Goal: Check status: Check status

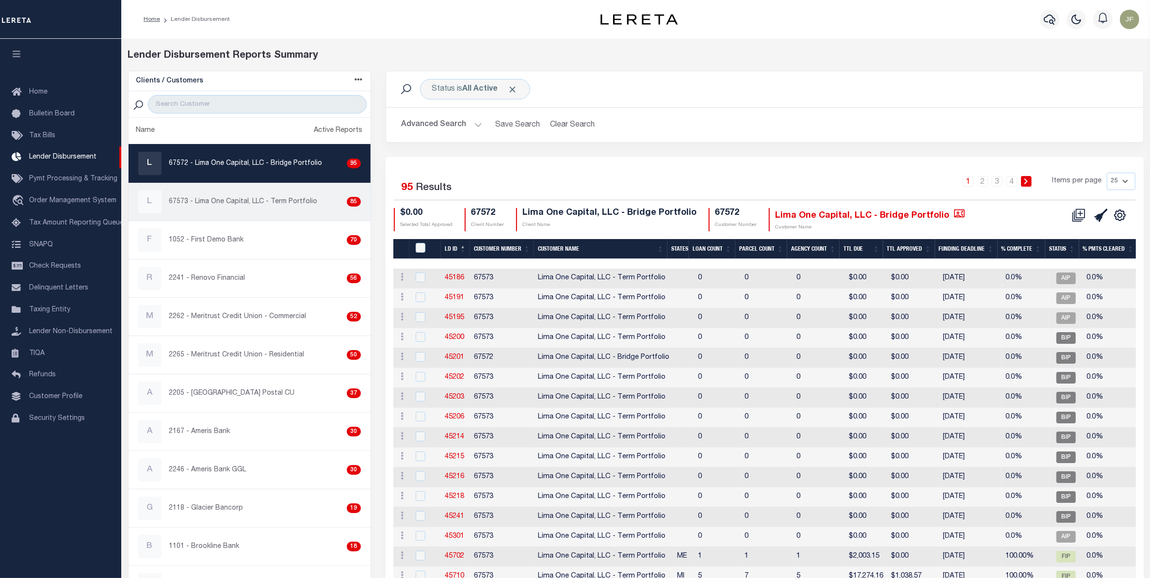
click at [285, 197] on p "67573 - Lima One Capital, LLC - Term Portfolio" at bounding box center [243, 202] width 148 height 10
checkbox input "true"
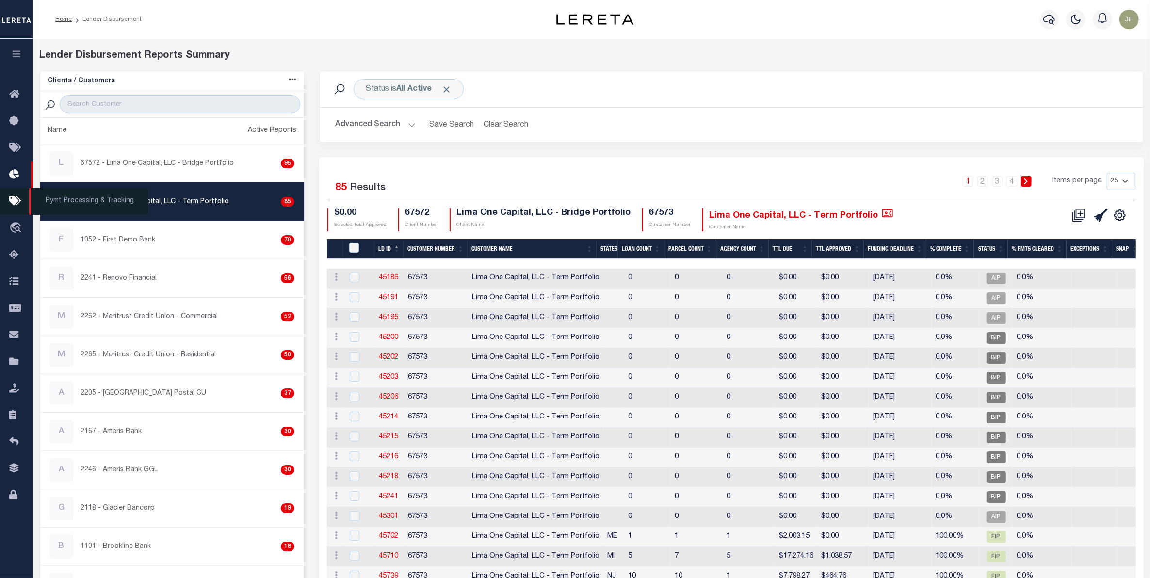
click at [13, 204] on icon at bounding box center [17, 201] width 16 height 12
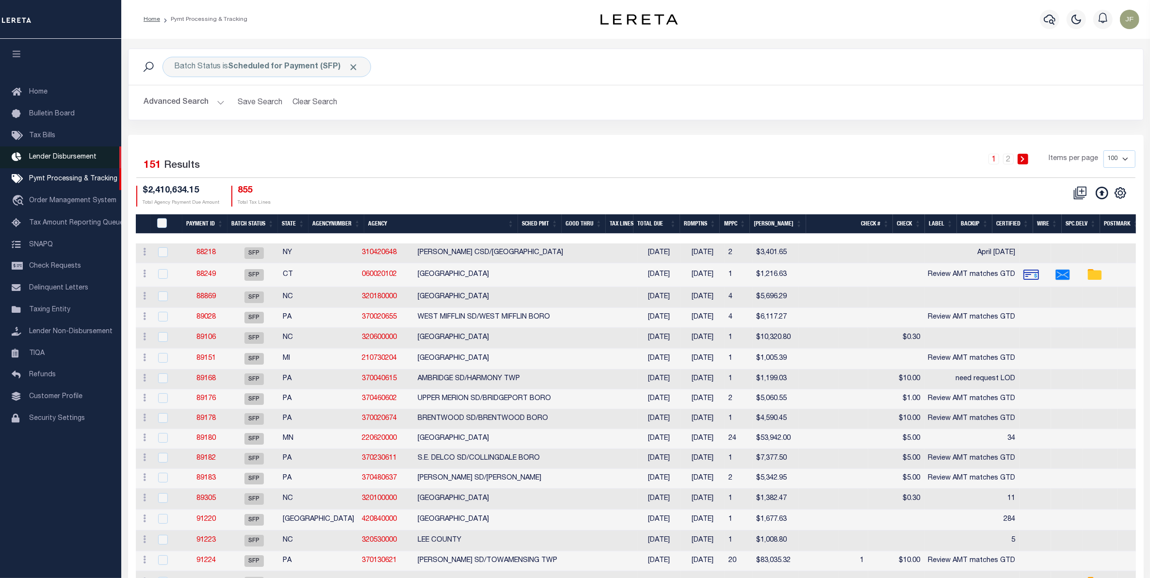
click at [72, 159] on span "Lender Disbursement" at bounding box center [62, 157] width 67 height 7
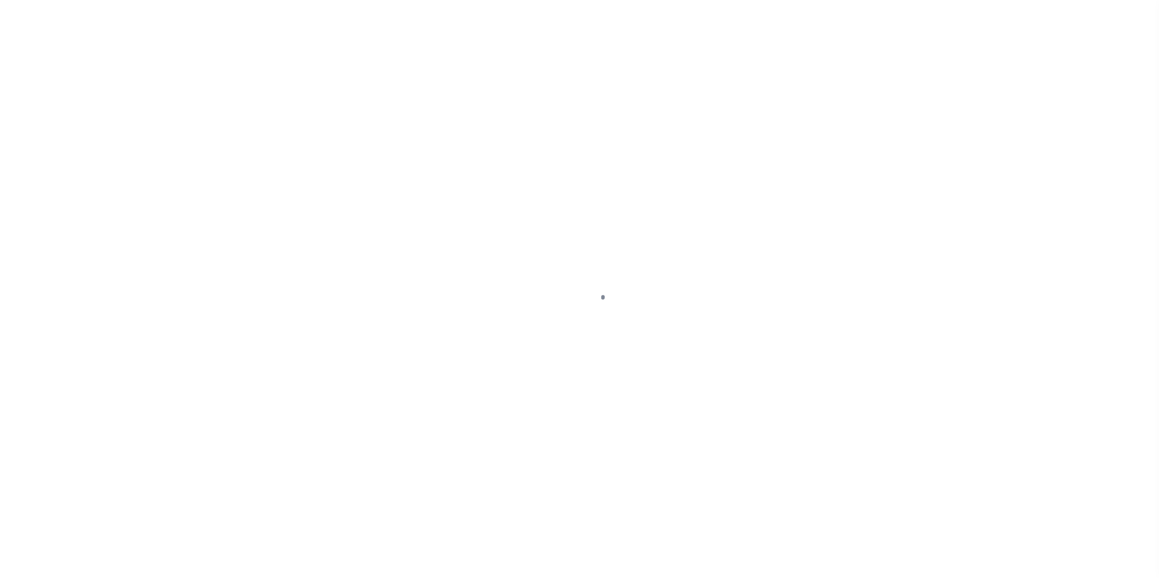
select select
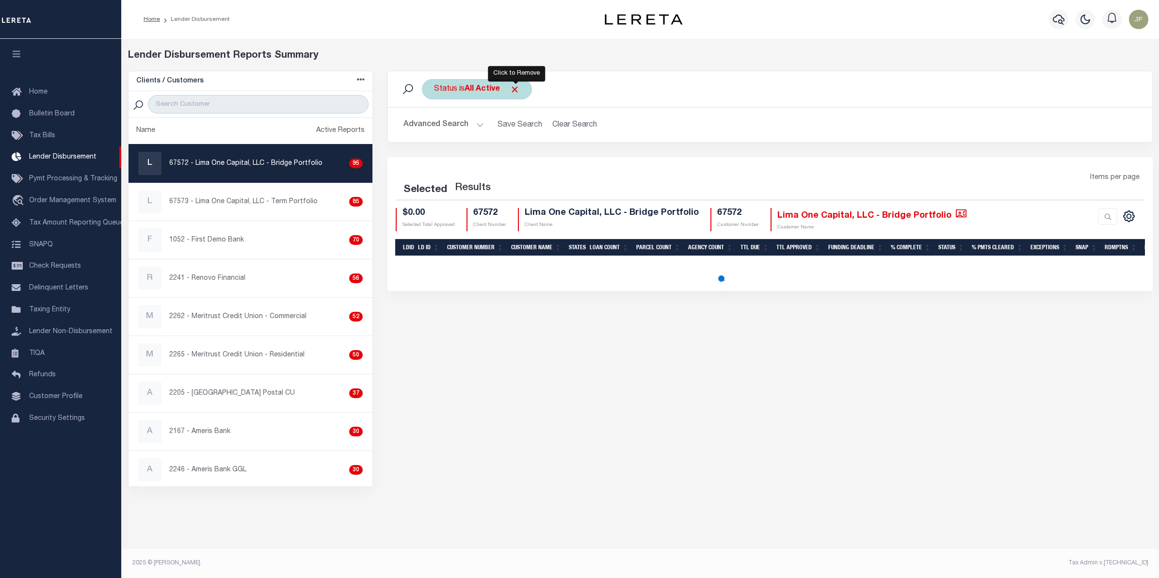
click at [517, 86] on span "Click to Remove" at bounding box center [515, 89] width 10 height 10
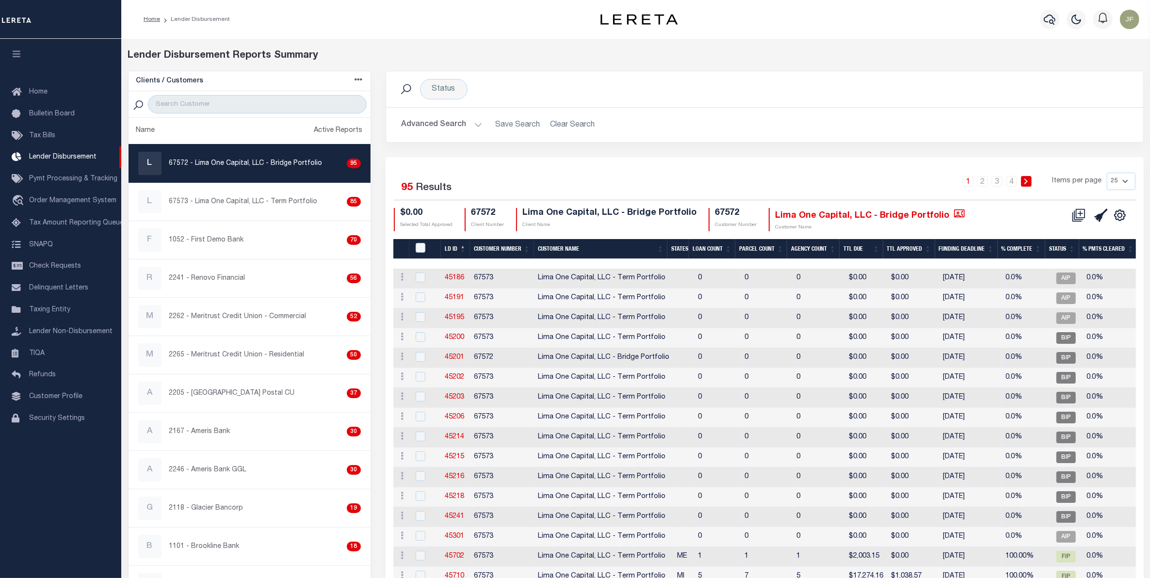
click at [462, 124] on button "Advanced Search" at bounding box center [442, 124] width 80 height 19
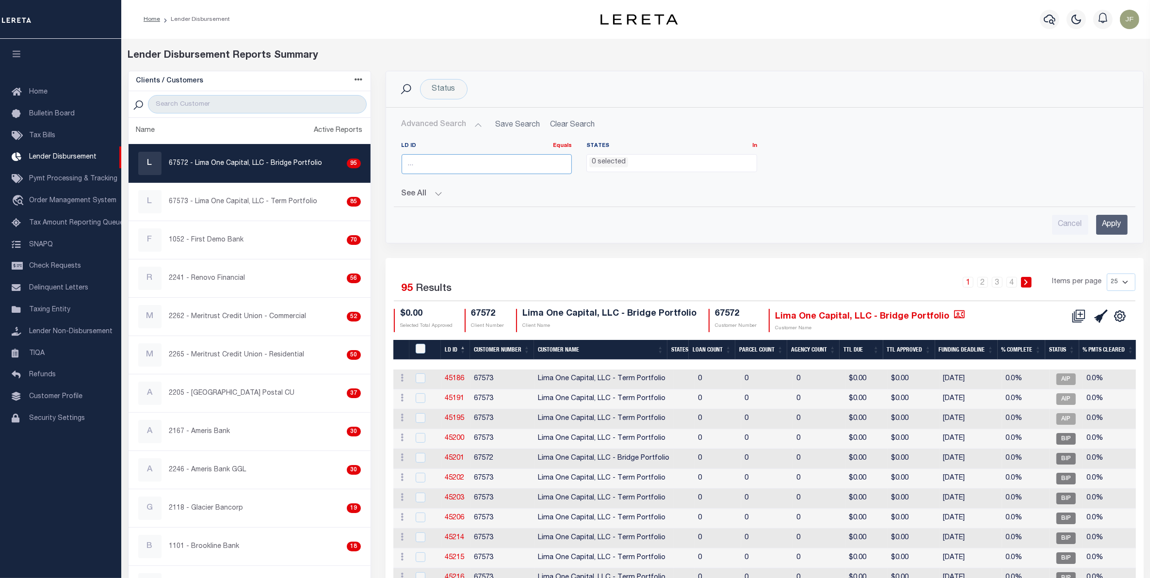
click at [442, 161] on input "number" at bounding box center [487, 164] width 171 height 20
type input "6"
click at [72, 180] on span "Pymt Processing & Tracking" at bounding box center [73, 179] width 88 height 7
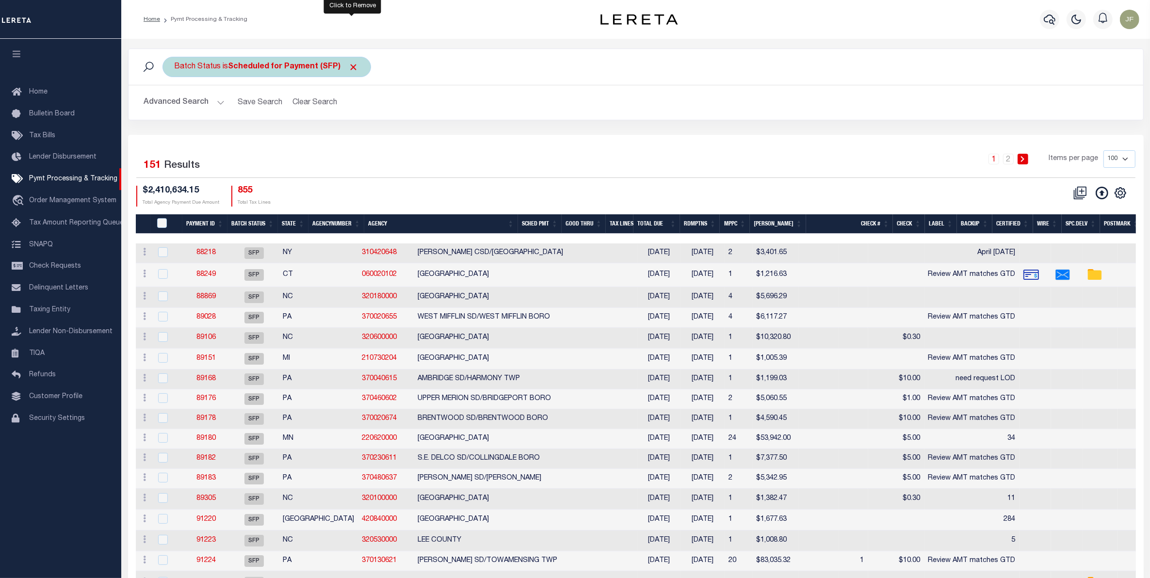
click at [354, 67] on span "Click to Remove" at bounding box center [354, 67] width 10 height 10
click at [204, 104] on button "Advanced Search" at bounding box center [184, 102] width 80 height 19
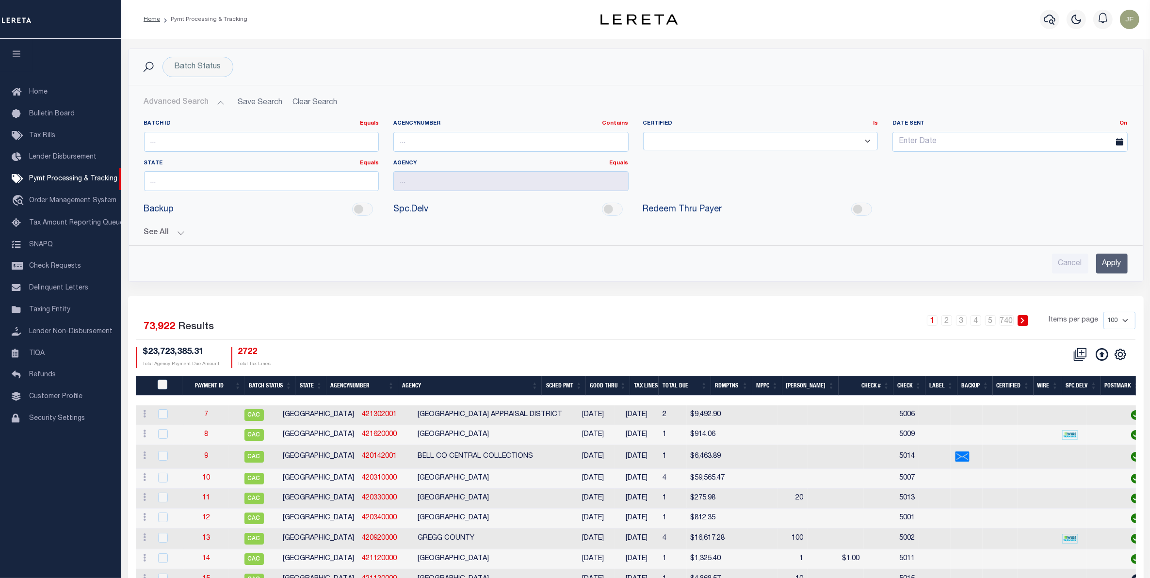
click at [168, 229] on button "See All" at bounding box center [635, 232] width 983 height 9
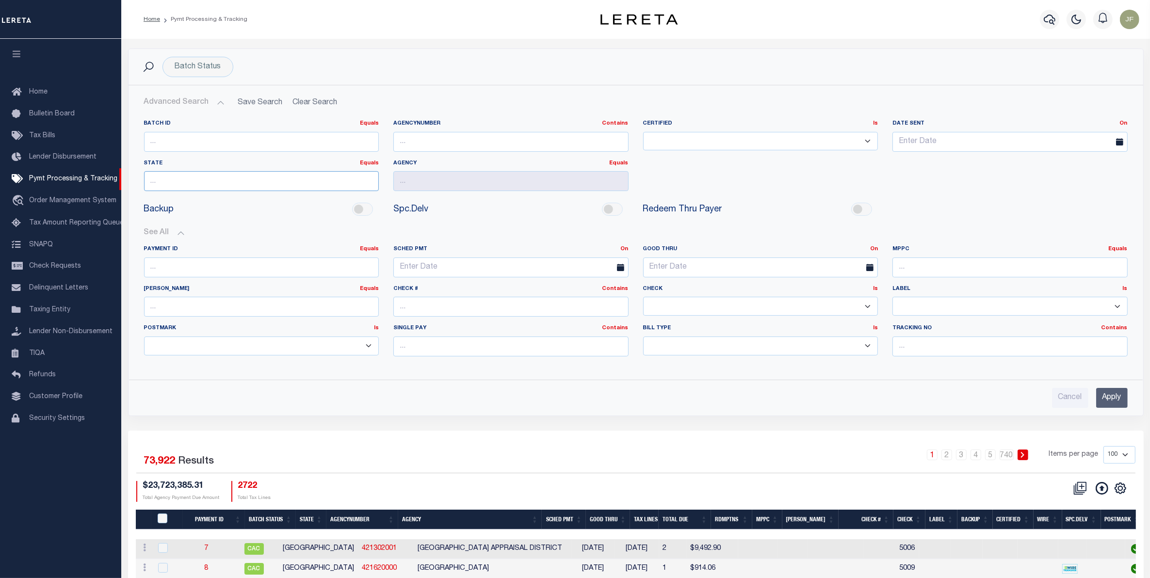
click at [228, 186] on input "text" at bounding box center [261, 181] width 235 height 20
click at [227, 199] on div "NV" at bounding box center [262, 201] width 234 height 16
type input "NV"
click at [445, 185] on input "text" at bounding box center [510, 181] width 235 height 20
type input "clark"
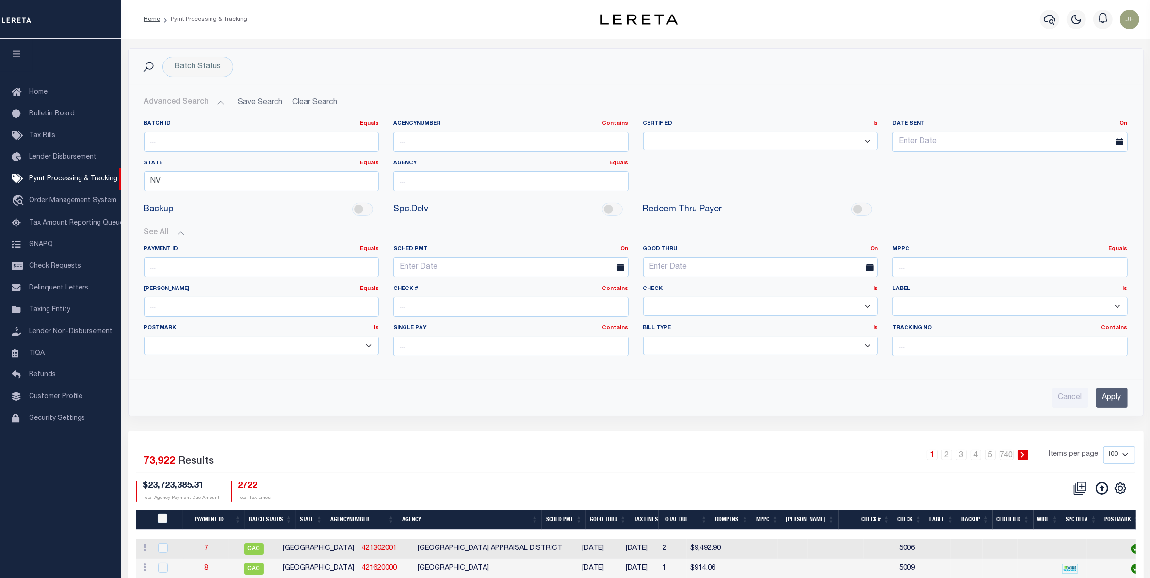
click at [1111, 398] on input "Apply" at bounding box center [1112, 398] width 32 height 20
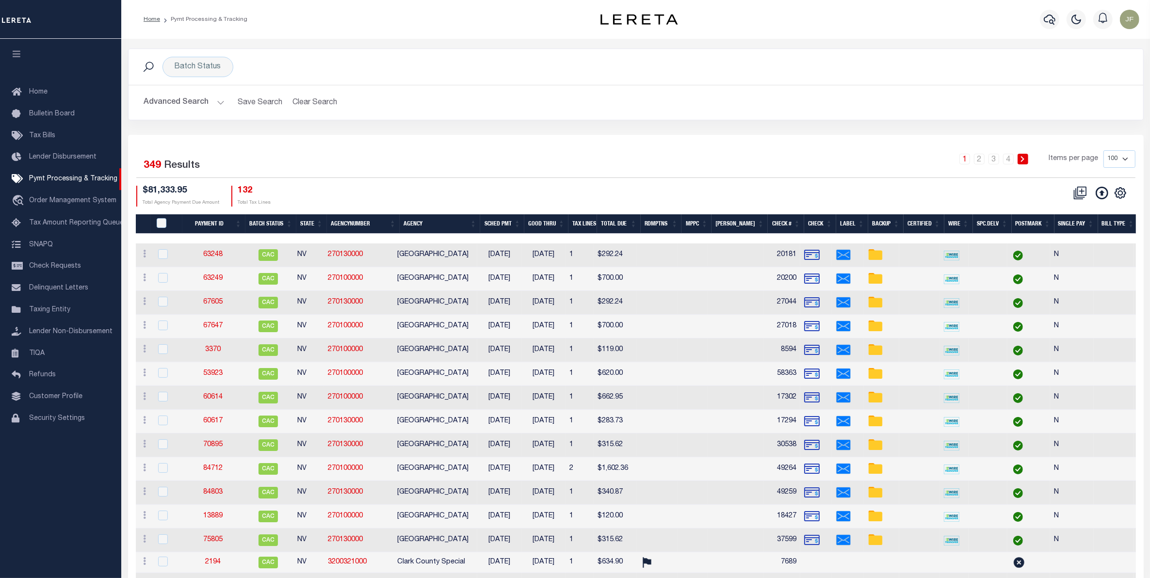
click at [187, 96] on button "Advanced Search" at bounding box center [184, 102] width 80 height 19
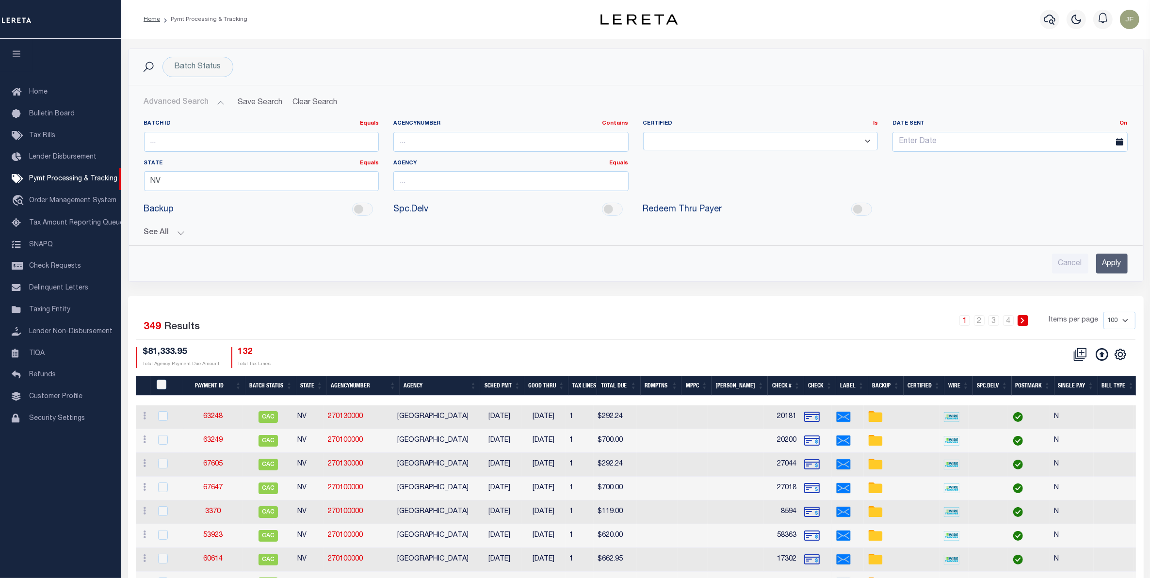
click at [173, 233] on button "See All" at bounding box center [635, 232] width 983 height 9
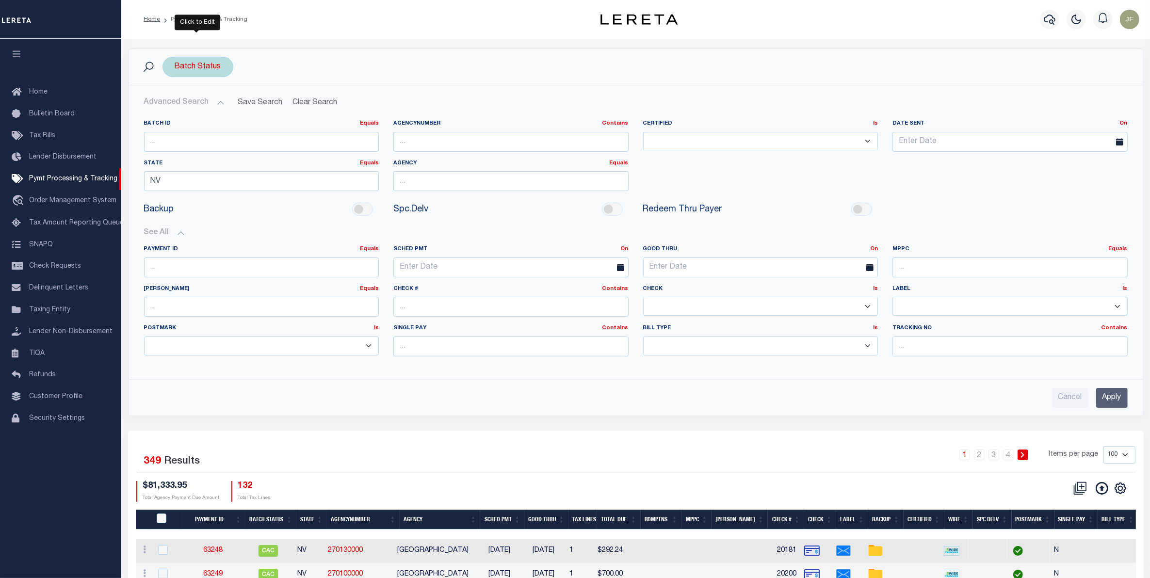
click at [222, 68] on div "Batch Status" at bounding box center [197, 67] width 71 height 20
click at [286, 123] on select "Awaiting Funds (AWF) Cleared and Complete (CAC) New Check Needed (NCN) Payment …" at bounding box center [246, 114] width 143 height 18
select select "SFP"
click at [175, 106] on select "Awaiting Funds (AWF) Cleared and Complete (CAC) New Check Needed (NCN) Payment …" at bounding box center [246, 114] width 143 height 18
click at [1111, 395] on input "Apply" at bounding box center [1112, 398] width 32 height 20
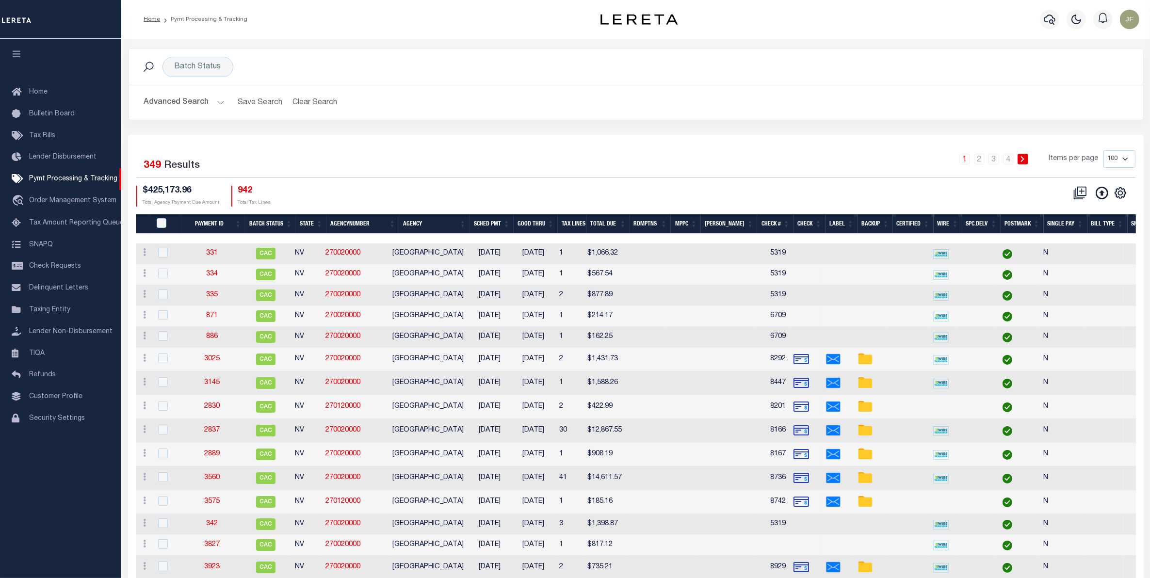
click at [196, 100] on button "Advanced Search" at bounding box center [184, 102] width 80 height 19
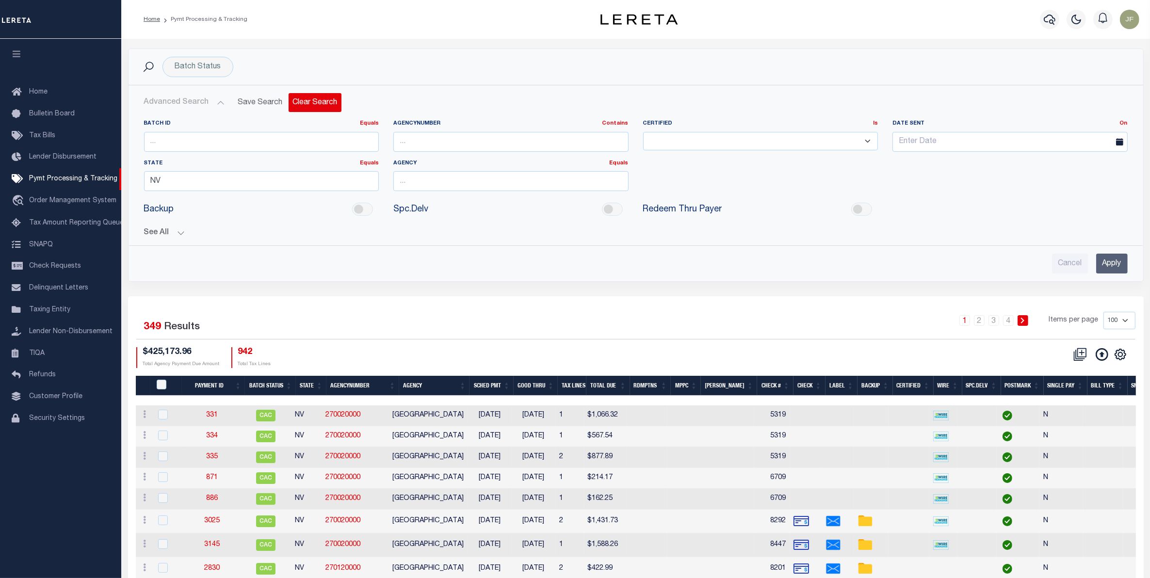
click at [306, 98] on button "Clear Search" at bounding box center [315, 102] width 53 height 19
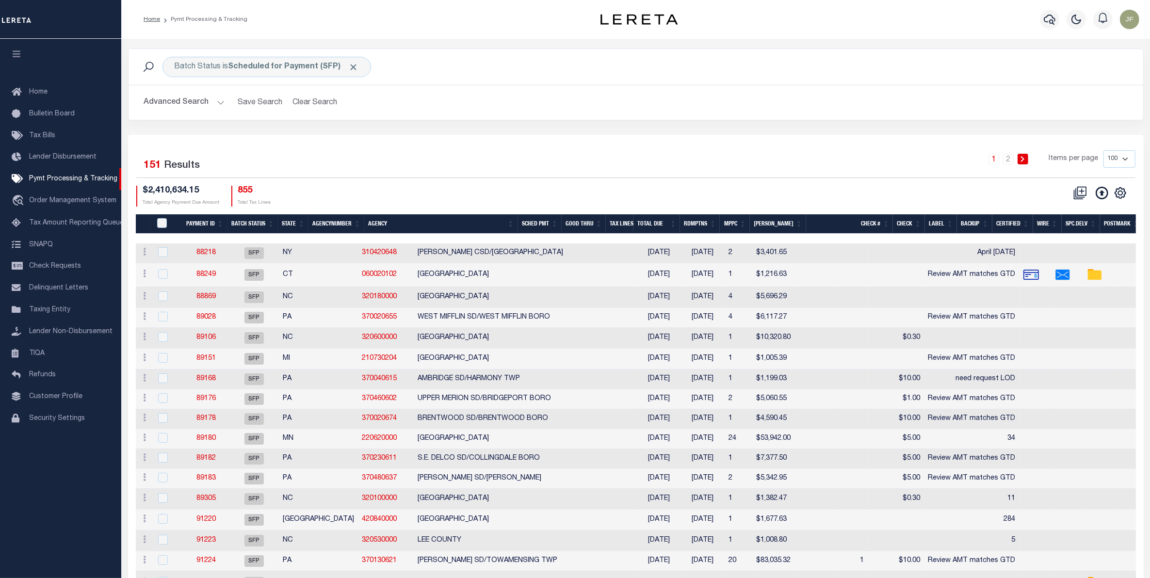
click at [582, 219] on th "Good Thru" at bounding box center [584, 224] width 44 height 20
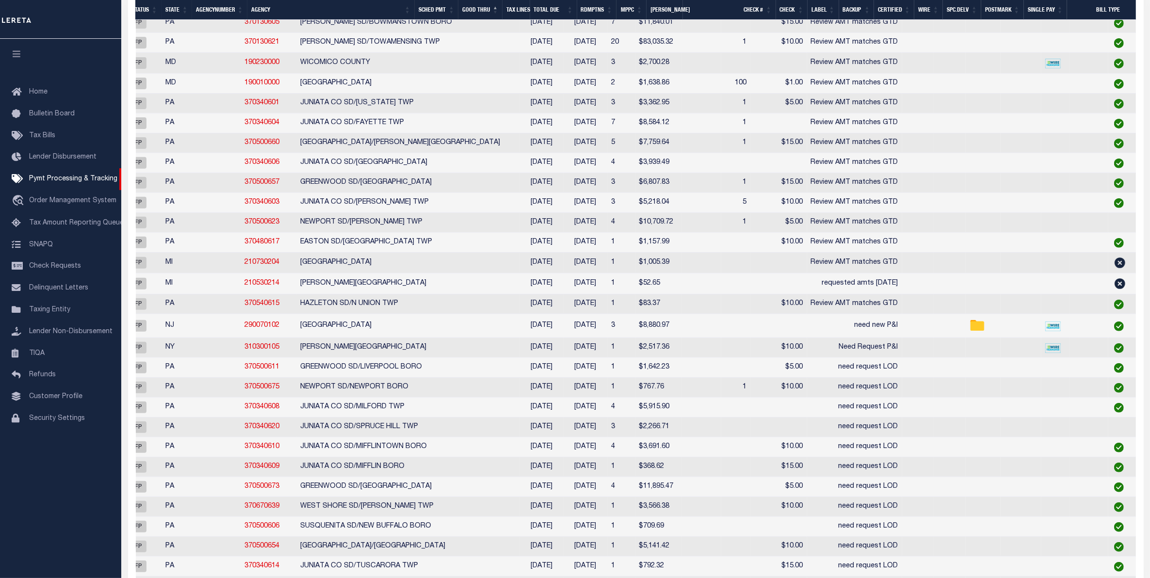
scroll to position [0, 182]
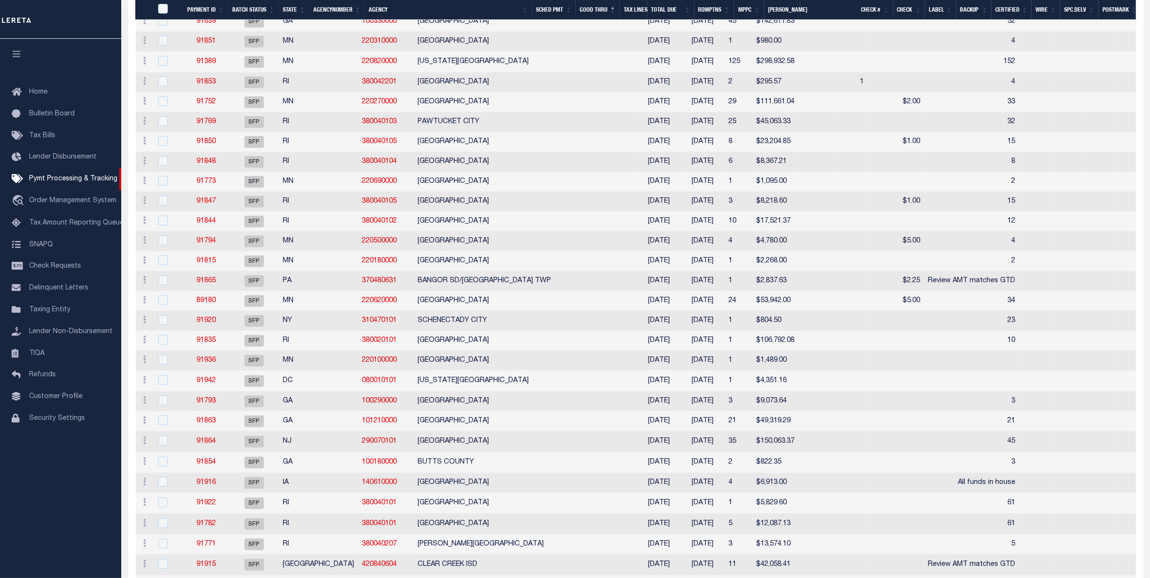
click at [542, 8] on th "SCHED PMT" at bounding box center [554, 10] width 44 height 20
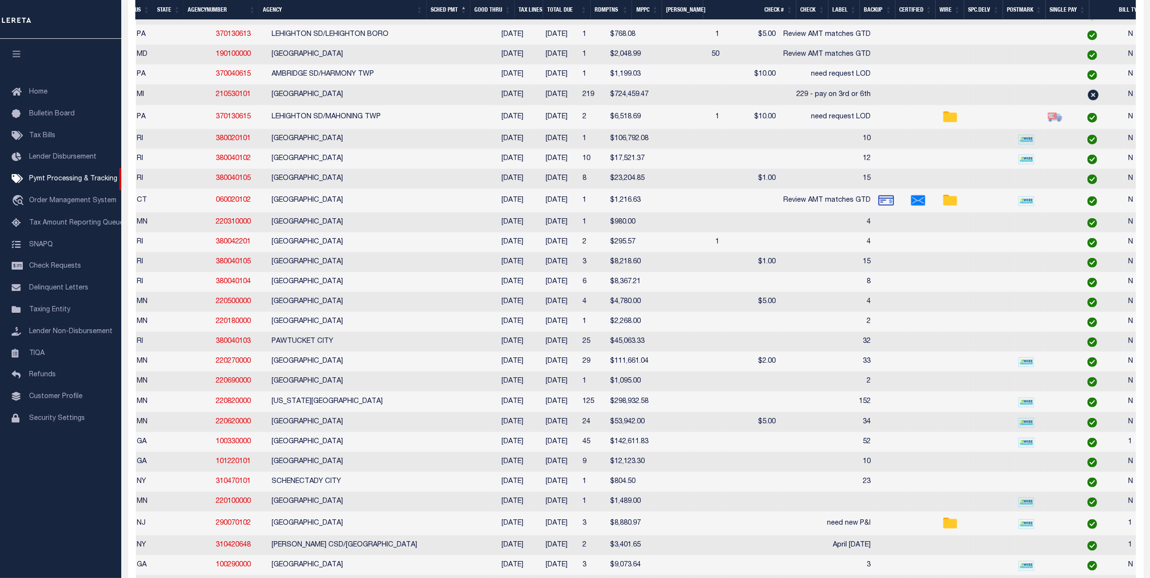
scroll to position [0, 211]
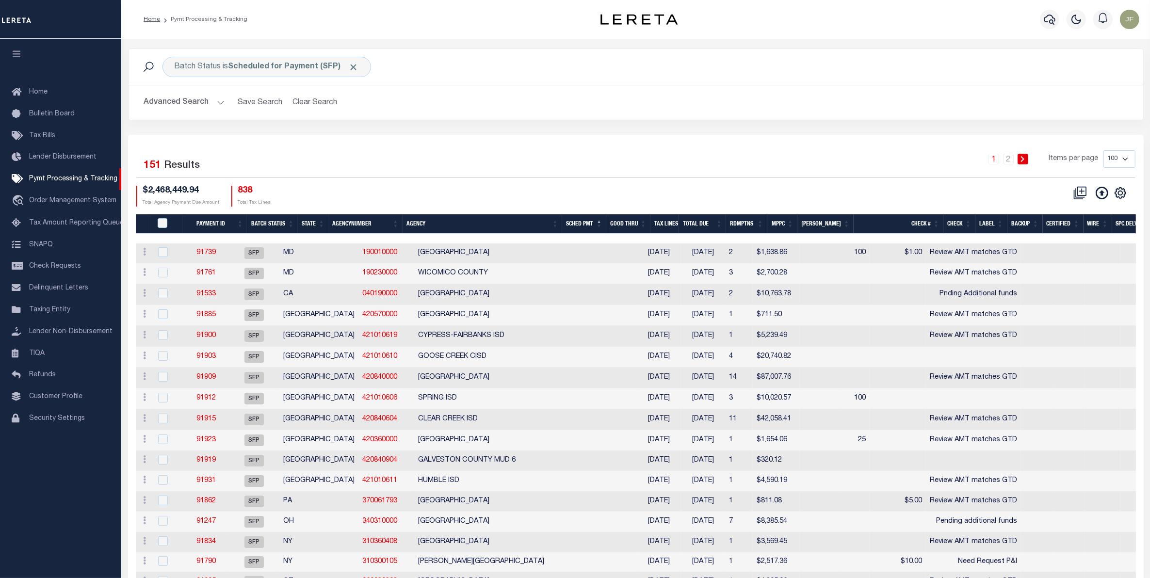
click at [635, 222] on th "Good Thru" at bounding box center [628, 224] width 44 height 20
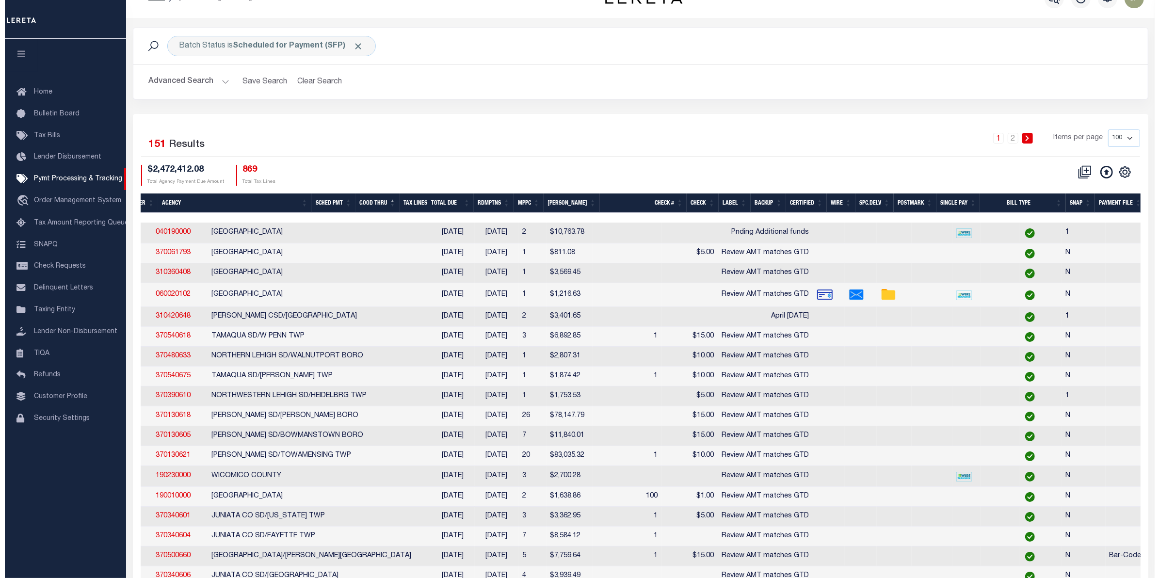
scroll to position [0, 0]
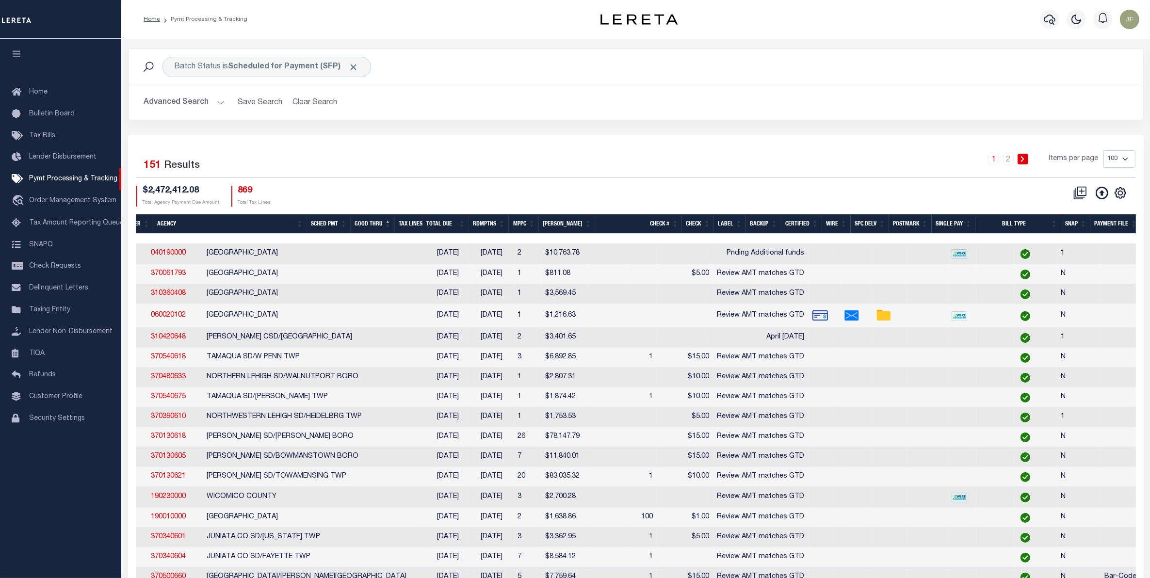
click at [186, 99] on button "Advanced Search" at bounding box center [184, 102] width 80 height 19
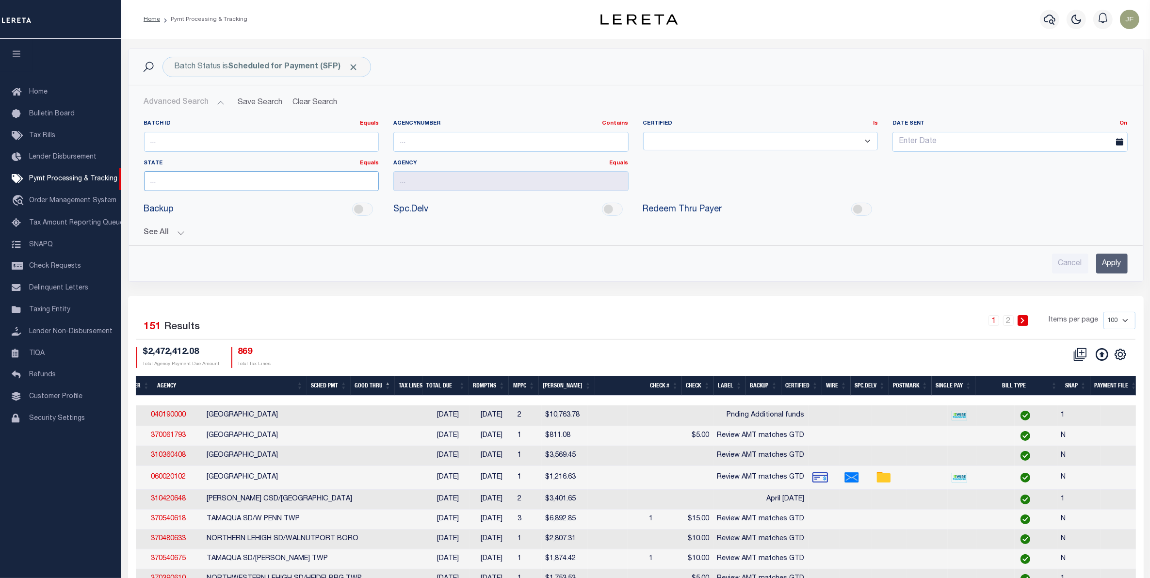
click at [219, 187] on input "text" at bounding box center [261, 181] width 235 height 20
click at [228, 202] on div "NY" at bounding box center [262, 201] width 234 height 16
type input "NY"
click at [405, 181] on input "text" at bounding box center [510, 181] width 235 height 20
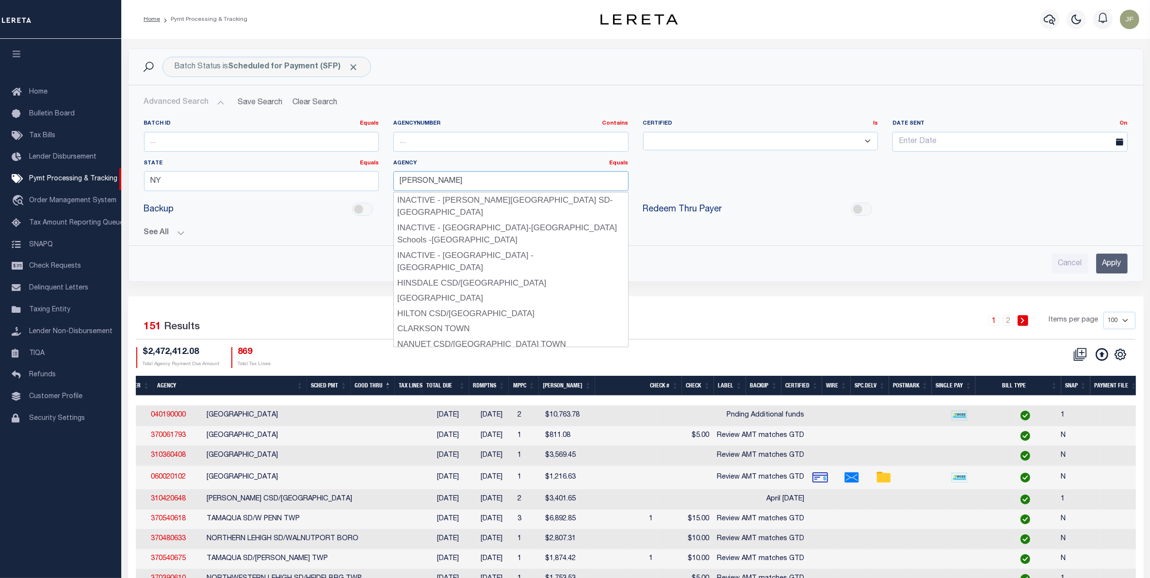
type input "clark"
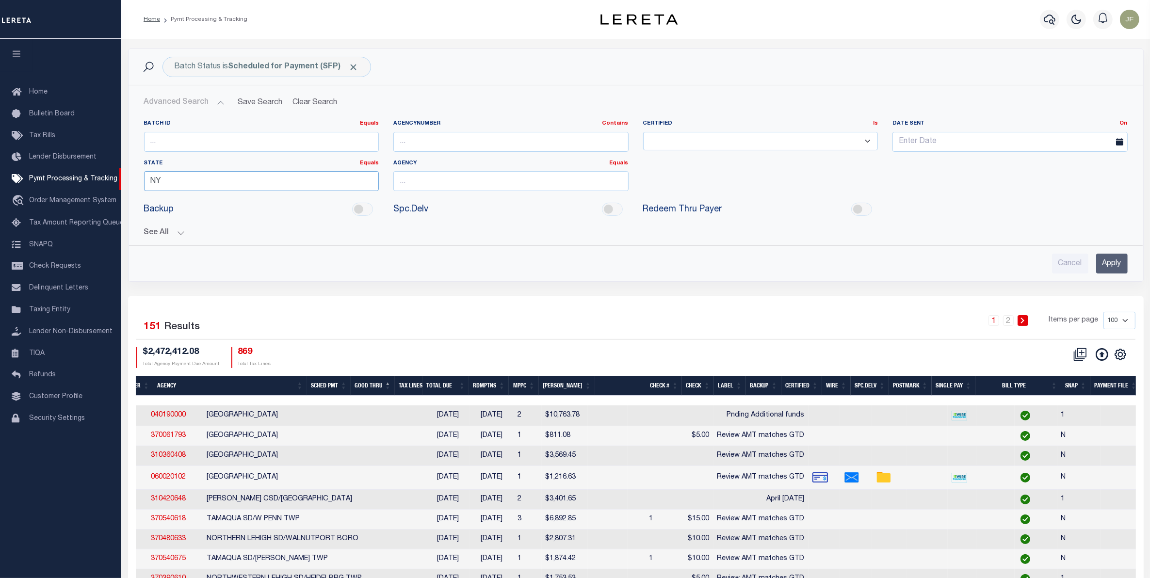
click at [296, 180] on input "NY" at bounding box center [261, 181] width 235 height 20
type input "NV"
click at [477, 176] on input "text" at bounding box center [510, 181] width 235 height 20
type input "clark"
click at [1100, 263] on input "Apply" at bounding box center [1112, 264] width 32 height 20
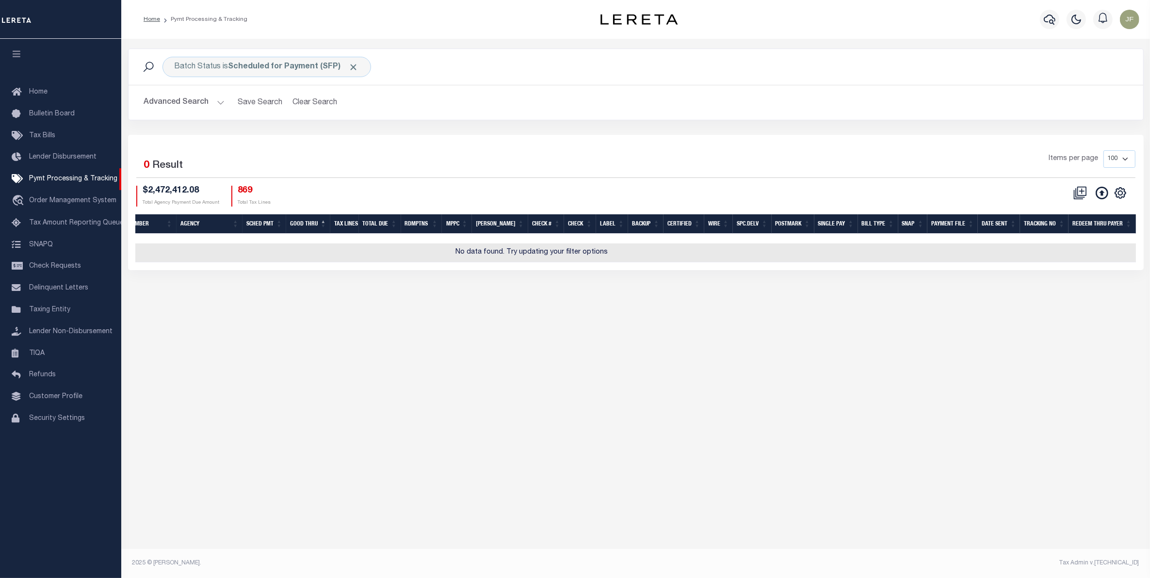
scroll to position [0, 198]
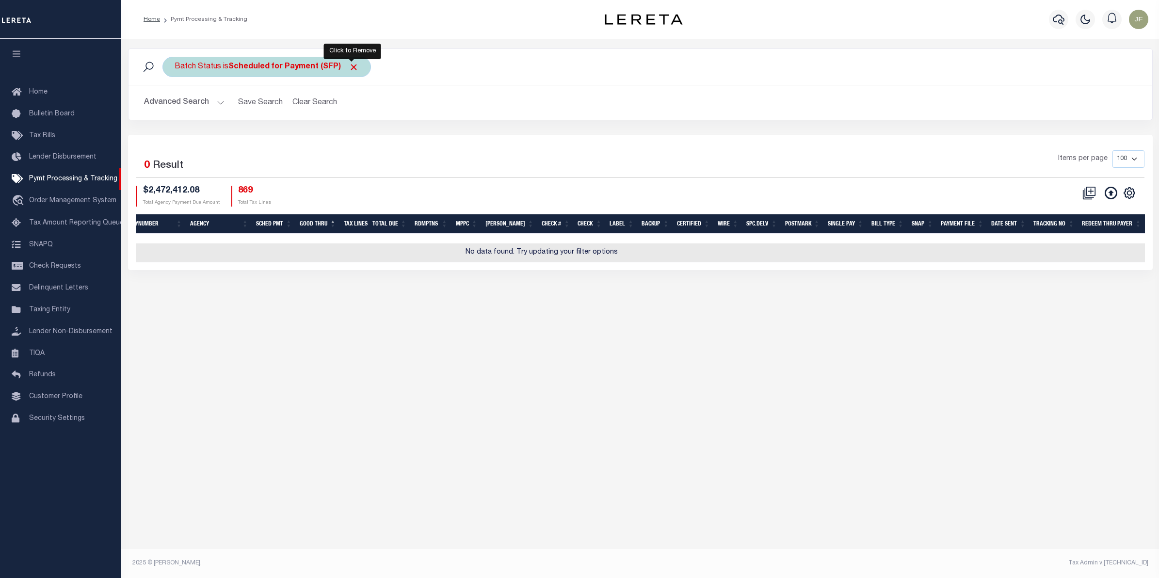
click at [349, 69] on span "Click to Remove" at bounding box center [354, 67] width 10 height 10
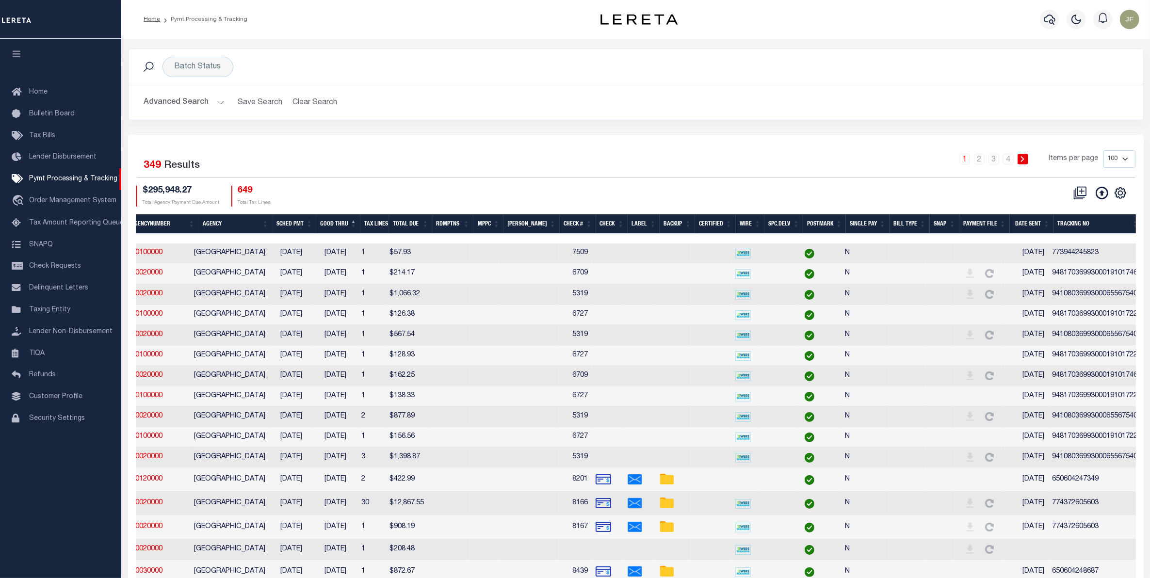
click at [209, 112] on button "Advanced Search" at bounding box center [184, 102] width 80 height 19
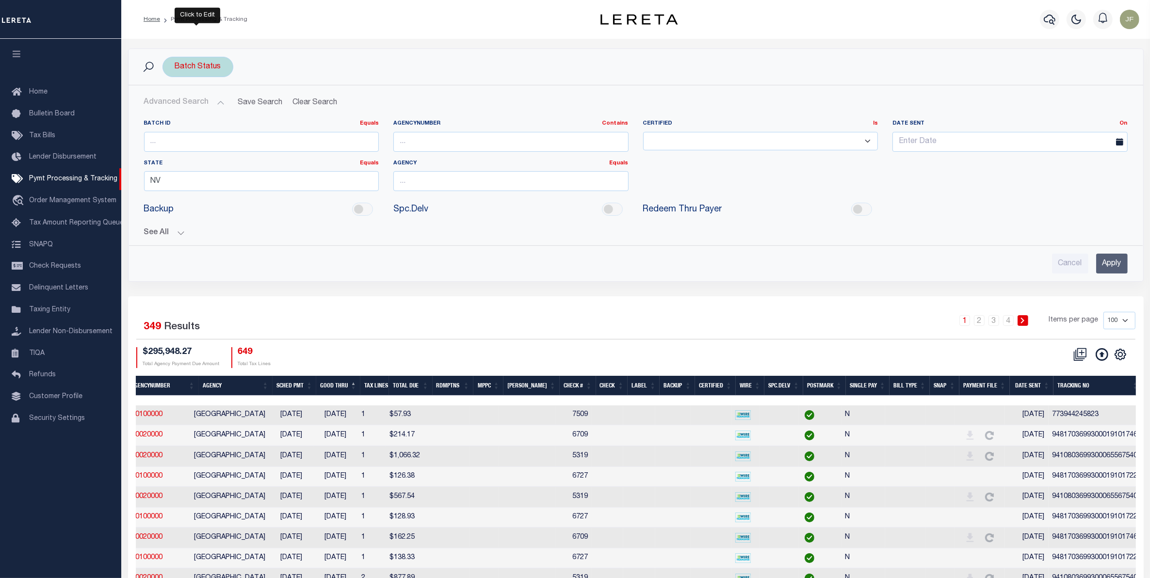
click at [211, 64] on div "Batch Status" at bounding box center [197, 67] width 71 height 20
click at [212, 112] on select "Awaiting Funds (AWF) Cleared and Complete (CAC) New Check Needed (NCN) Payment …" at bounding box center [246, 114] width 143 height 18
select select "RFP"
click at [175, 106] on select "Awaiting Funds (AWF) Cleared and Complete (CAC) New Check Needed (NCN) Payment …" at bounding box center [246, 114] width 143 height 18
click at [303, 140] on input "Apply" at bounding box center [303, 136] width 29 height 16
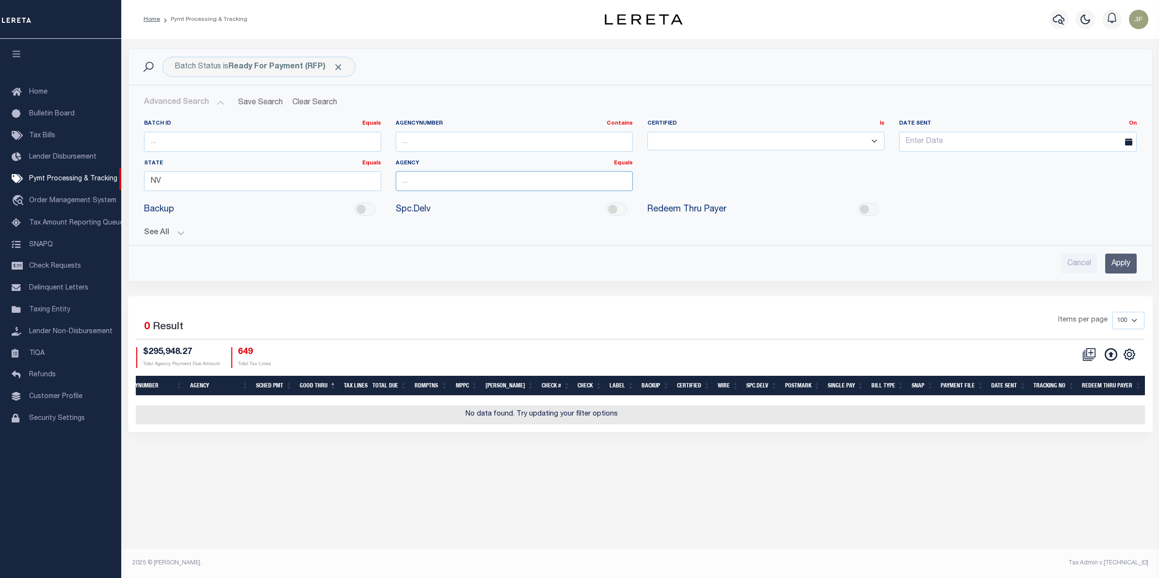
click at [422, 180] on input "text" at bounding box center [514, 181] width 237 height 20
click at [297, 180] on input "NV" at bounding box center [262, 181] width 237 height 20
type input "N"
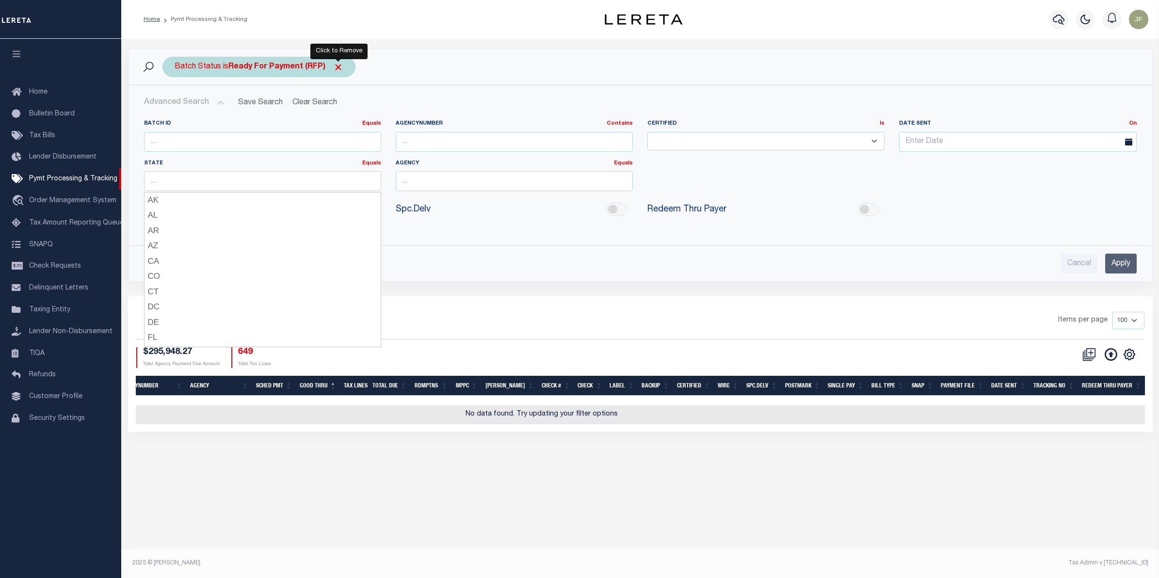
click at [340, 68] on span "Click to Remove" at bounding box center [338, 67] width 10 height 10
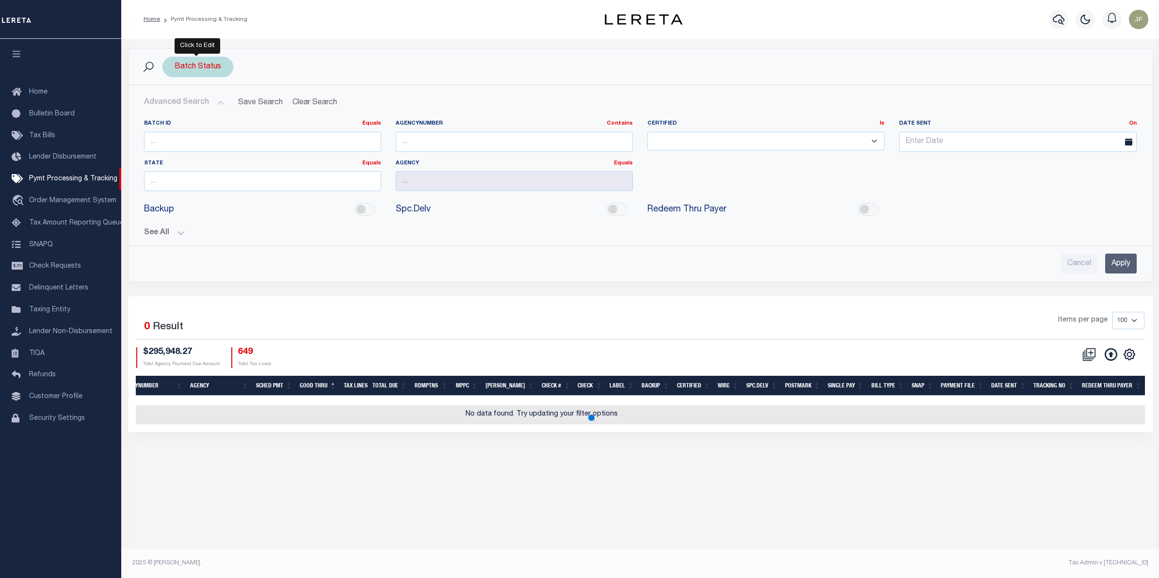
click at [214, 64] on div "Batch Status" at bounding box center [197, 67] width 71 height 20
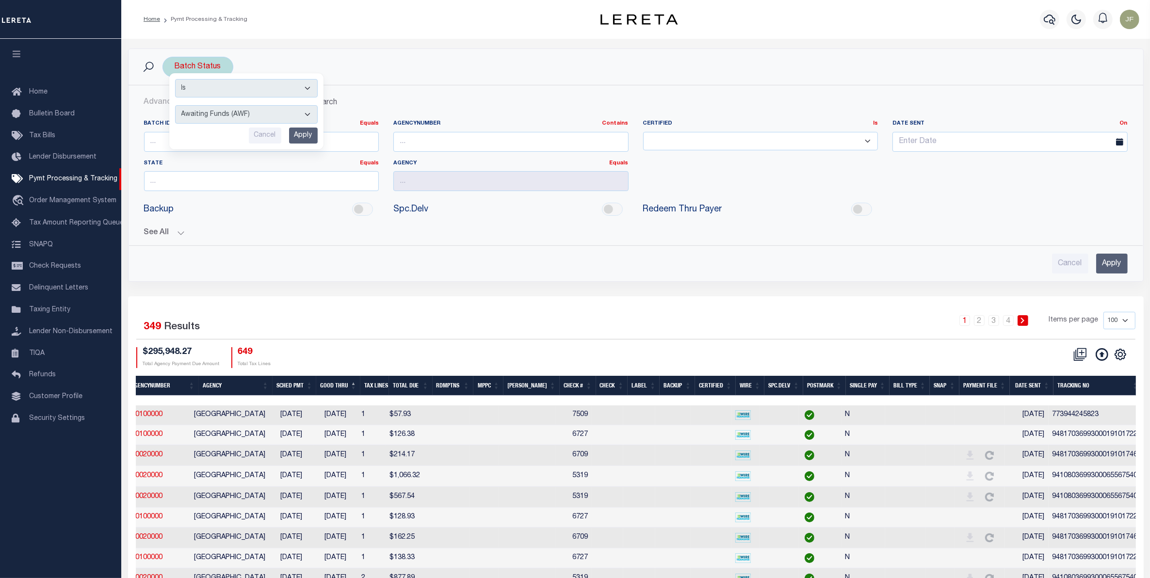
click at [279, 115] on select "Awaiting Funds (AWF) Cleared and Complete (CAC) New Check Needed (NCN) Payment …" at bounding box center [246, 114] width 143 height 18
click at [253, 182] on input "text" at bounding box center [261, 181] width 235 height 20
click at [267, 207] on div "NV" at bounding box center [262, 201] width 234 height 16
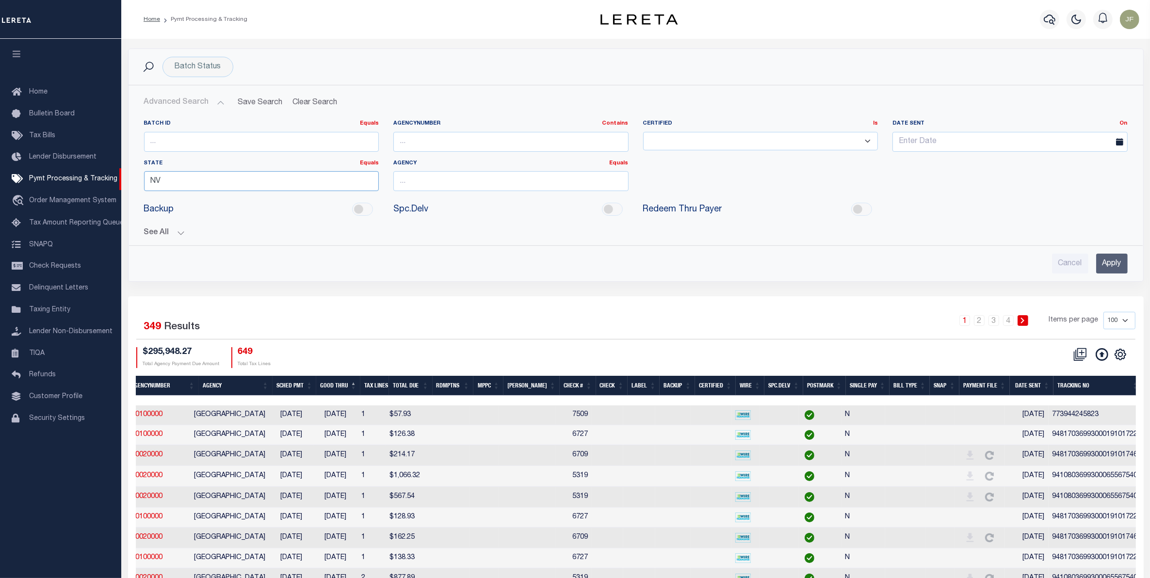
type input "NV"
click at [433, 176] on input "text" at bounding box center [510, 181] width 235 height 20
click at [453, 213] on div "CLARK COUNTY" at bounding box center [511, 216] width 234 height 16
type input "CLARK COUNTY"
click at [1109, 268] on input "Apply" at bounding box center [1112, 264] width 32 height 20
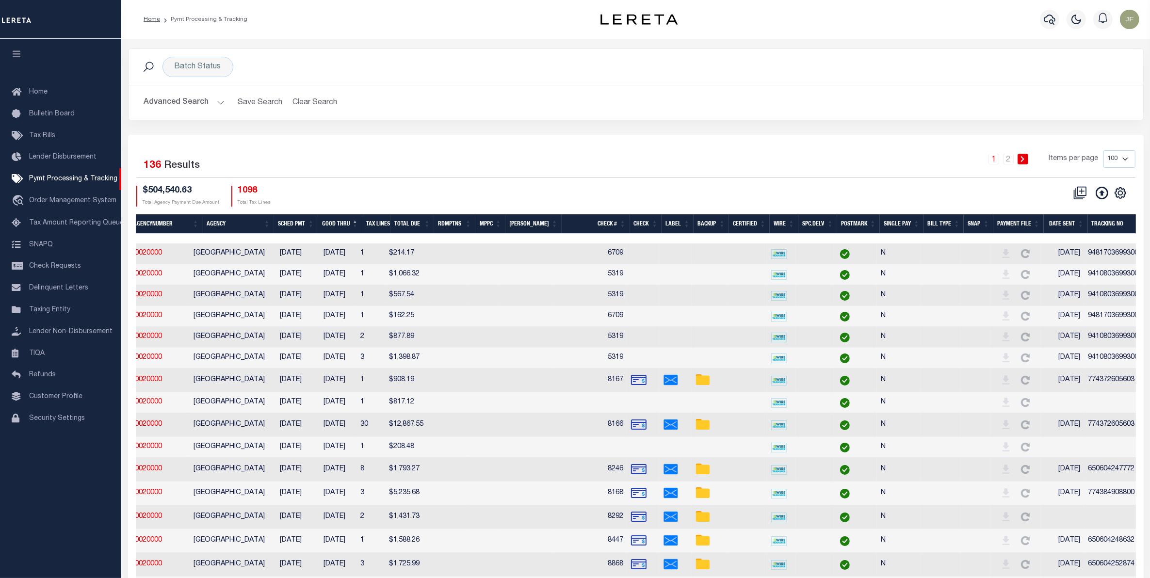
click at [344, 224] on th "Good Thru" at bounding box center [340, 224] width 44 height 20
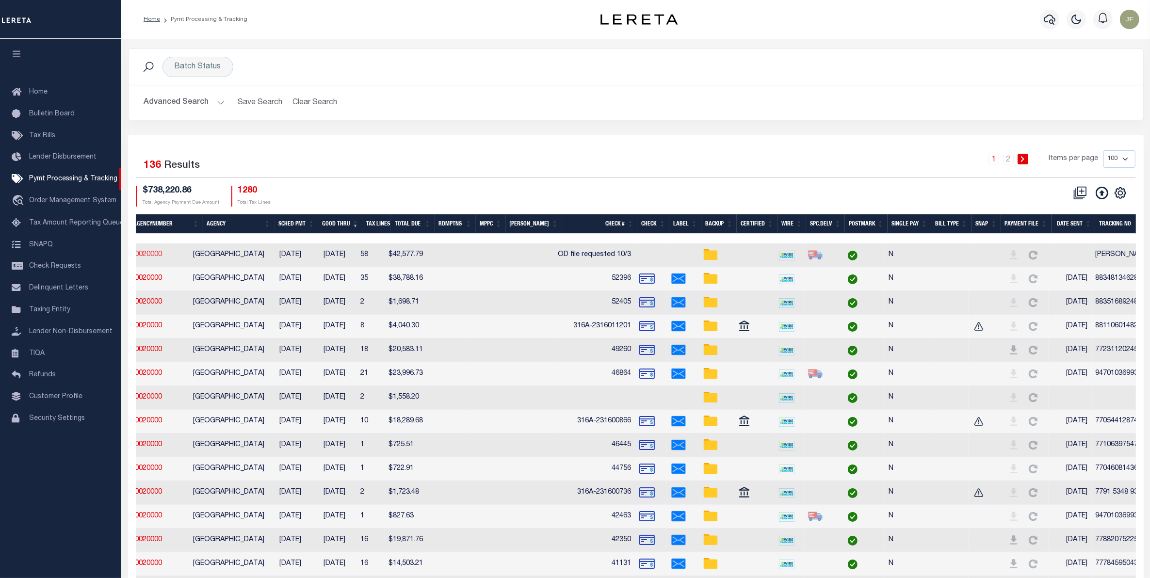
click at [160, 257] on link "270020000" at bounding box center [144, 254] width 35 height 7
checkbox input "true"
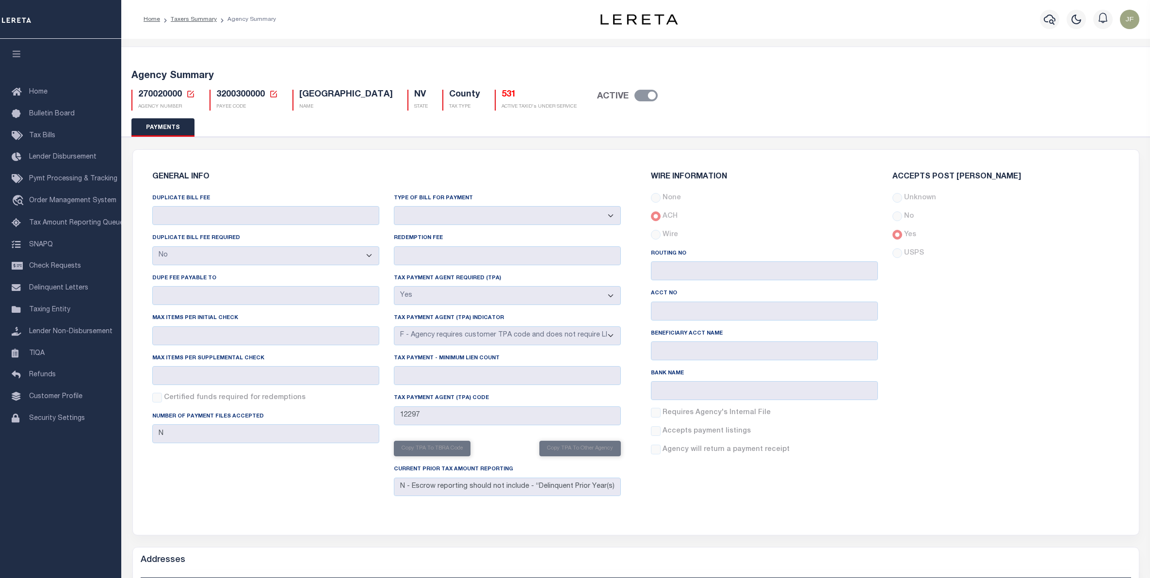
select select "false"
select select "true"
select select "6"
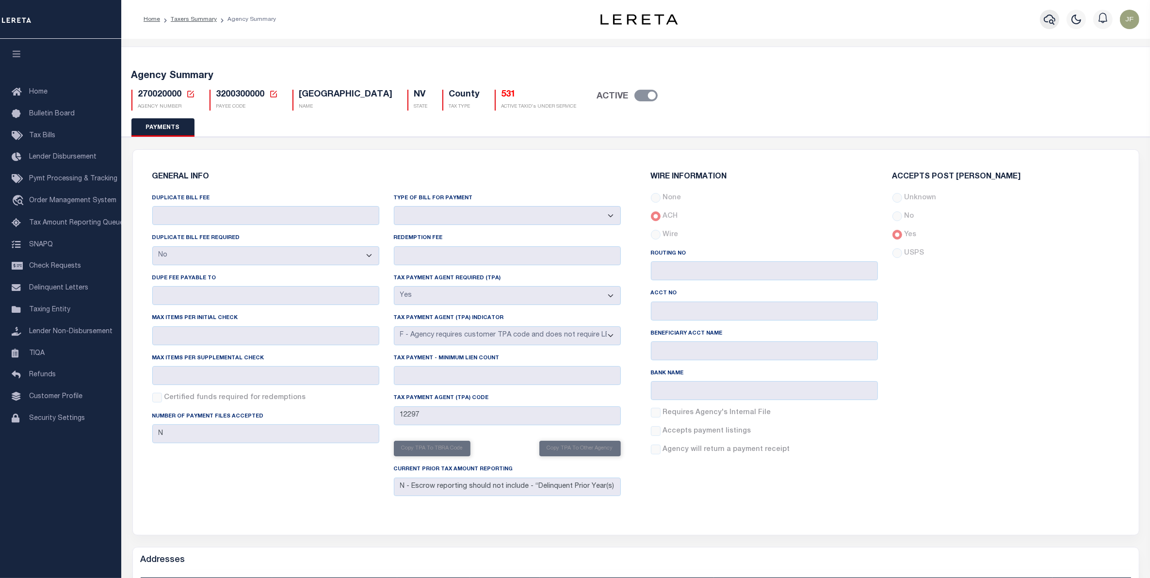
click at [1044, 21] on icon "button" at bounding box center [1050, 20] width 12 height 10
click at [45, 157] on span "Lender Disbursement" at bounding box center [62, 157] width 67 height 7
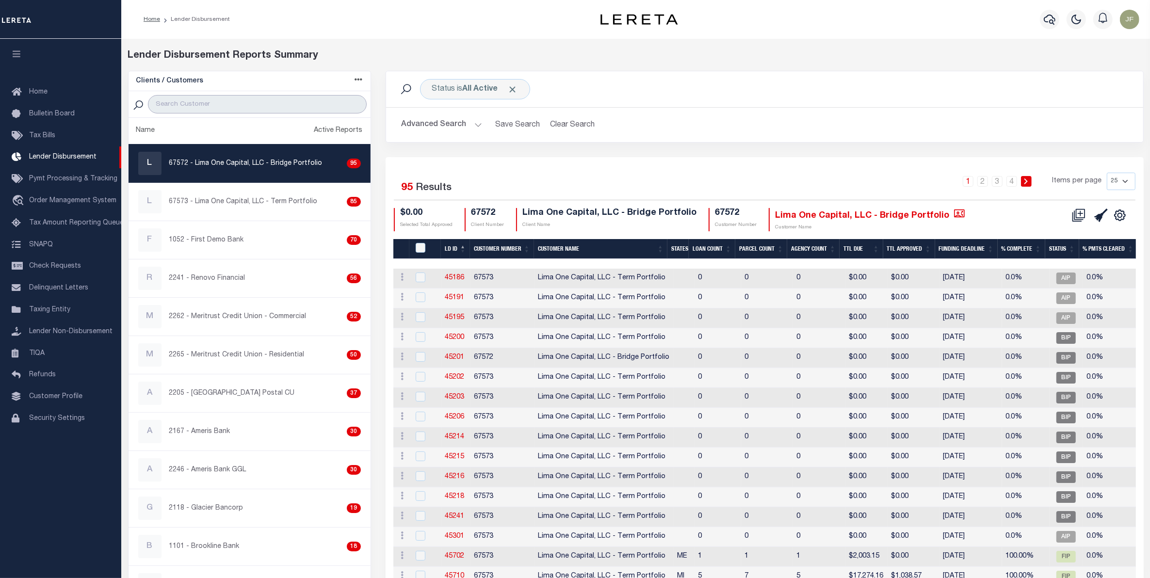
click at [290, 96] on input "search" at bounding box center [257, 104] width 219 height 18
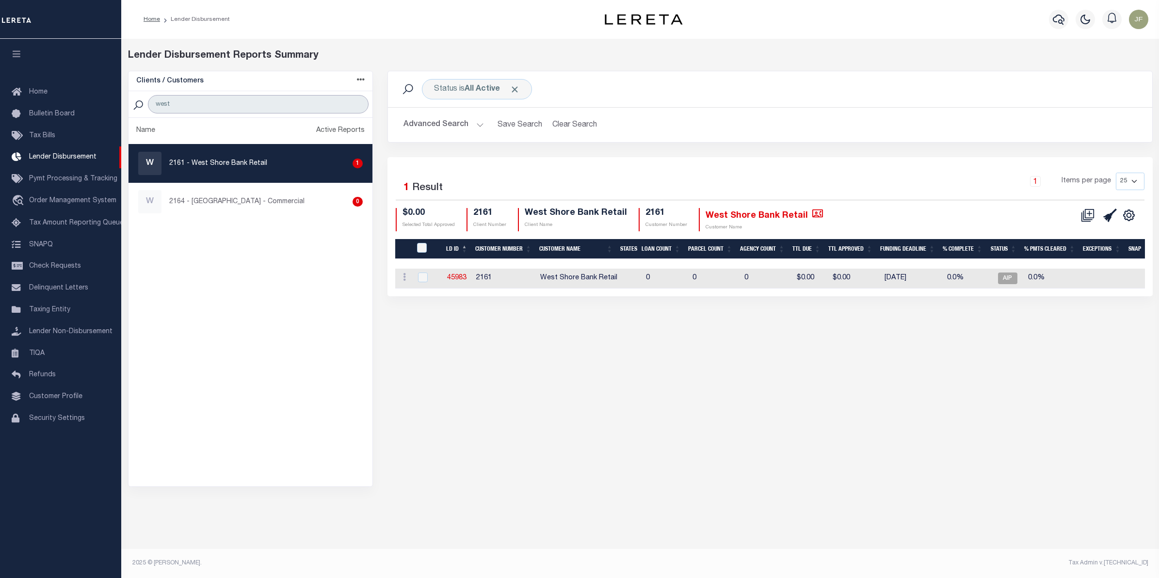
type input "west"
click at [156, 161] on div "W" at bounding box center [149, 163] width 23 height 23
checkbox input "true"
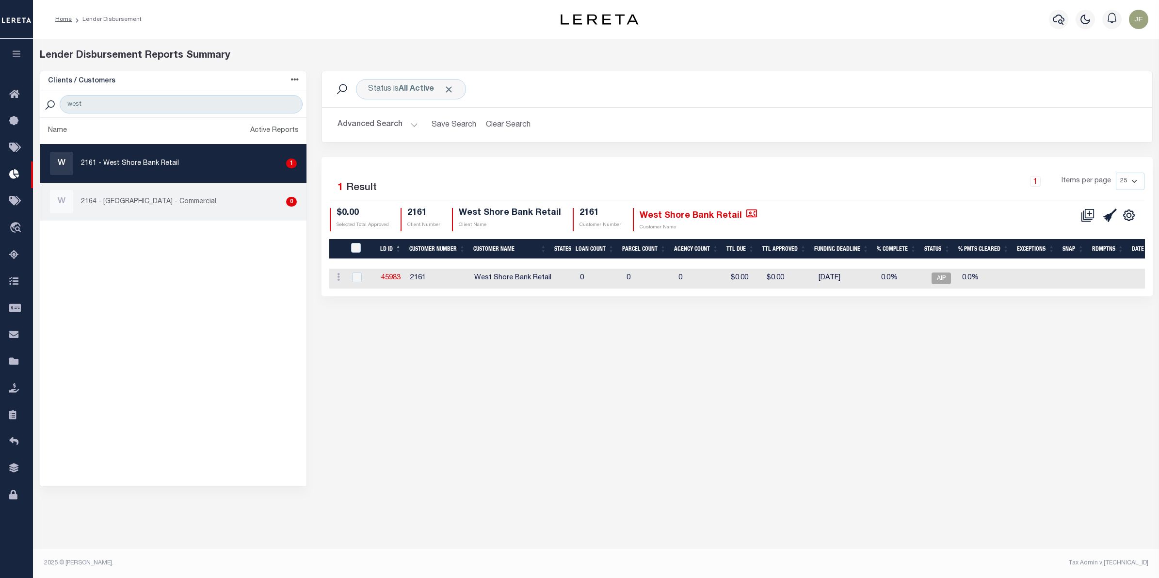
click at [209, 189] on link "W 2164 - [GEOGRAPHIC_DATA] - Commercial 0" at bounding box center [173, 202] width 266 height 38
checkbox input "true"
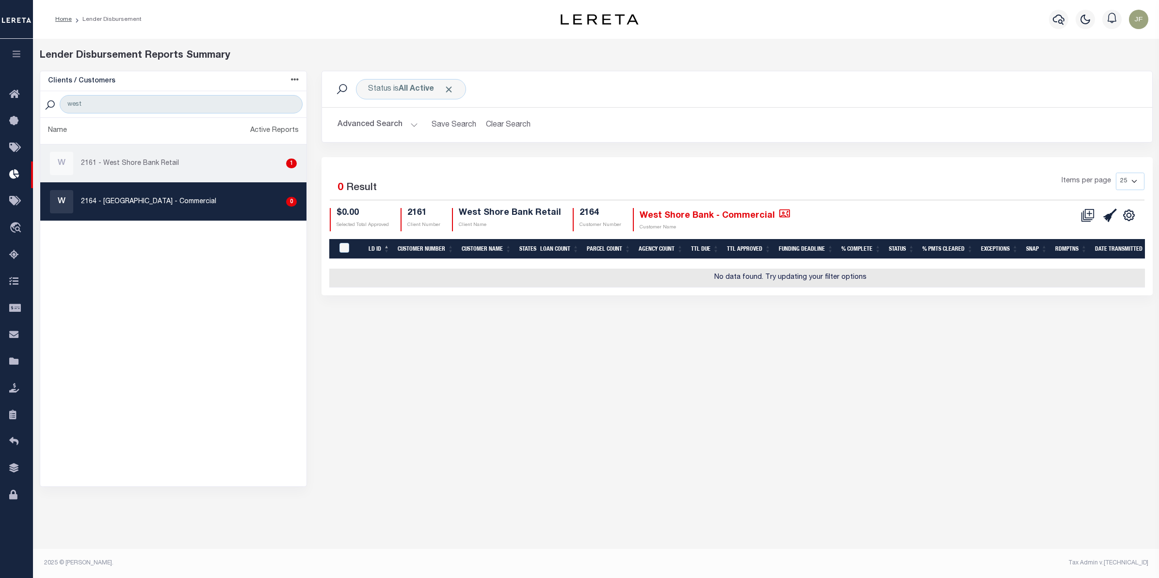
click at [200, 173] on div "W 2161 - West Shore Bank Retail 1" at bounding box center [173, 163] width 247 height 23
checkbox input "true"
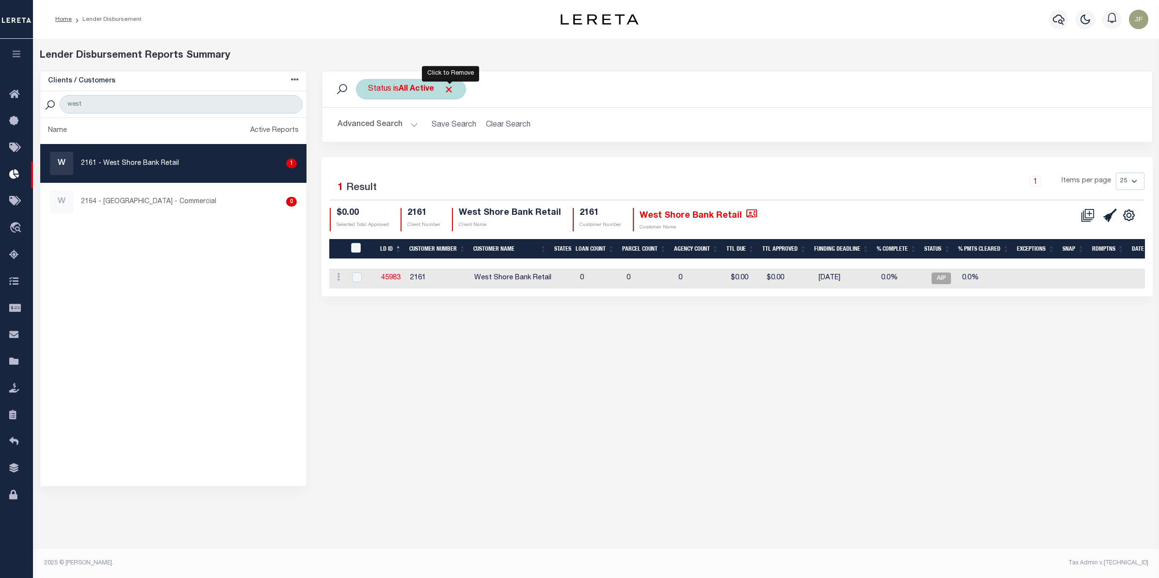
click at [447, 91] on span "Click to Remove" at bounding box center [449, 89] width 10 height 10
click at [367, 131] on button "Advanced Search" at bounding box center [377, 124] width 80 height 19
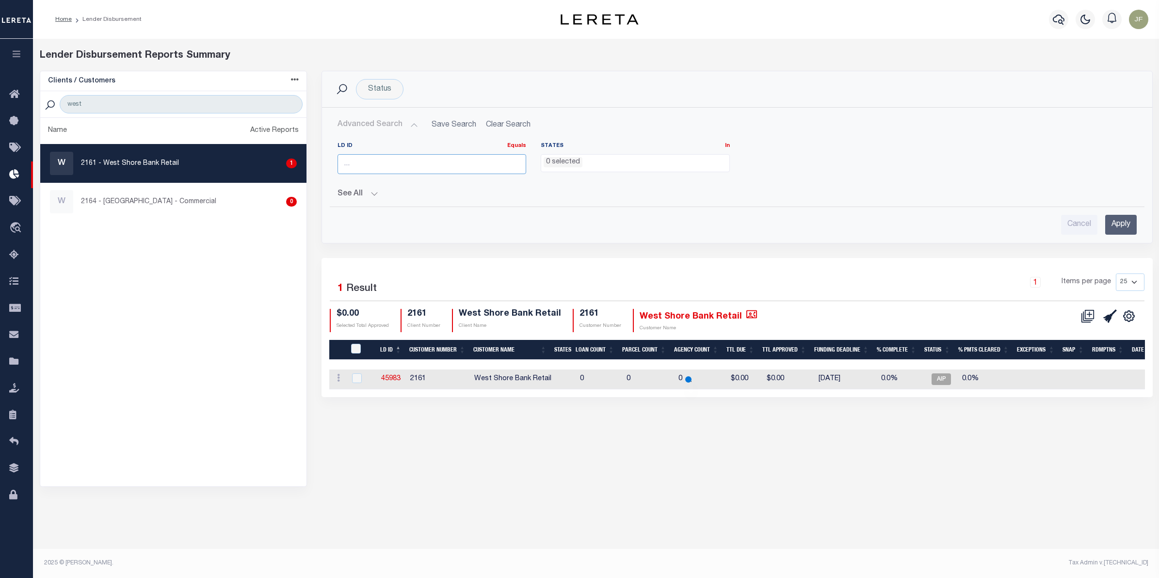
click at [379, 165] on input "number" at bounding box center [431, 164] width 189 height 20
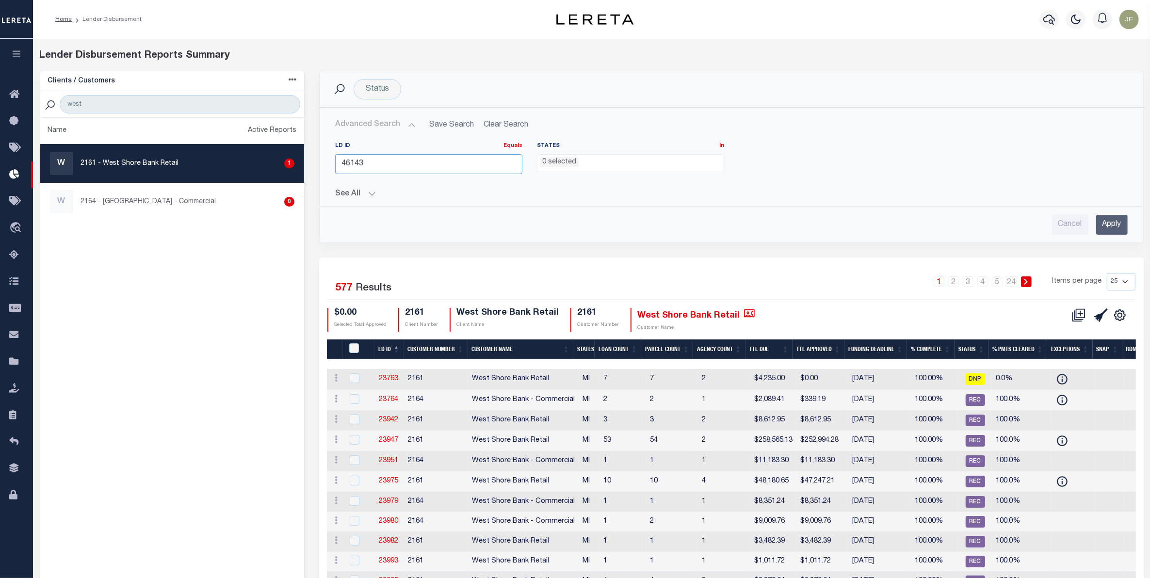
type input "46143"
click at [1106, 229] on input "Apply" at bounding box center [1112, 225] width 32 height 20
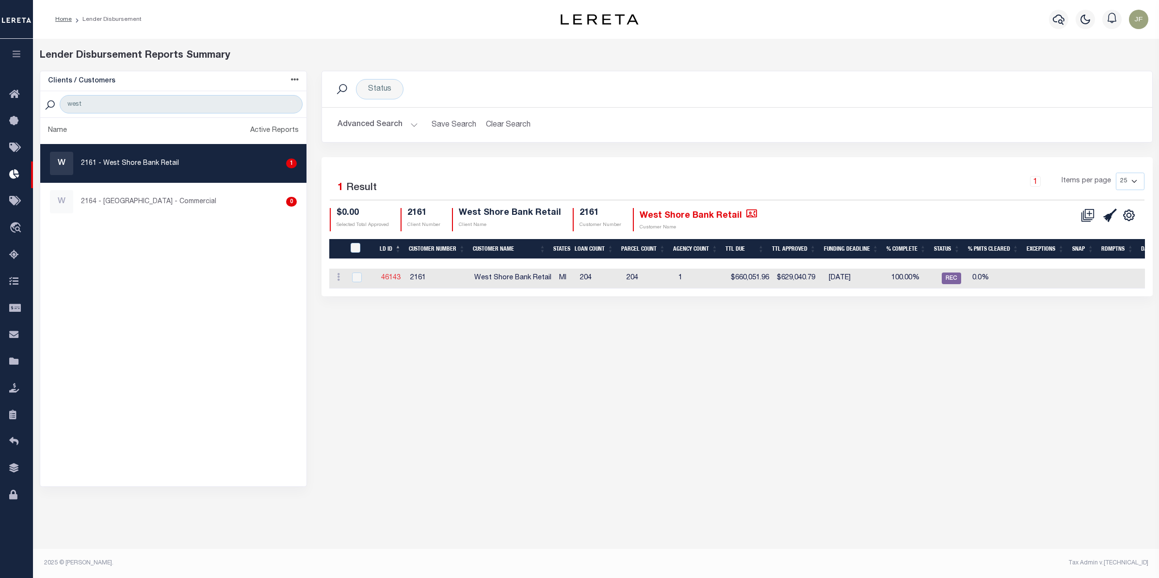
click at [394, 274] on link "46143" at bounding box center [390, 277] width 19 height 7
checkbox input "true"
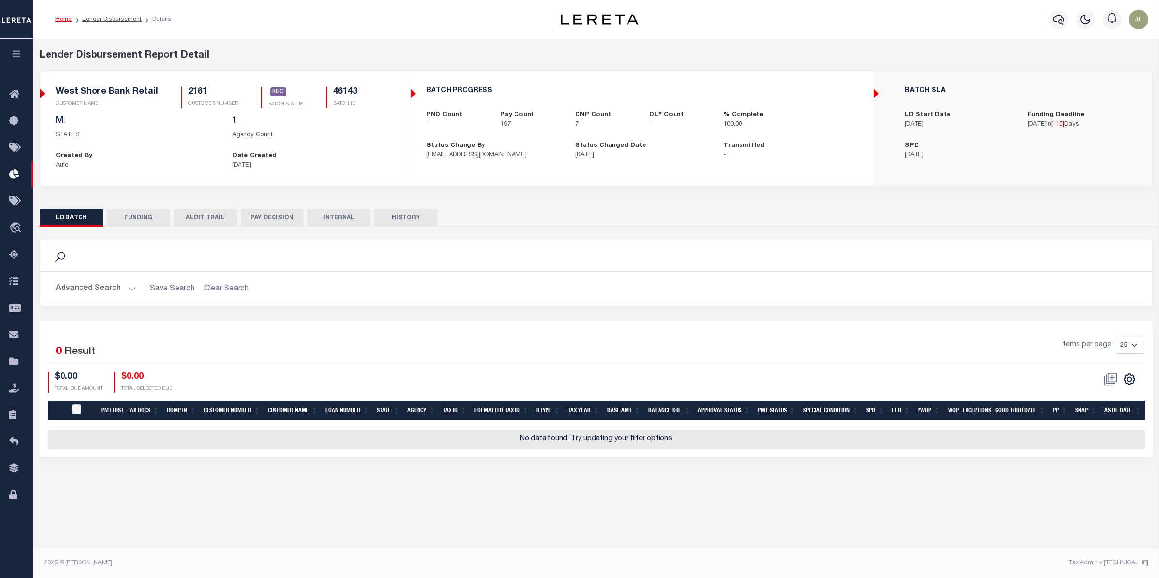
click at [277, 221] on button "PAY DECISION" at bounding box center [272, 218] width 63 height 18
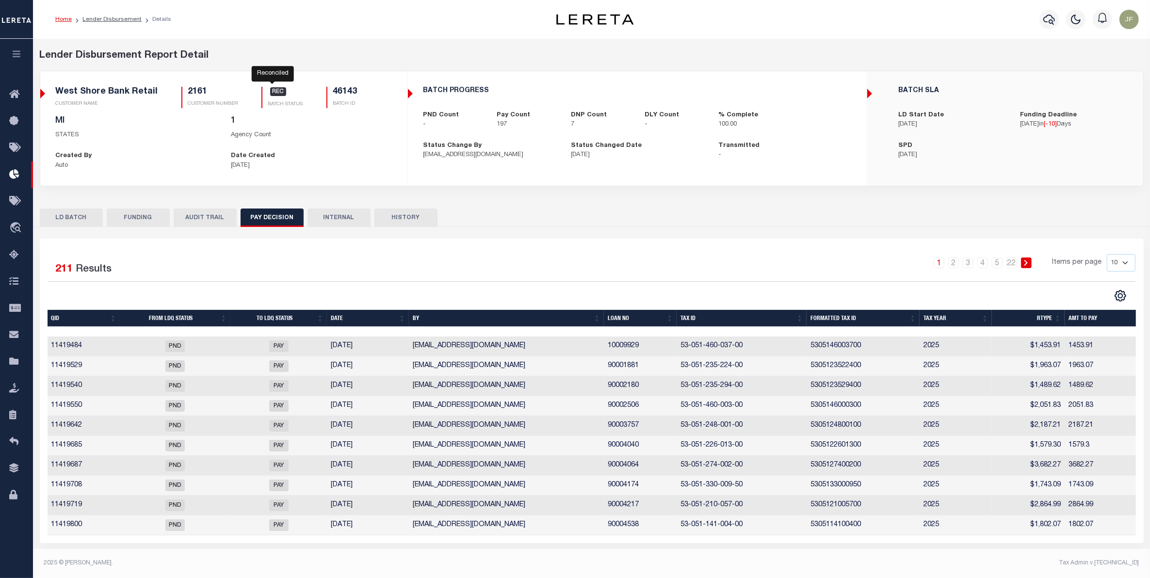
click at [271, 93] on span "REC" at bounding box center [278, 91] width 16 height 9
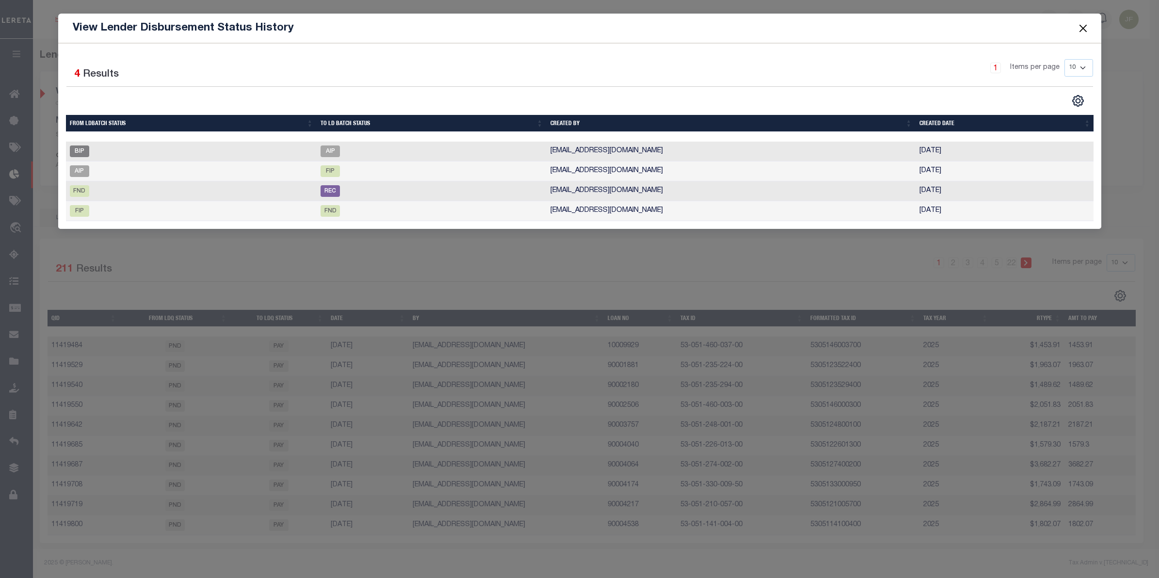
click at [1080, 25] on button "Close" at bounding box center [1082, 28] width 13 height 13
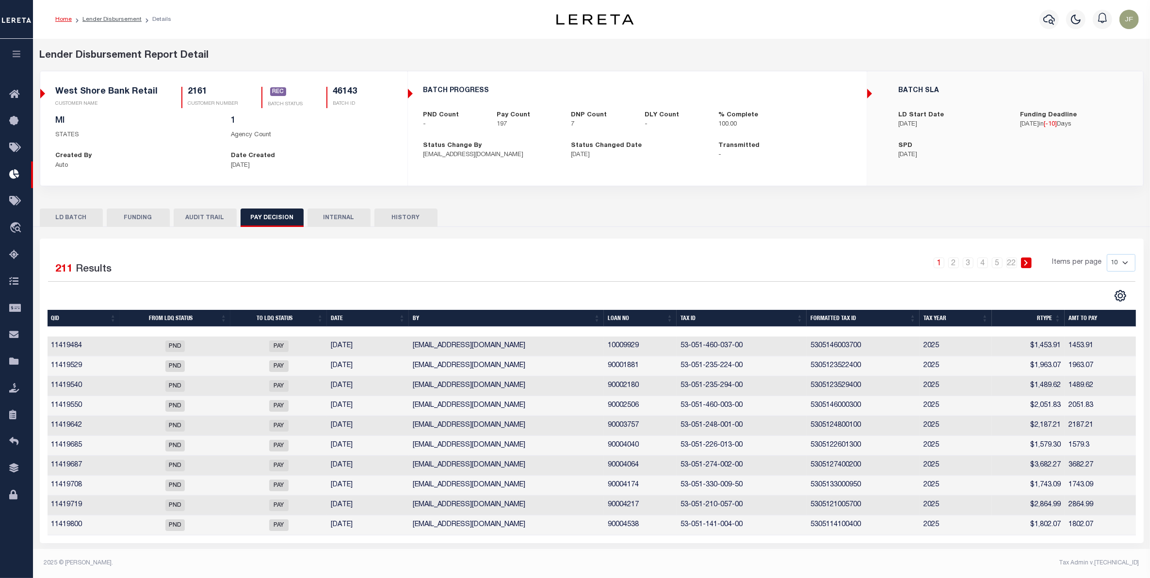
click at [148, 225] on button "FUNDING" at bounding box center [138, 218] width 63 height 18
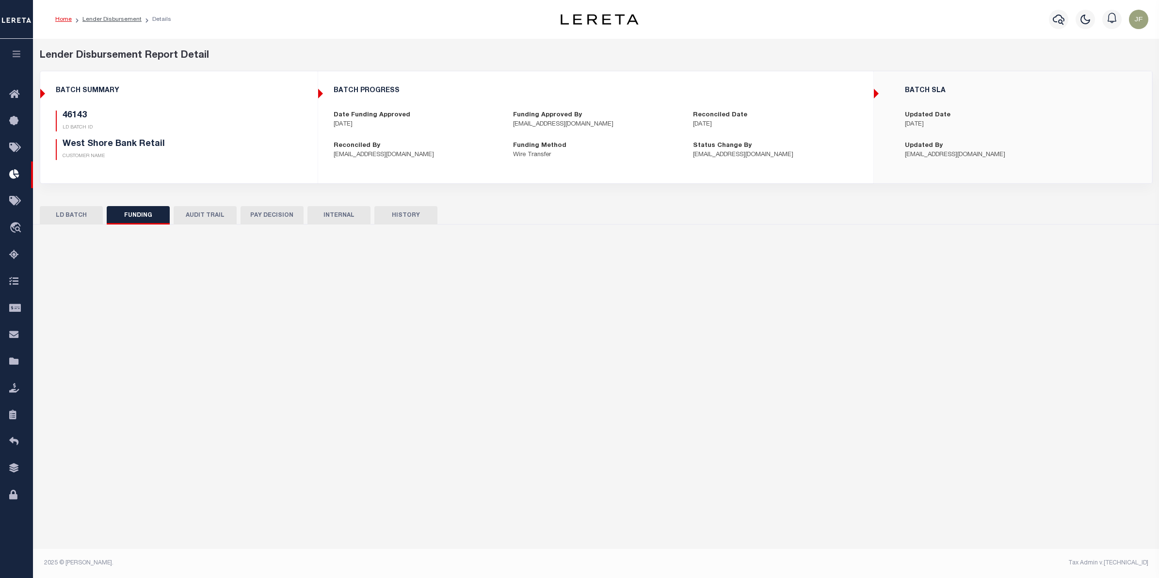
type input "$629,040.79"
type input "$0"
type input "09/30/2025"
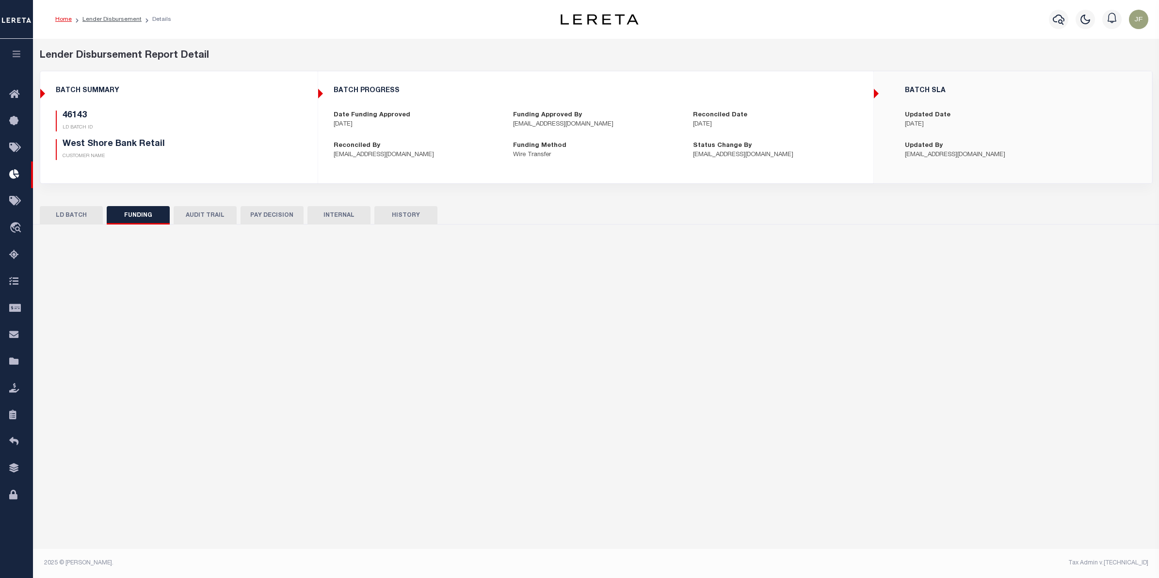
type input "20250930MMQFMP2700214909300853FT03"
type input "09/26/2025"
select select "100"
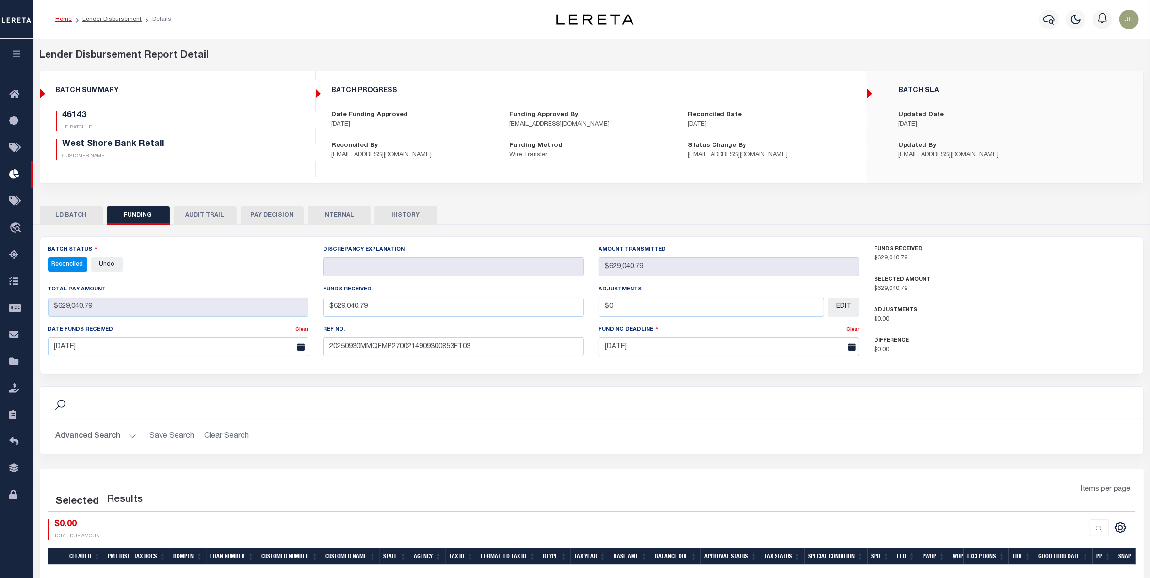
select select "100"
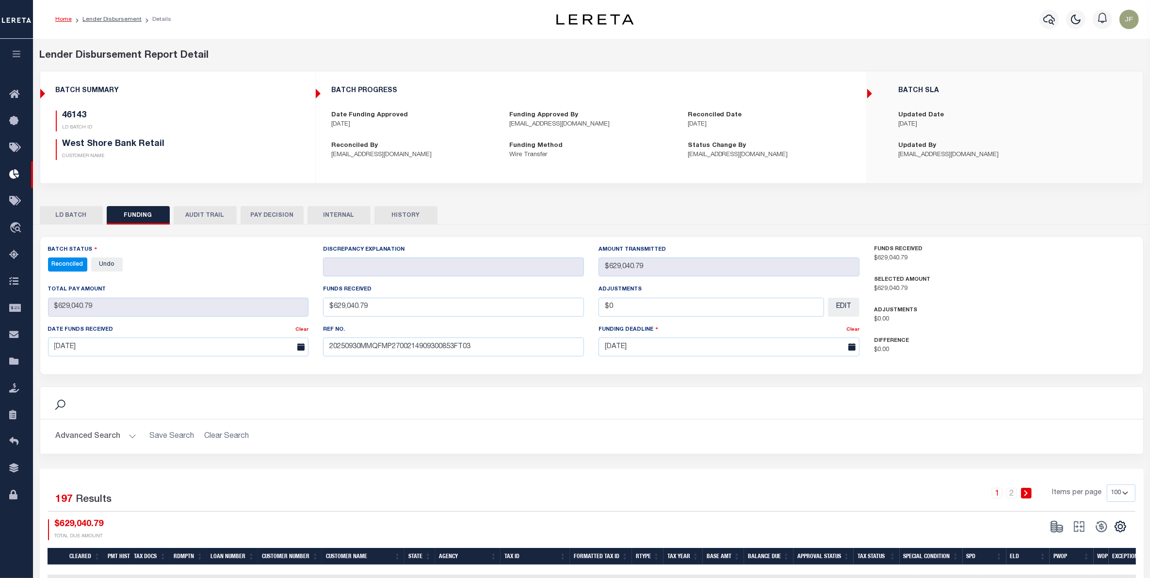
click at [262, 212] on button "PAY DECISION" at bounding box center [272, 215] width 63 height 18
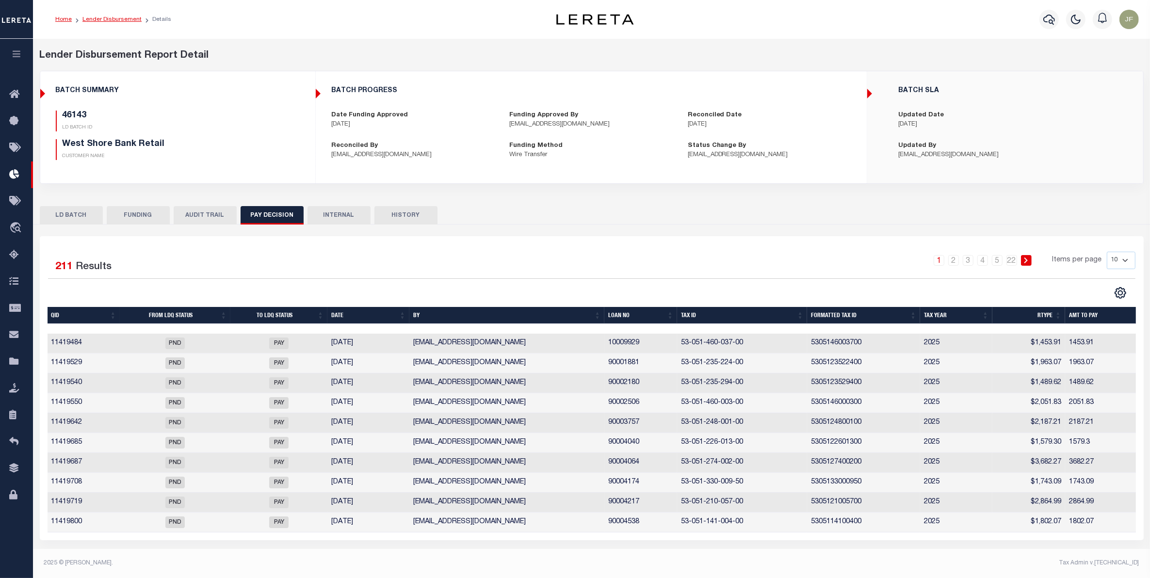
click at [103, 20] on link "Lender Disbursement" at bounding box center [111, 19] width 59 height 6
checkbox input "true"
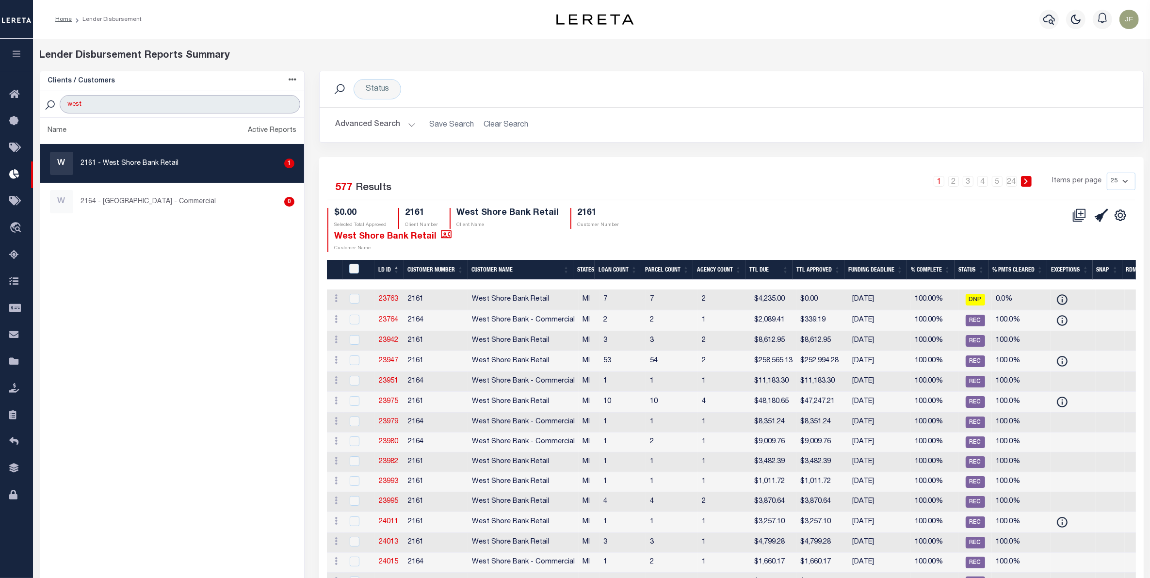
click at [146, 104] on input "west" at bounding box center [180, 104] width 241 height 18
type input "w"
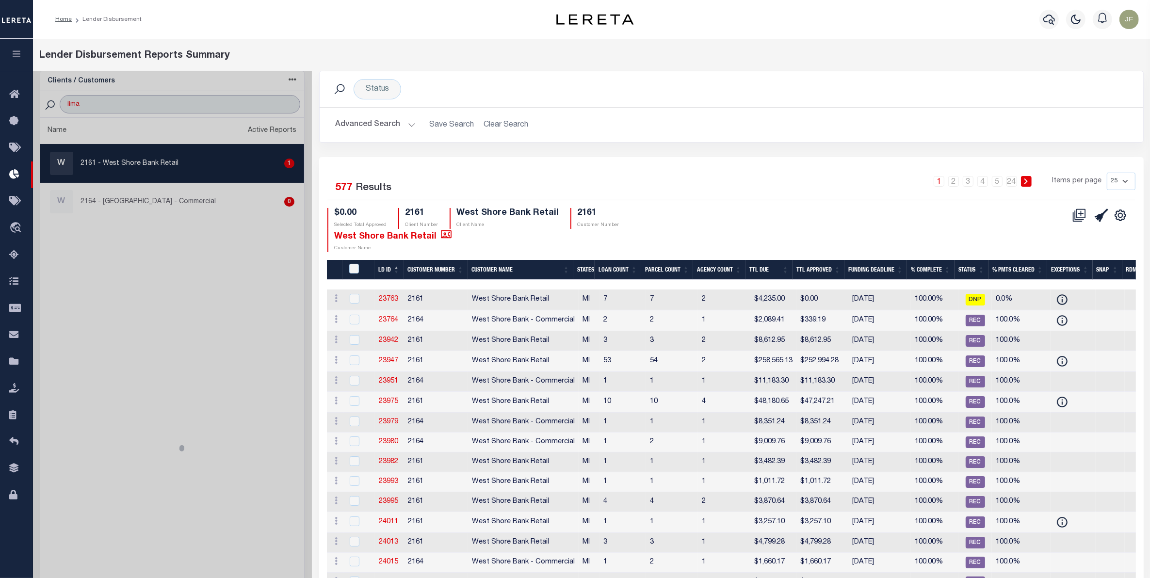
type input "Lima One"
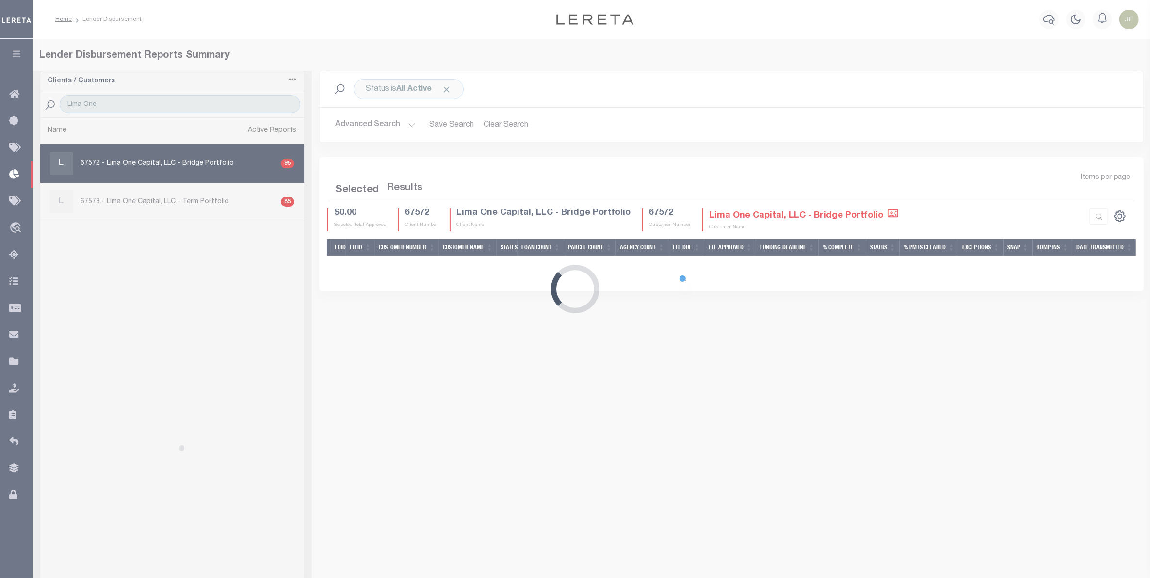
click at [170, 200] on div "Loading..." at bounding box center [575, 289] width 1150 height 578
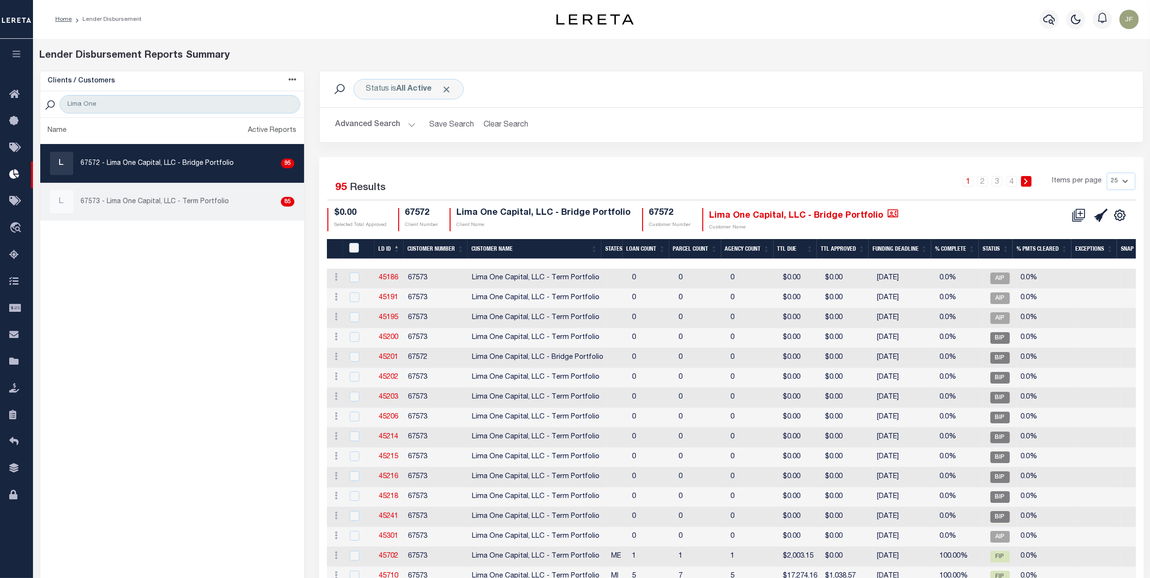
click at [146, 203] on p "67573 - Lima One Capital, LLC - Term Portfolio" at bounding box center [155, 202] width 148 height 10
checkbox input "true"
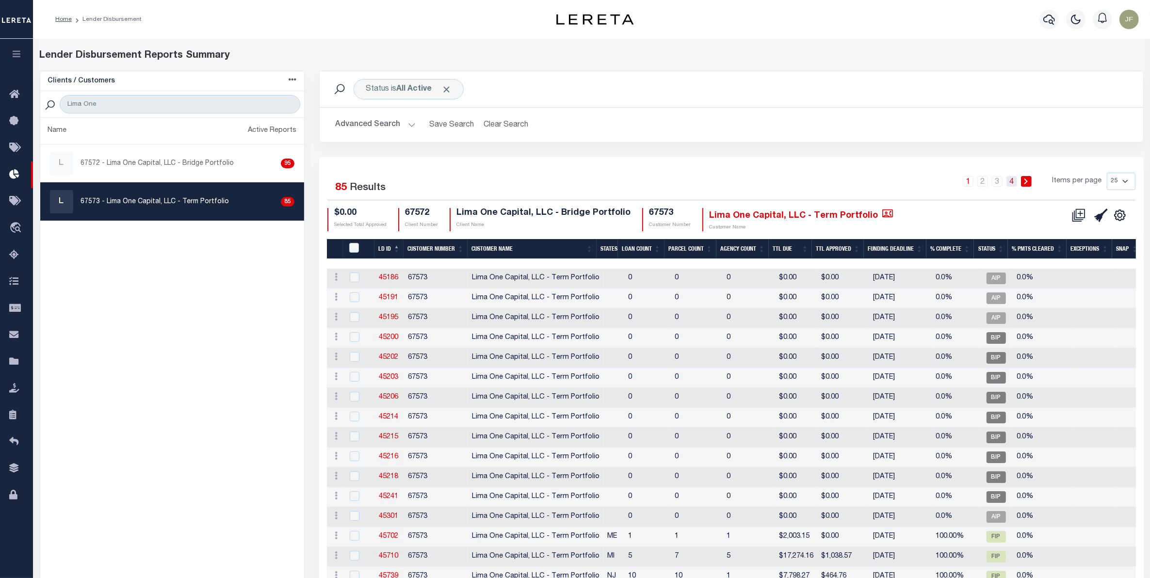
click at [1011, 178] on link "4" at bounding box center [1011, 181] width 11 height 11
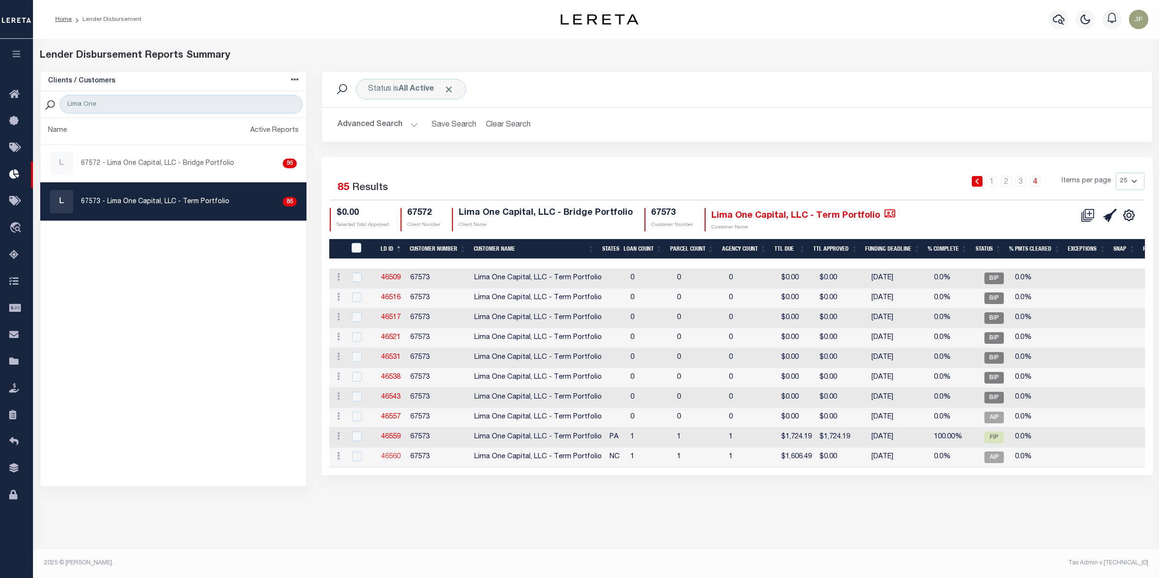
click at [389, 459] on link "46560" at bounding box center [390, 456] width 19 height 7
checkbox input "false"
checkbox input "true"
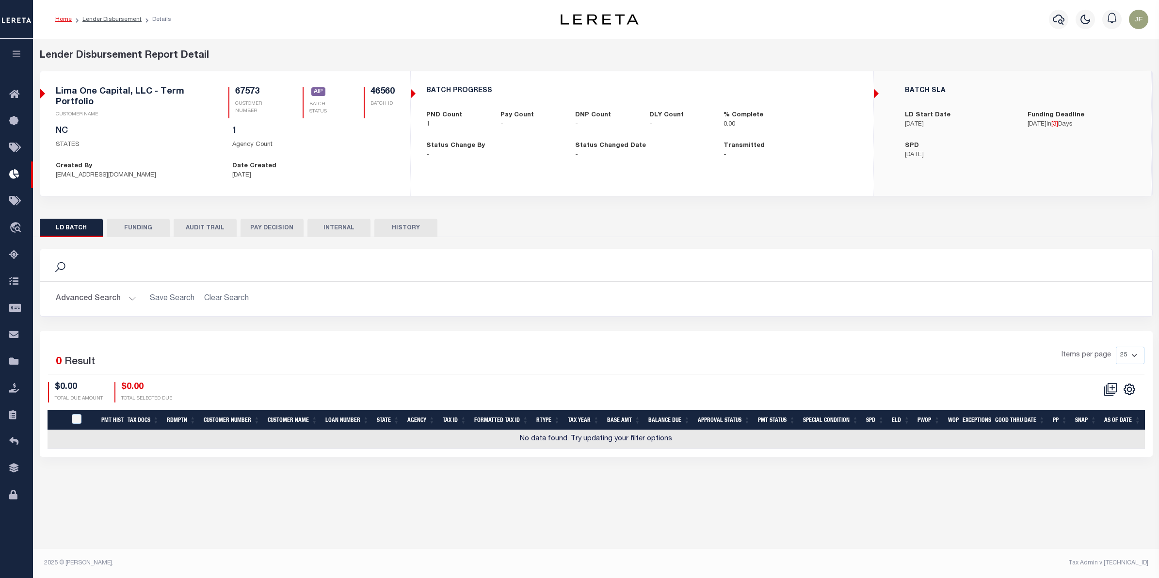
click at [265, 228] on button "PAY DECISION" at bounding box center [272, 228] width 63 height 18
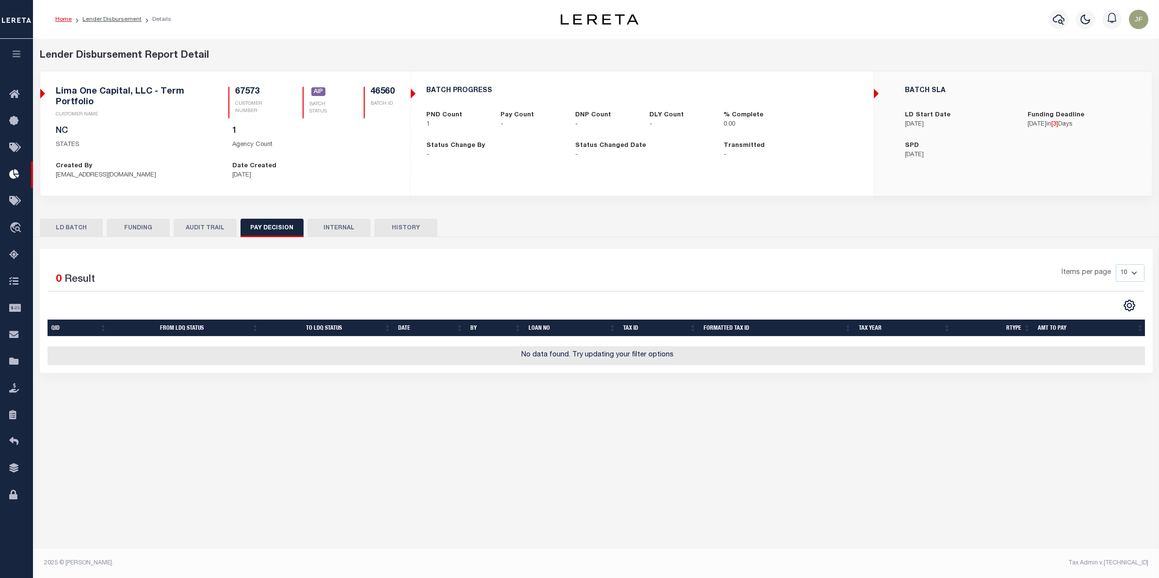
click at [197, 223] on button "AUDIT TRAIL" at bounding box center [205, 228] width 63 height 18
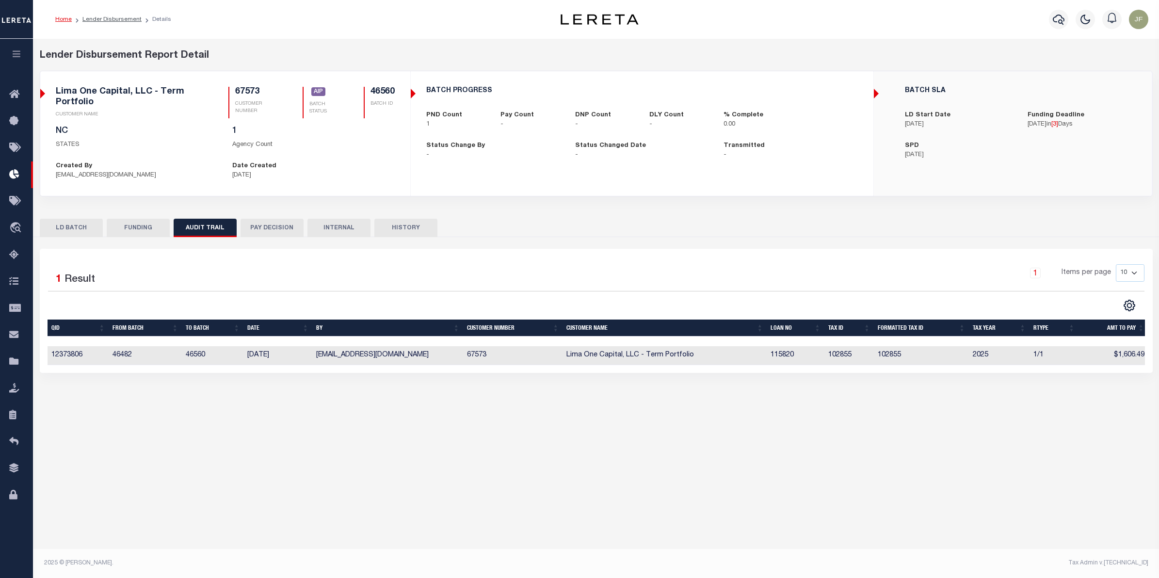
click at [74, 225] on button "LD BATCH" at bounding box center [71, 228] width 63 height 18
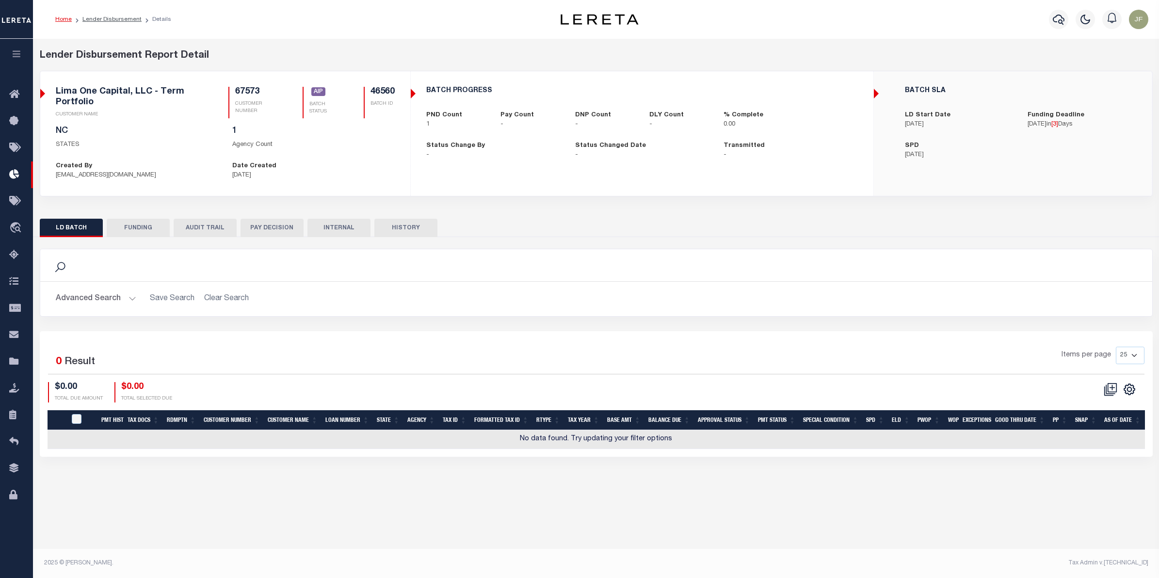
click at [195, 224] on button "AUDIT TRAIL" at bounding box center [205, 228] width 63 height 18
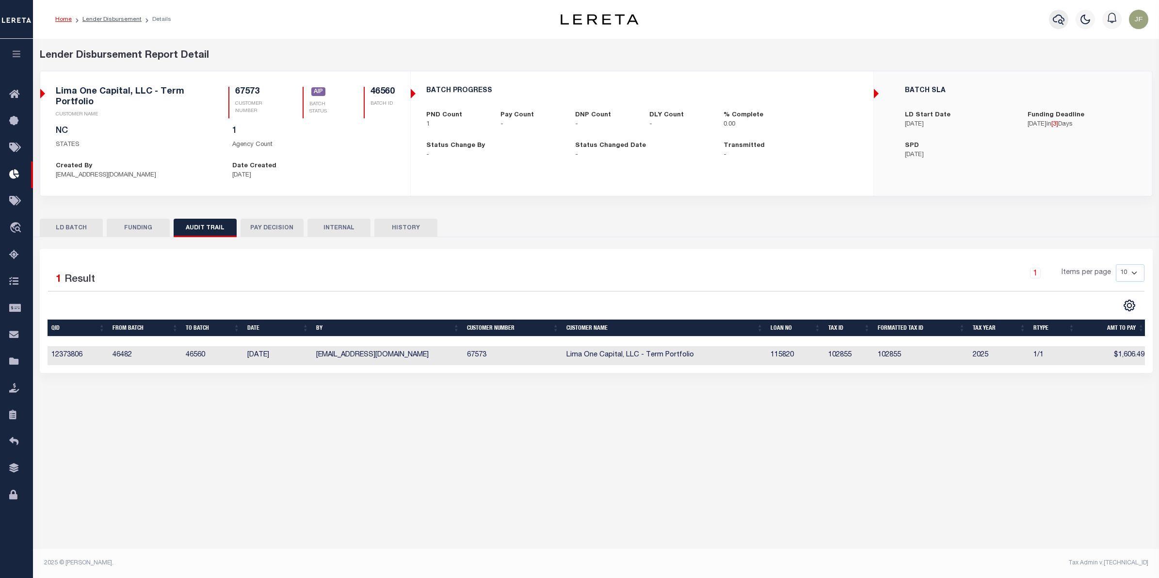
click at [1053, 18] on icon "button" at bounding box center [1059, 20] width 12 height 12
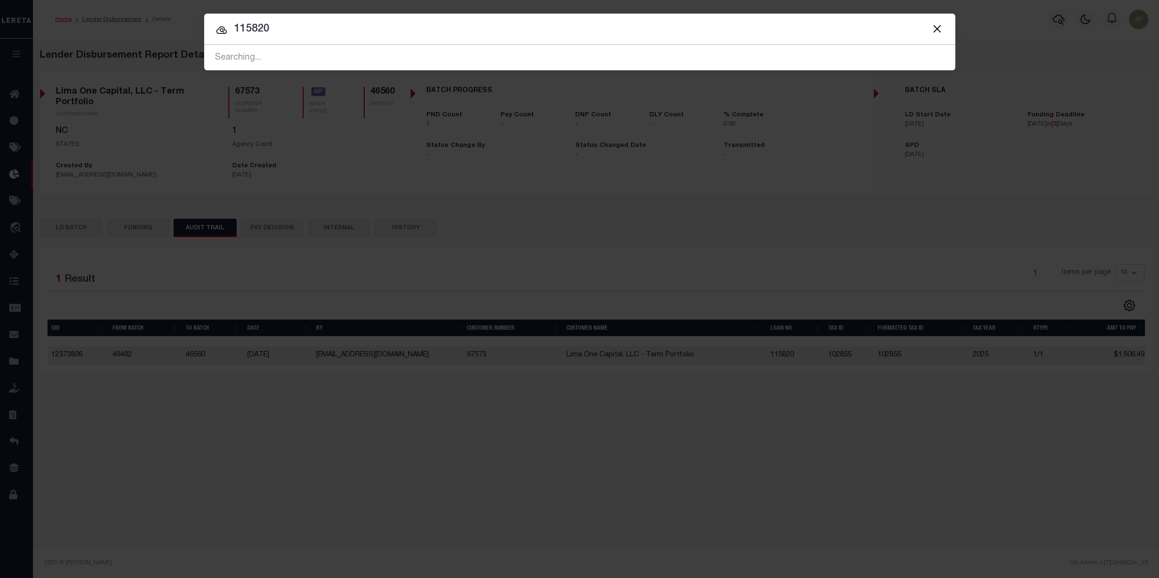
type input "115820"
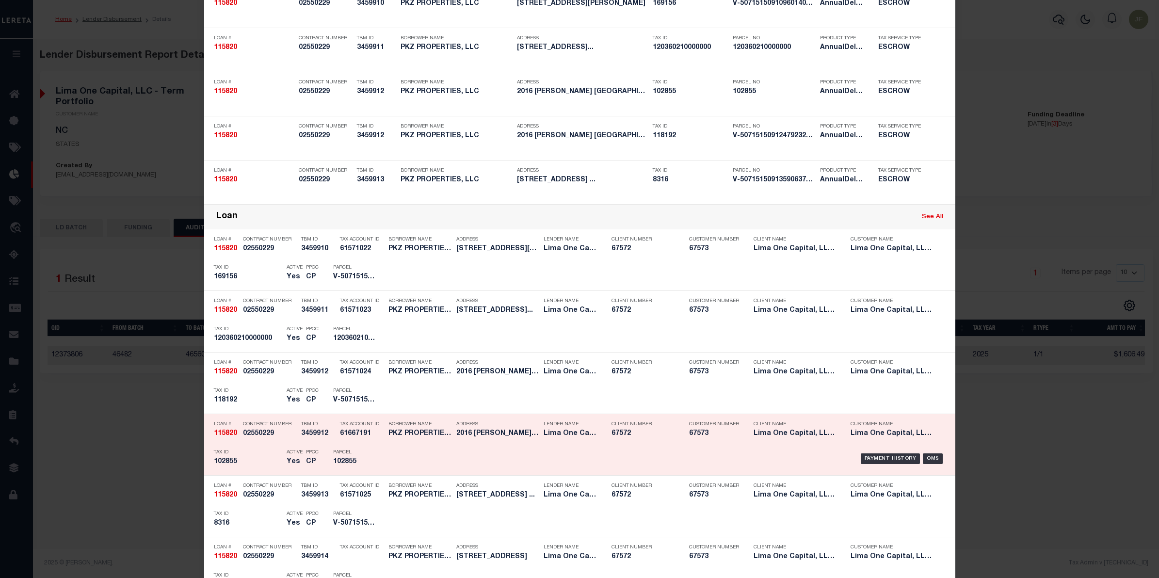
scroll to position [121, 0]
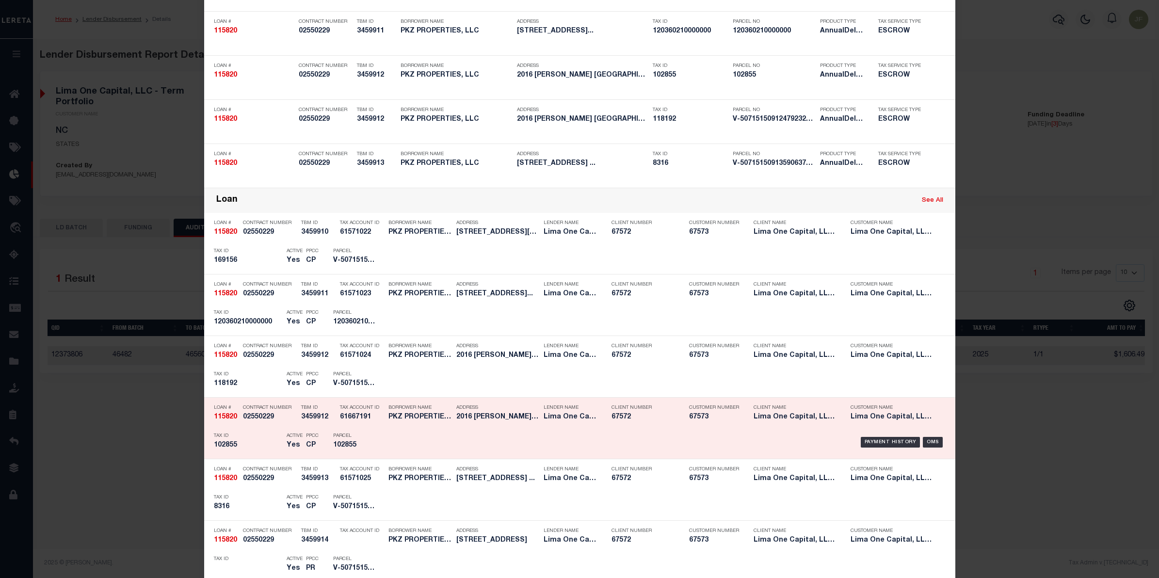
click at [889, 434] on div "Payment History OMS" at bounding box center [668, 442] width 554 height 28
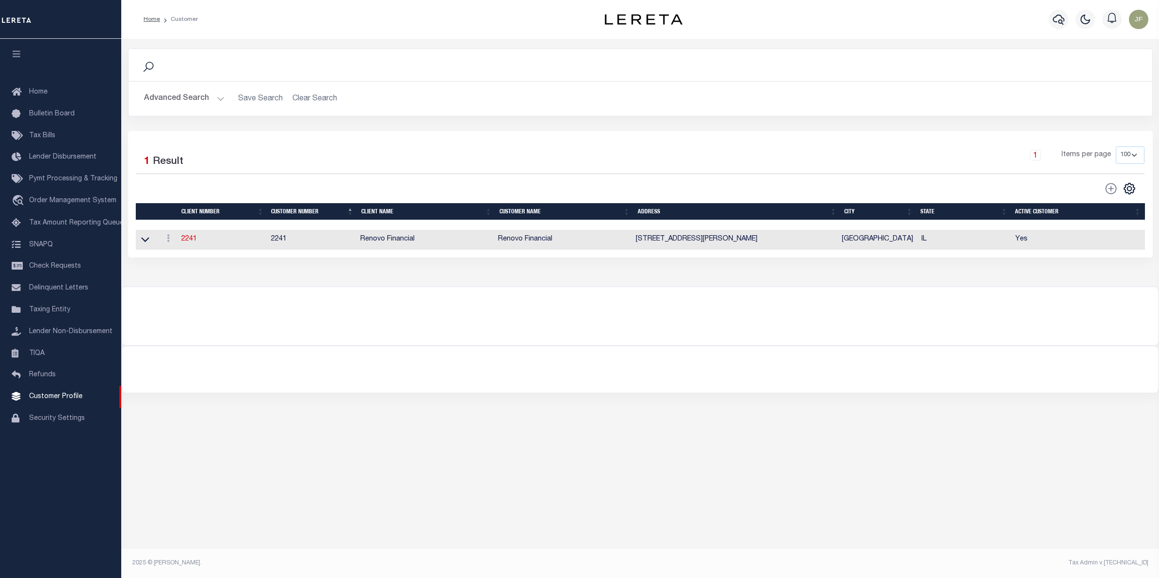
click at [195, 92] on button "Advanced Search" at bounding box center [184, 98] width 80 height 19
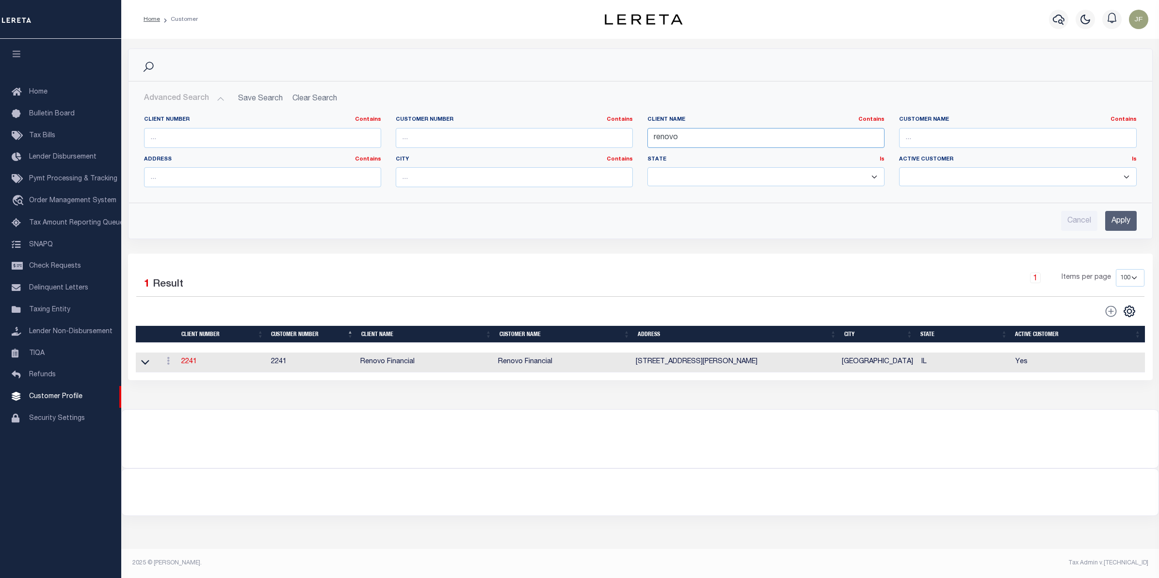
drag, startPoint x: 686, startPoint y: 133, endPoint x: 610, endPoint y: 132, distance: 76.6
click at [613, 132] on div "Client Number Contains Contains Is Customer Number Contains Contains Is Contains" at bounding box center [640, 155] width 1007 height 79
type input "west"
click at [1113, 219] on input "Apply" at bounding box center [1121, 221] width 32 height 20
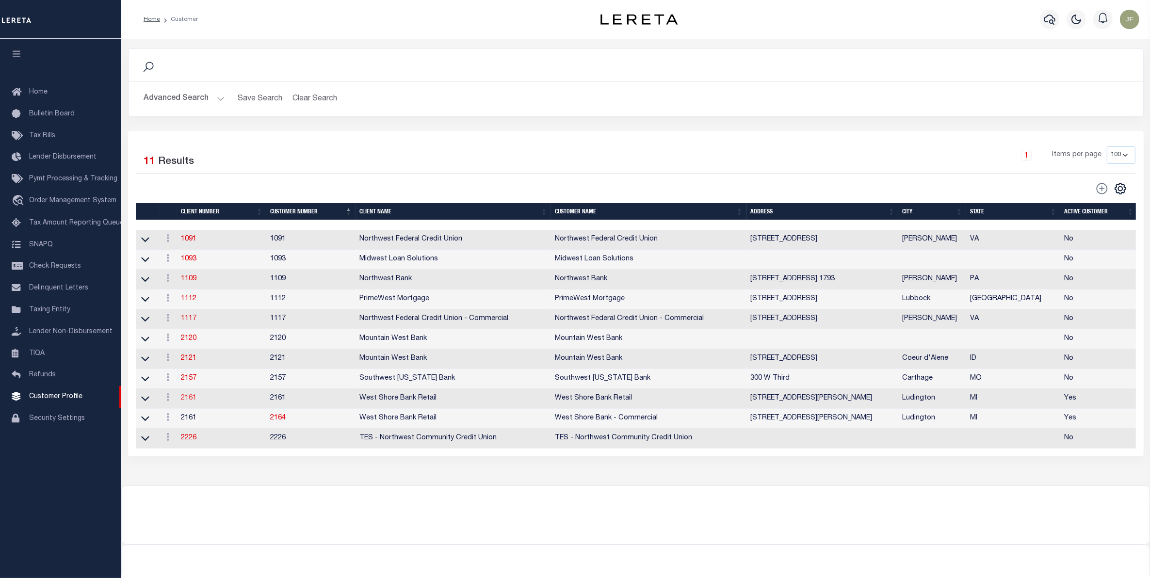
click at [193, 402] on link "2161" at bounding box center [189, 398] width 16 height 7
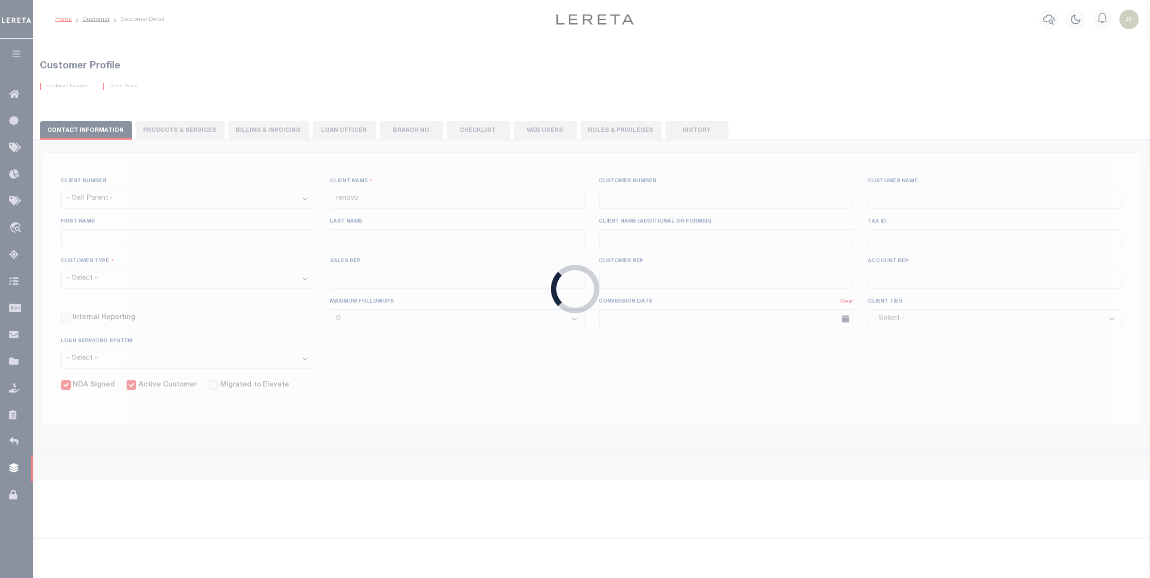
select select
type input "West Shore Bank Retail"
type input "2161"
type input "West Shore Bank Retail"
type input "Laurie"
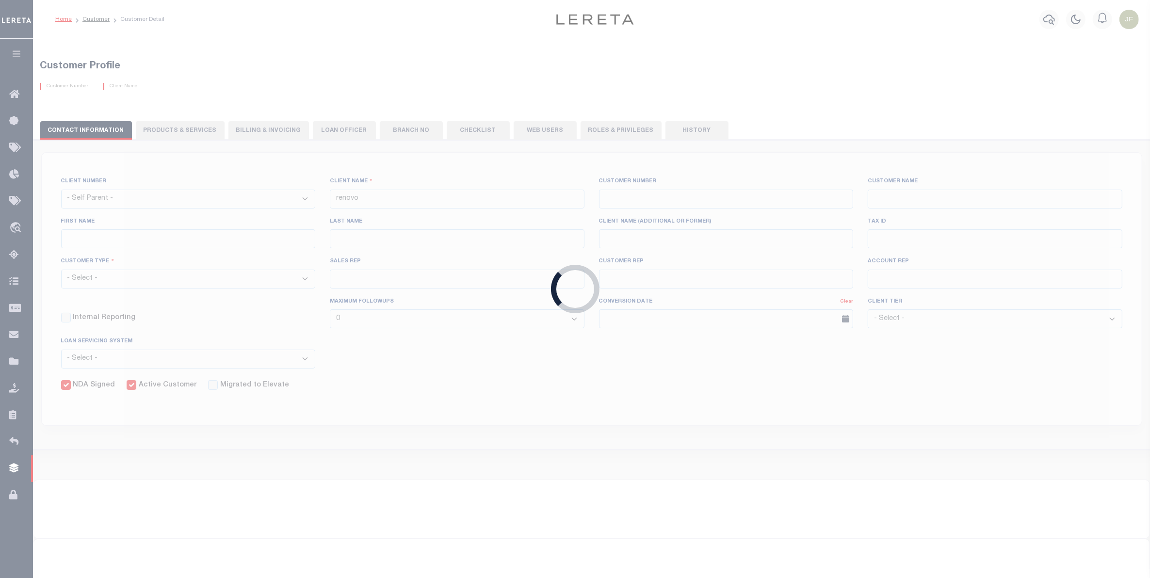
type input "Cozart"
select select "Residential"
type input "Briza Alvarado"
type input "Paula Kitchens"
type input "Tony Targhetta"
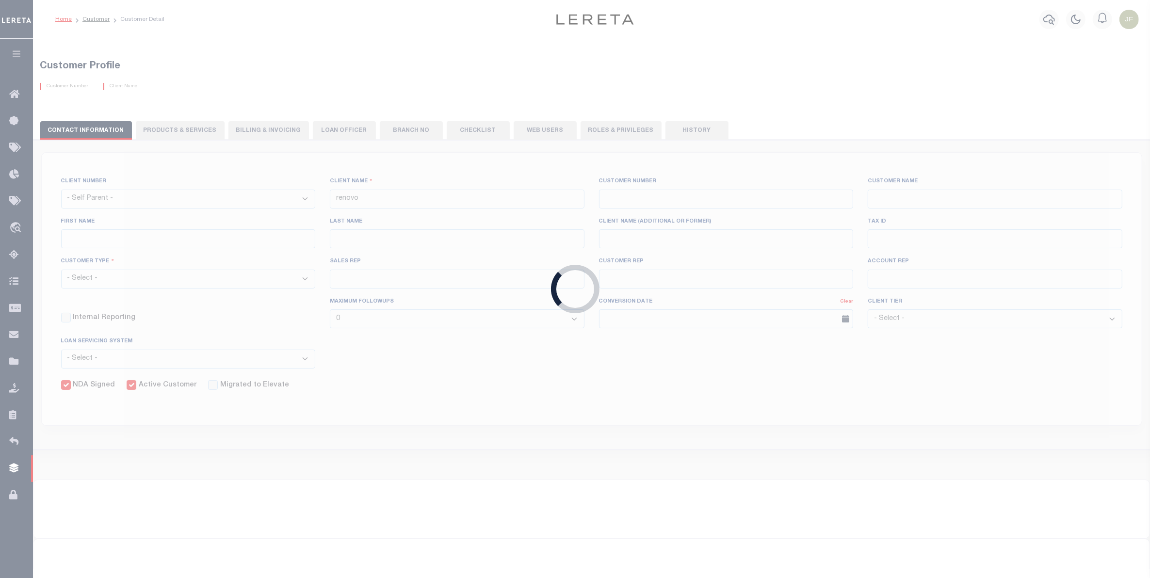
select select "JHS"
checkbox input "true"
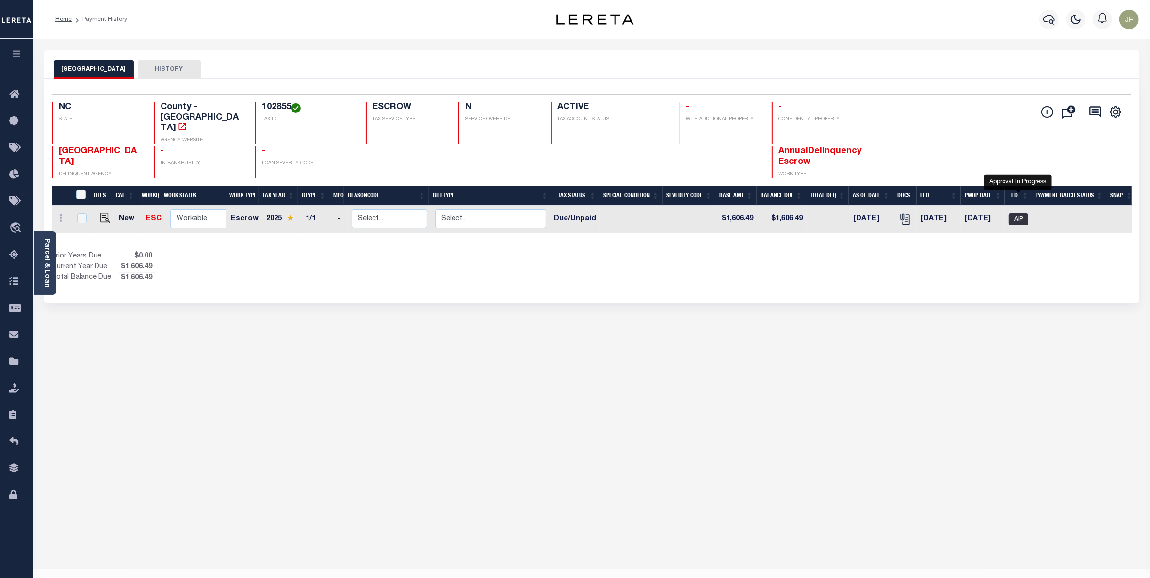
click at [1019, 213] on span "AIP" at bounding box center [1018, 219] width 19 height 12
checkbox input "true"
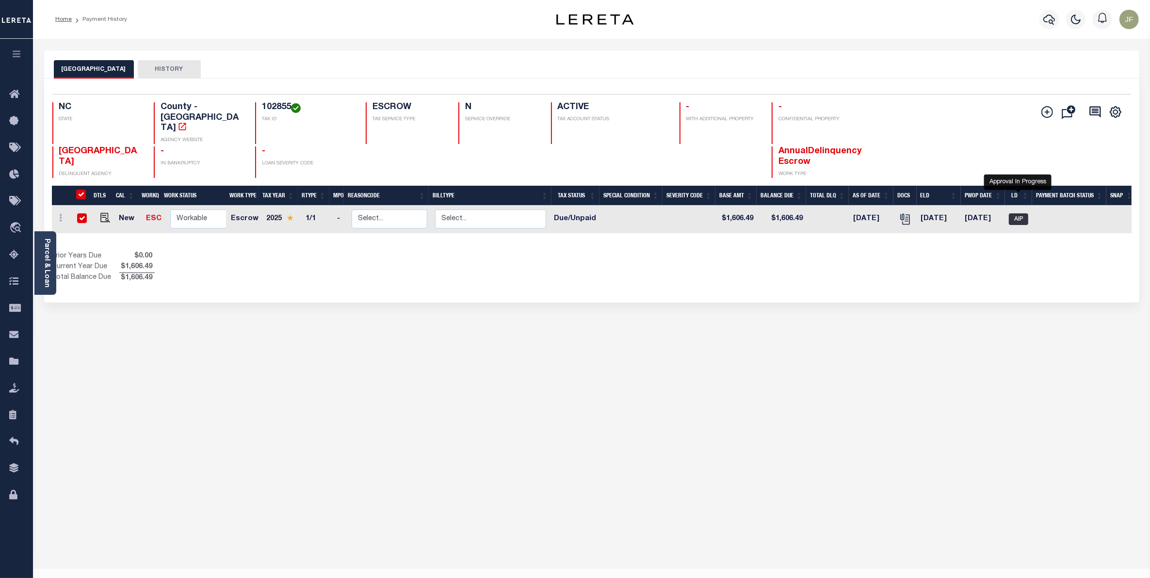
checkbox input "true"
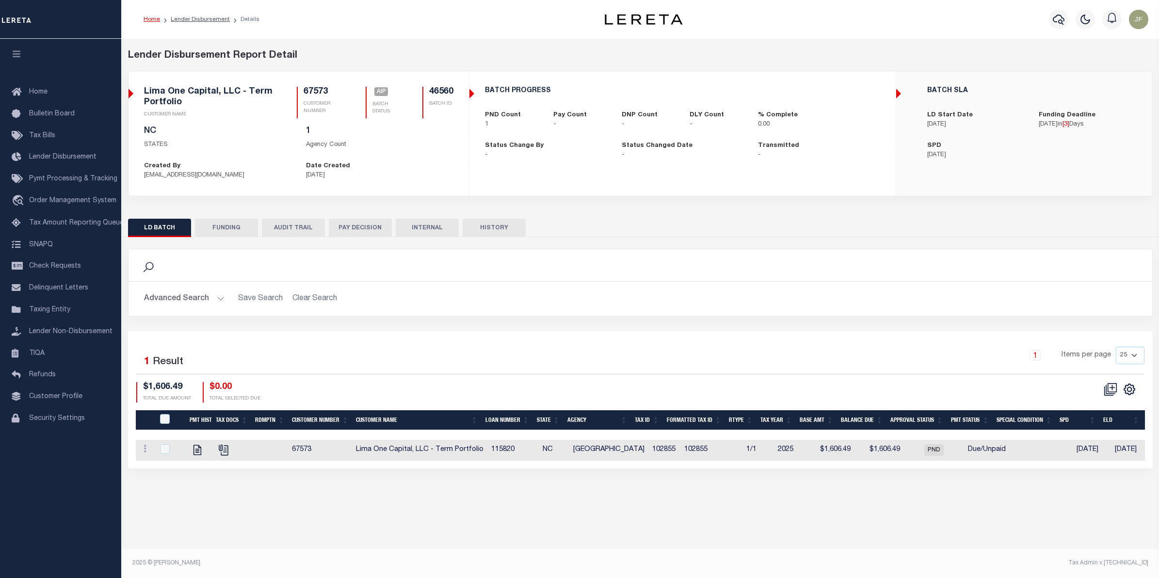
click at [291, 226] on button "AUDIT TRAIL" at bounding box center [293, 228] width 63 height 18
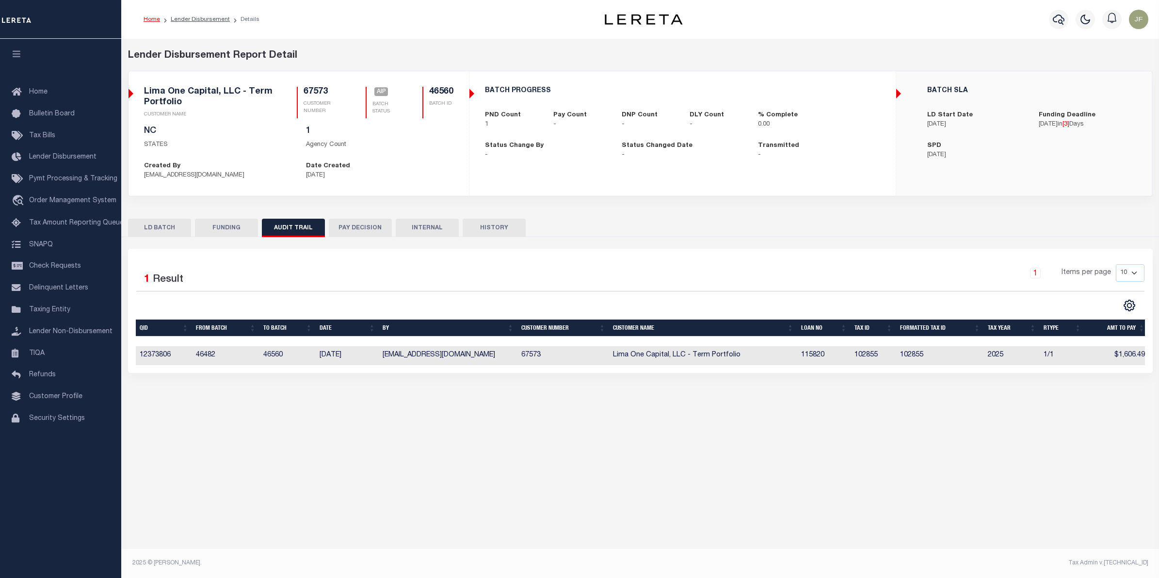
click at [161, 224] on button "LD BATCH" at bounding box center [159, 228] width 63 height 18
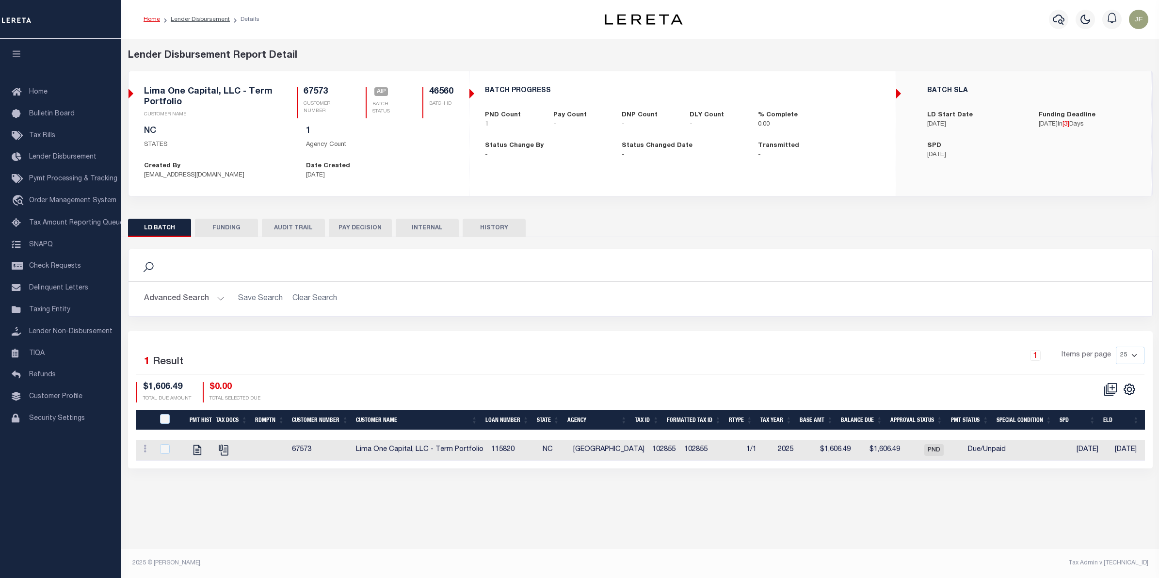
click at [352, 229] on button "PAY DECISION" at bounding box center [360, 228] width 63 height 18
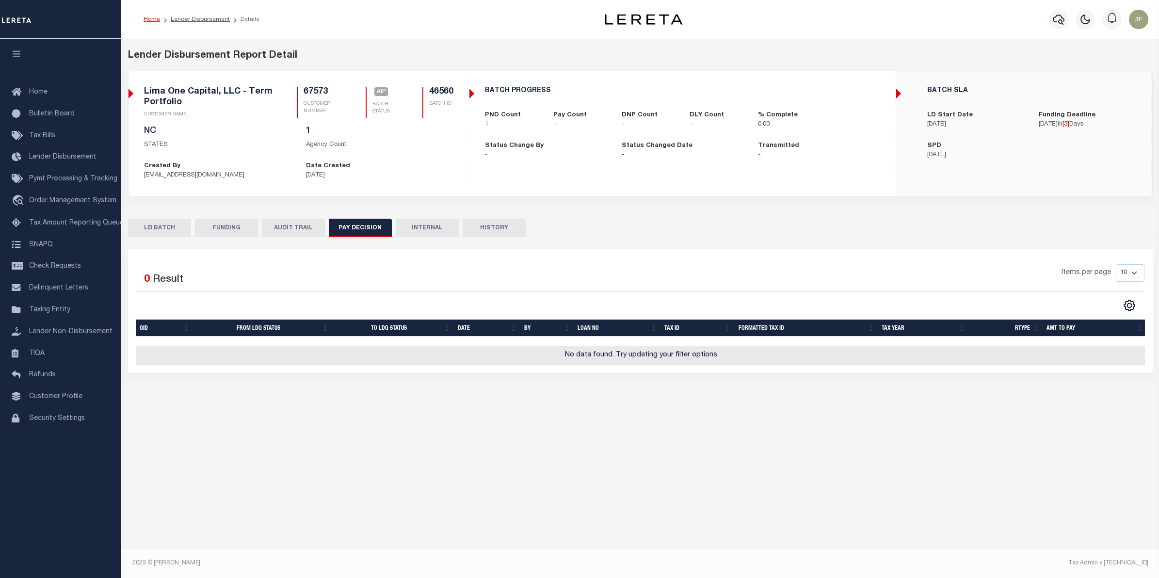
click at [297, 233] on button "AUDIT TRAIL" at bounding box center [293, 228] width 63 height 18
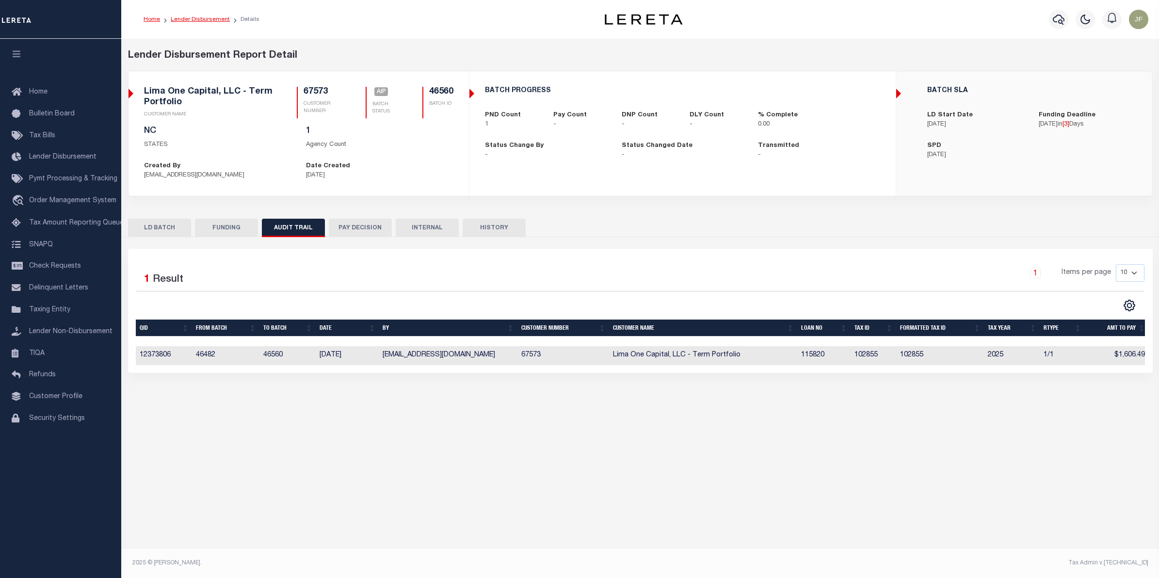
click at [213, 18] on link "Lender Disbursement" at bounding box center [200, 19] width 59 height 6
checkbox input "true"
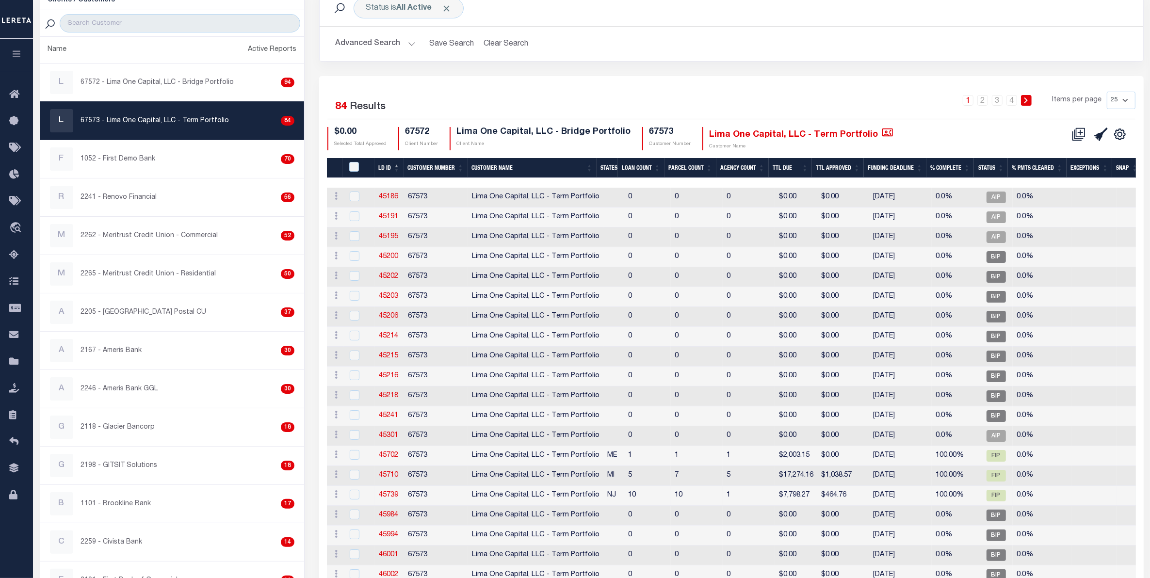
scroll to position [65, 0]
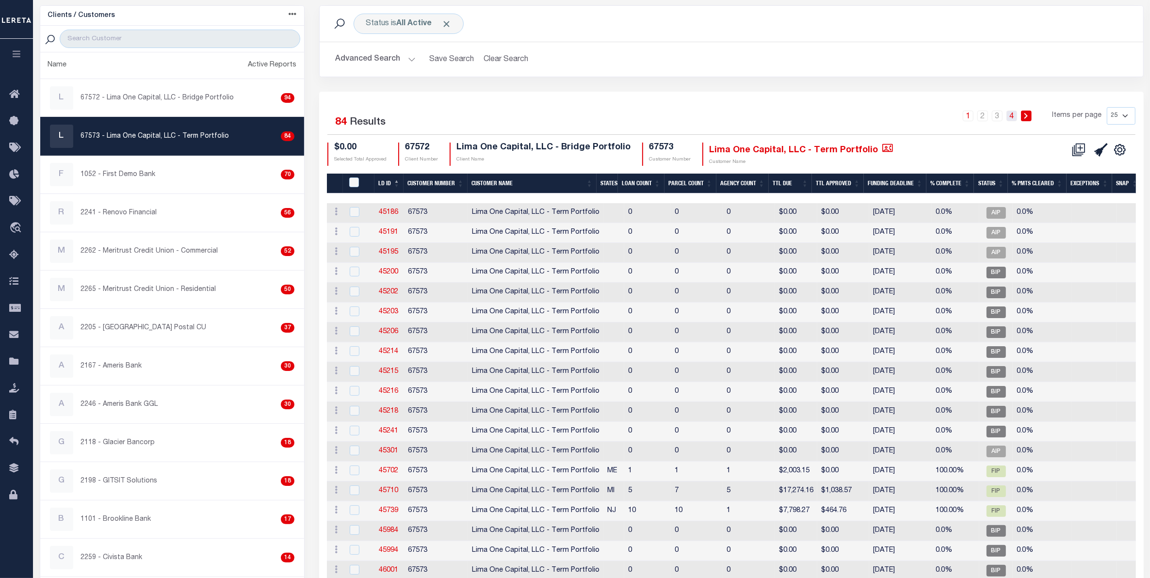
click at [1014, 115] on link "4" at bounding box center [1011, 116] width 11 height 11
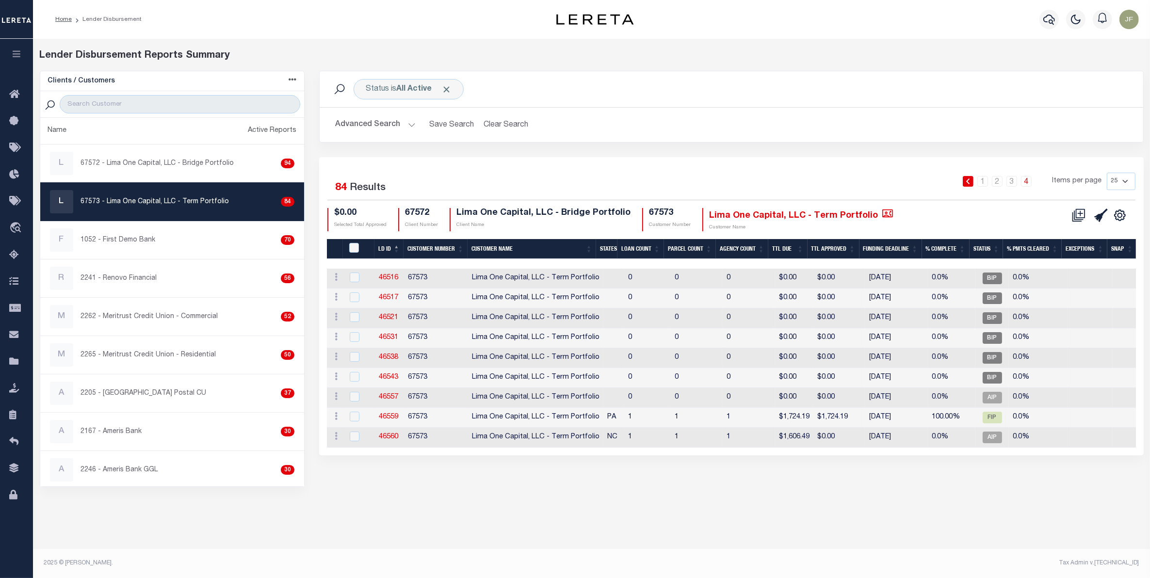
scroll to position [0, 0]
click at [1022, 183] on link "3" at bounding box center [1020, 181] width 11 height 11
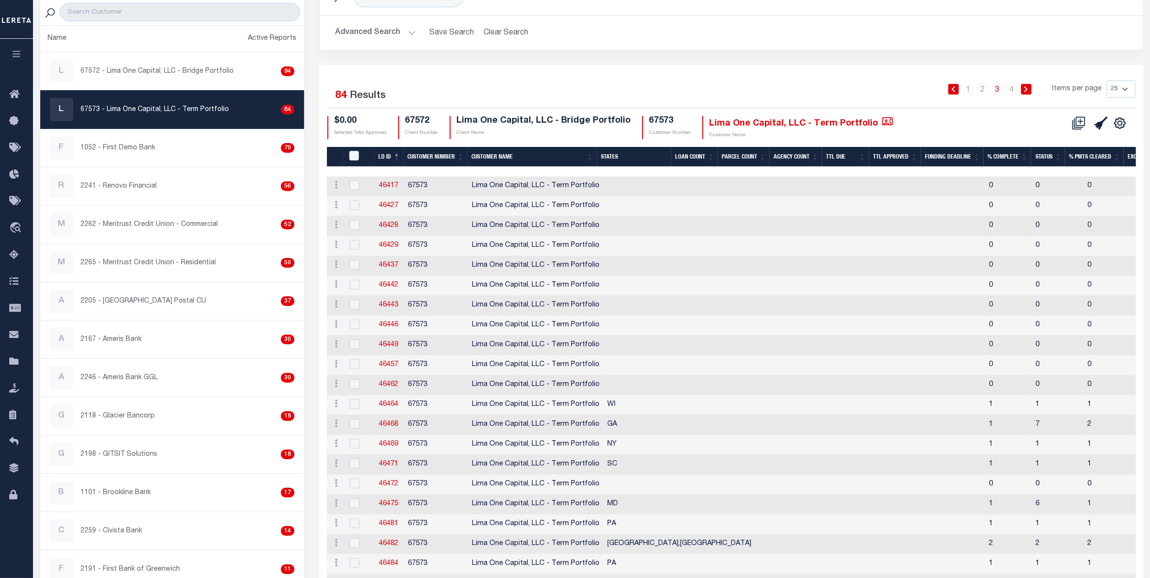
scroll to position [121, 0]
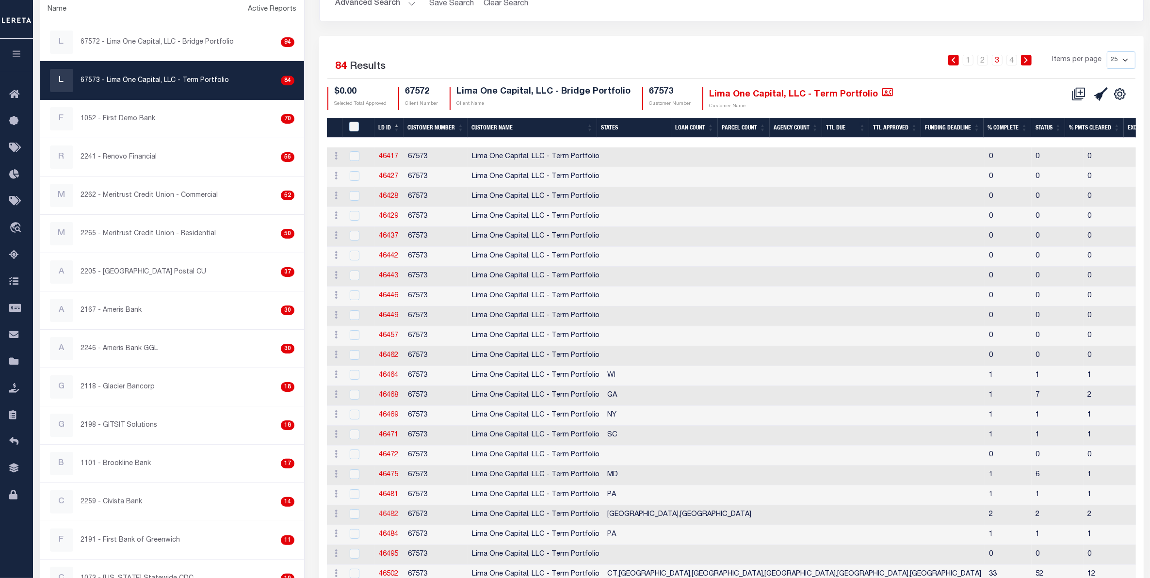
click at [390, 518] on link "46482" at bounding box center [388, 514] width 19 height 7
checkbox input "true"
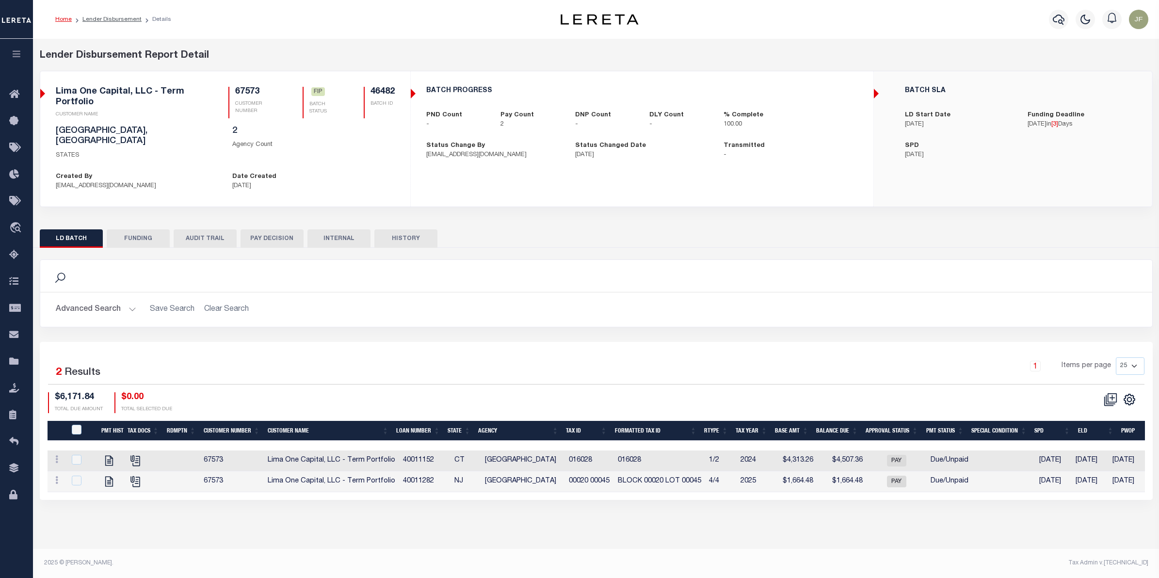
click at [195, 229] on button "AUDIT TRAIL" at bounding box center [205, 238] width 63 height 18
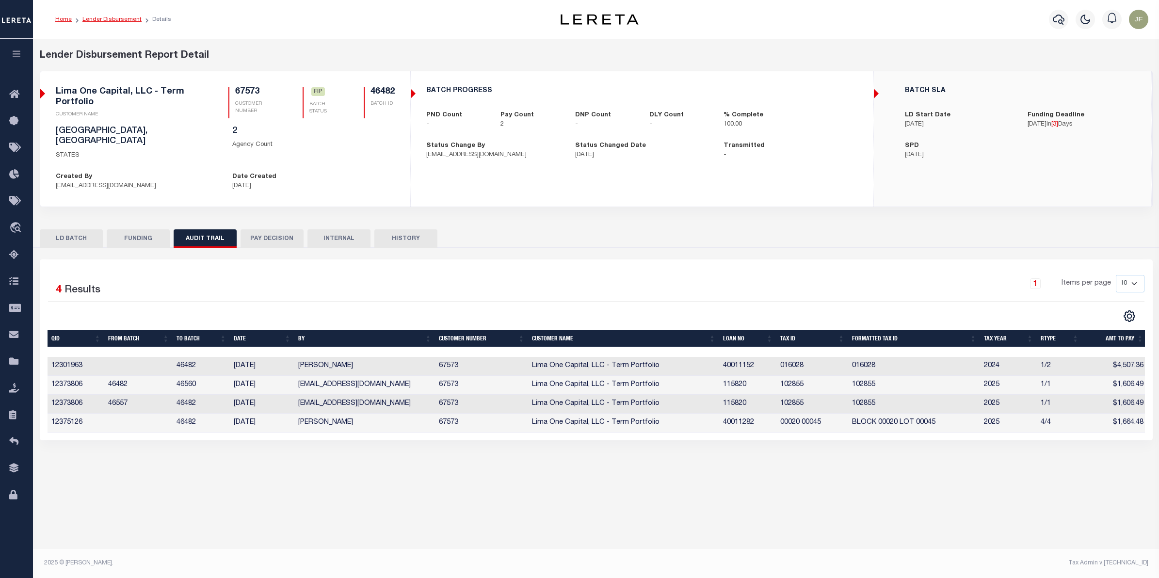
click at [109, 21] on link "Lender Disbursement" at bounding box center [111, 19] width 59 height 6
checkbox input "true"
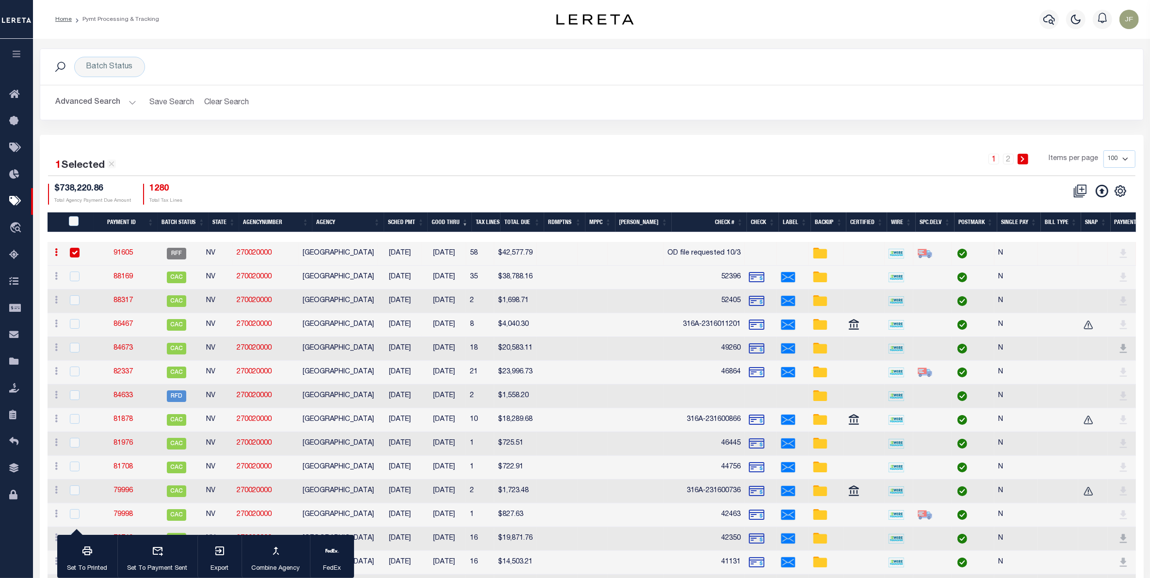
scroll to position [0, 198]
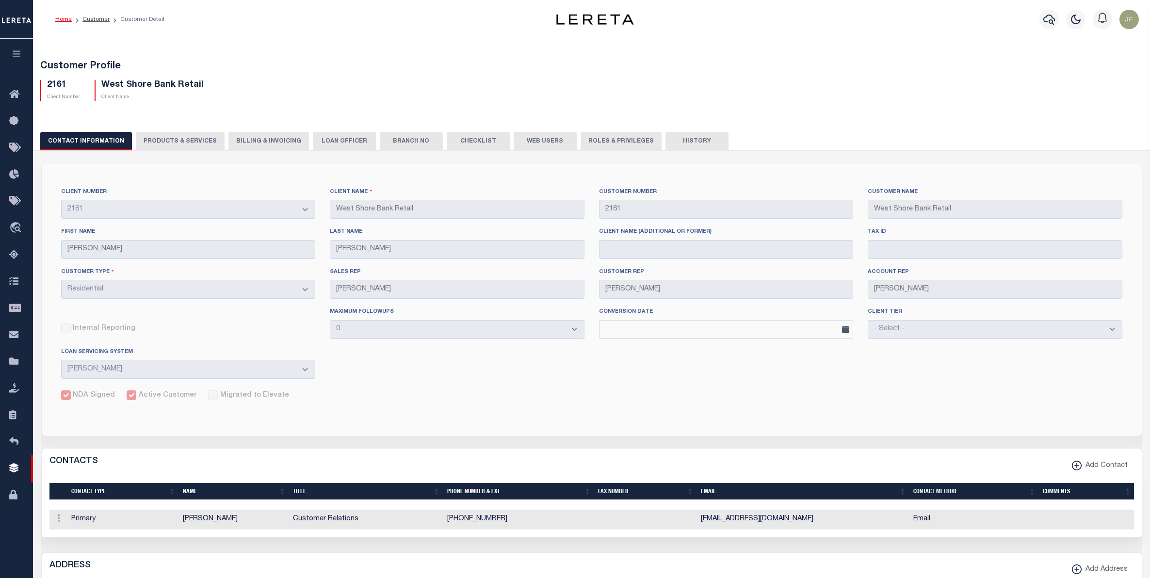
select select "Residential"
select select "JHS"
click at [1051, 16] on icon "button" at bounding box center [1049, 20] width 12 height 10
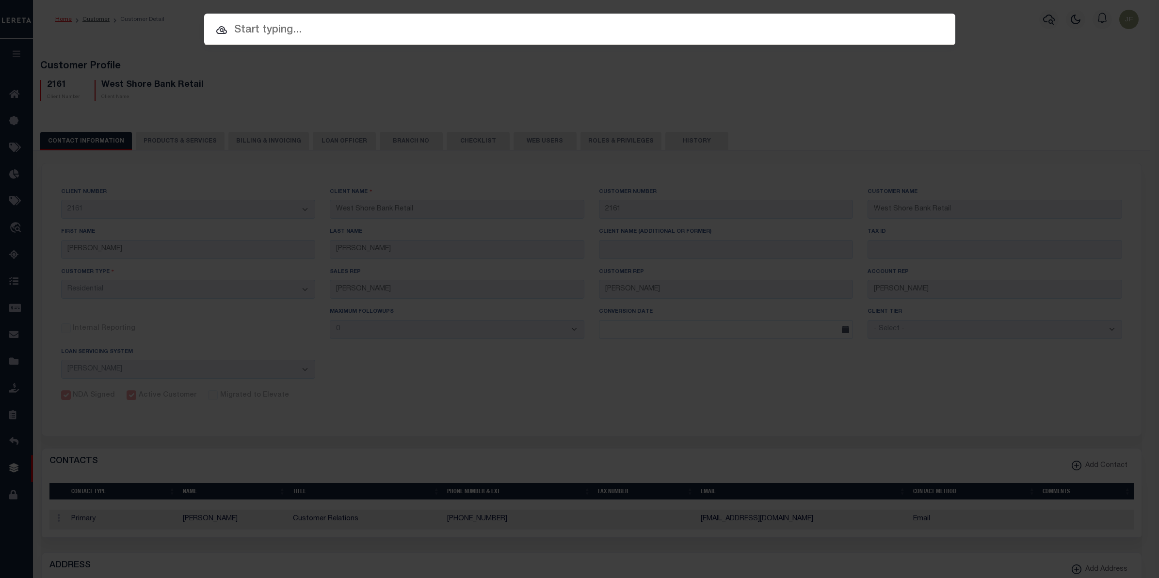
paste input "121736"
type input "121736"
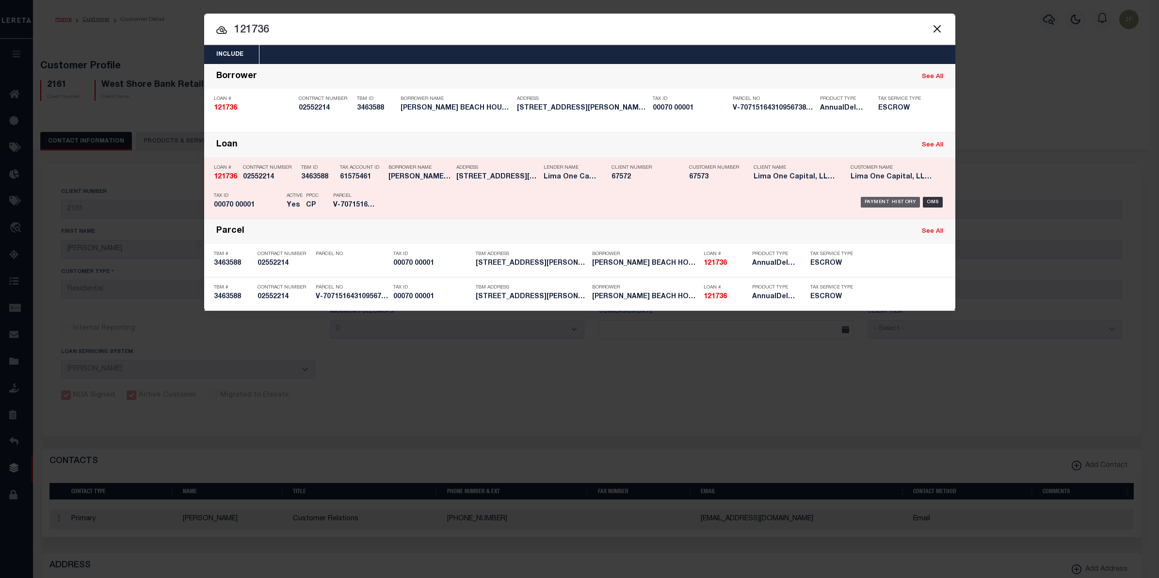
click at [885, 197] on div "Payment History" at bounding box center [891, 202] width 60 height 11
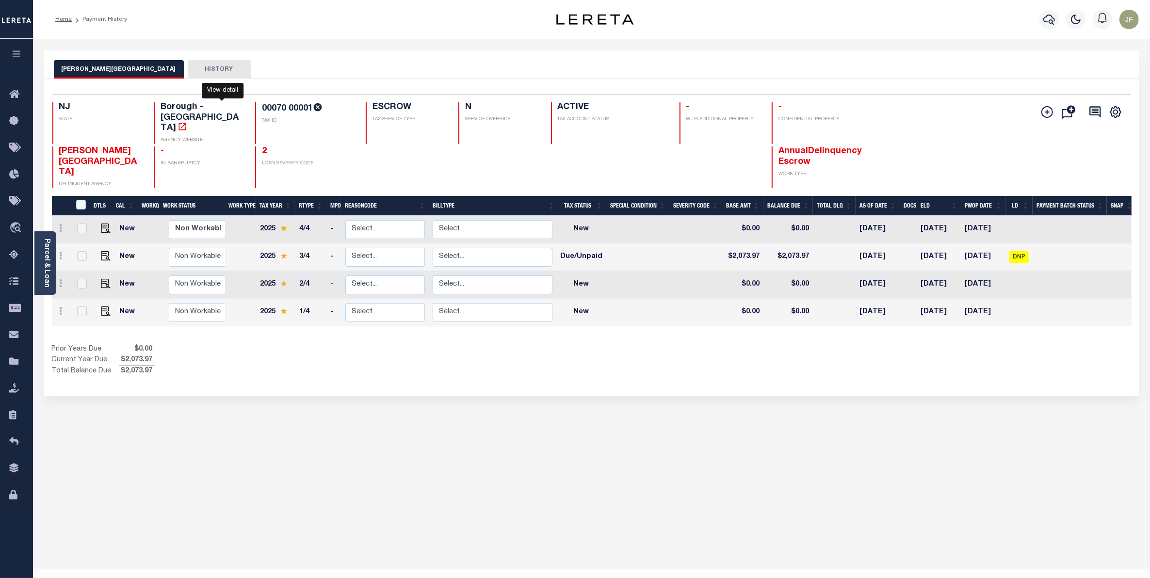
click at [186, 123] on icon "" at bounding box center [181, 126] width 7 height 7
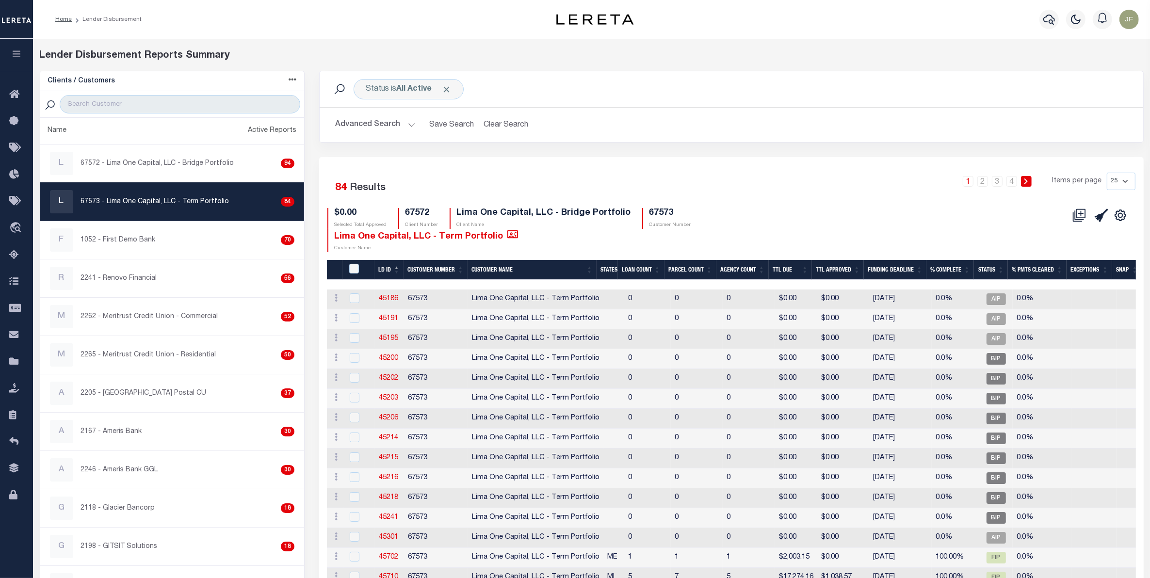
checkbox input "true"
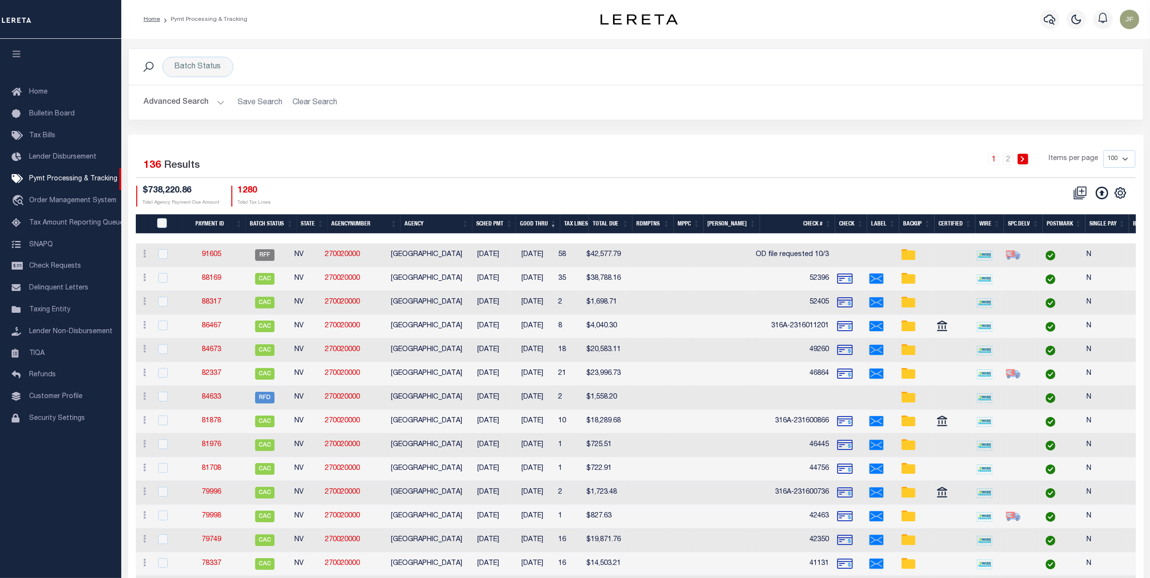
click at [197, 99] on button "Advanced Search" at bounding box center [184, 102] width 80 height 19
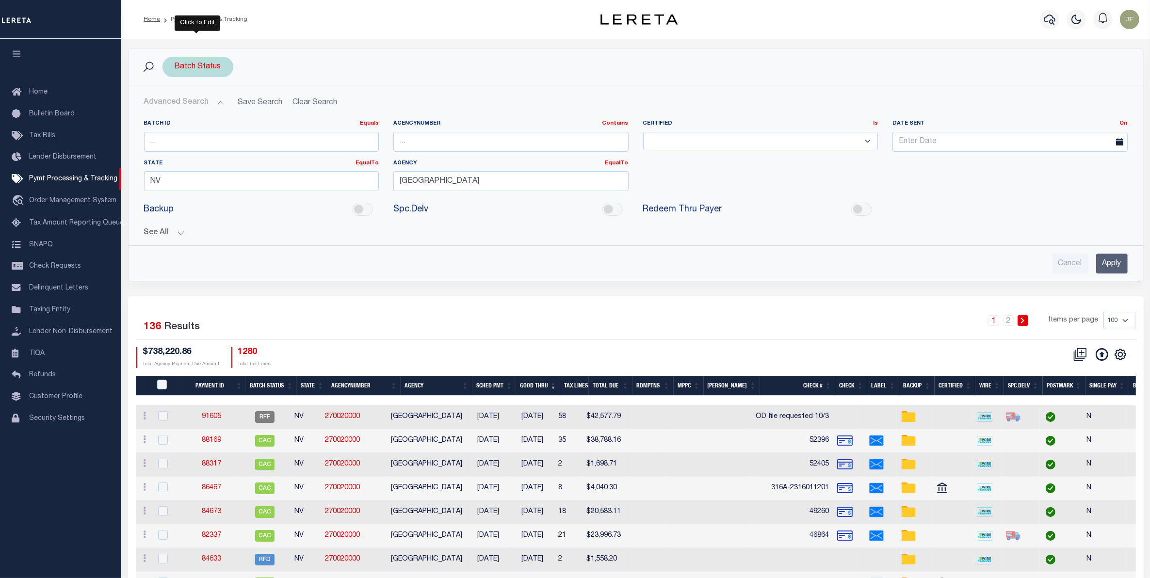
click at [230, 62] on div "Batch Status" at bounding box center [197, 67] width 71 height 20
click at [240, 126] on div "Is Contains Awaiting Funds (AWF) Cleared and Complete (CAC) New Check Needed (N…" at bounding box center [246, 111] width 154 height 76
click at [240, 118] on select "Awaiting Funds (AWF) Cleared and Complete (CAC) New Check Needed (NCN) Payment …" at bounding box center [246, 114] width 143 height 18
click at [219, 120] on select "Awaiting Funds (AWF) Cleared and Complete (CAC) New Check Needed (NCN) Payment …" at bounding box center [246, 114] width 143 height 18
select select "RFW"
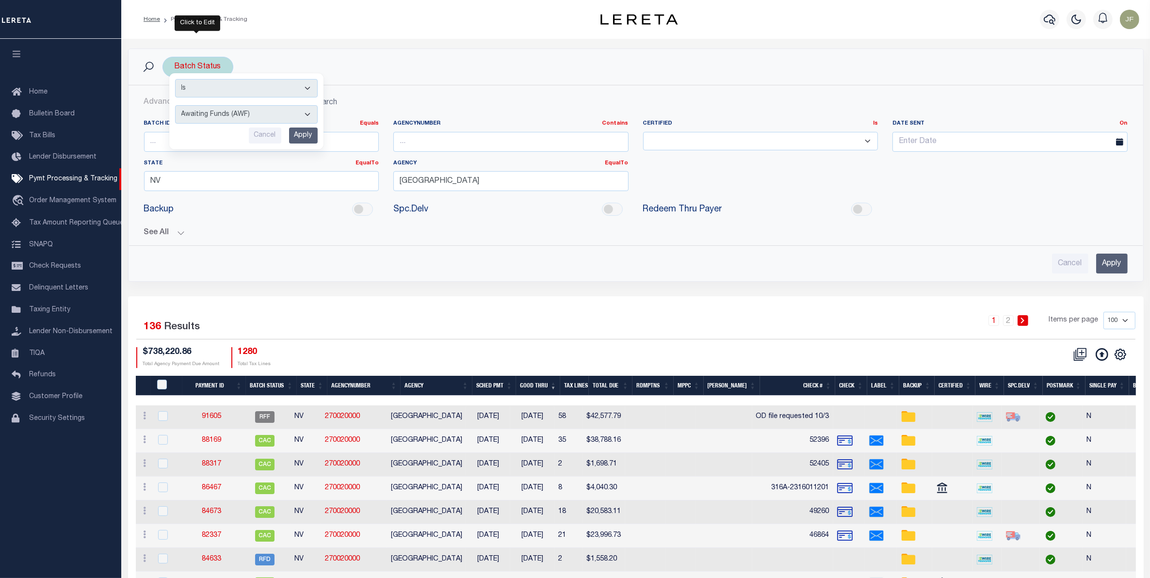
click at [175, 106] on select "Awaiting Funds (AWF) Cleared and Complete (CAC) New Check Needed (NCN) Payment …" at bounding box center [246, 114] width 143 height 18
click at [302, 137] on input "Apply" at bounding box center [303, 136] width 29 height 16
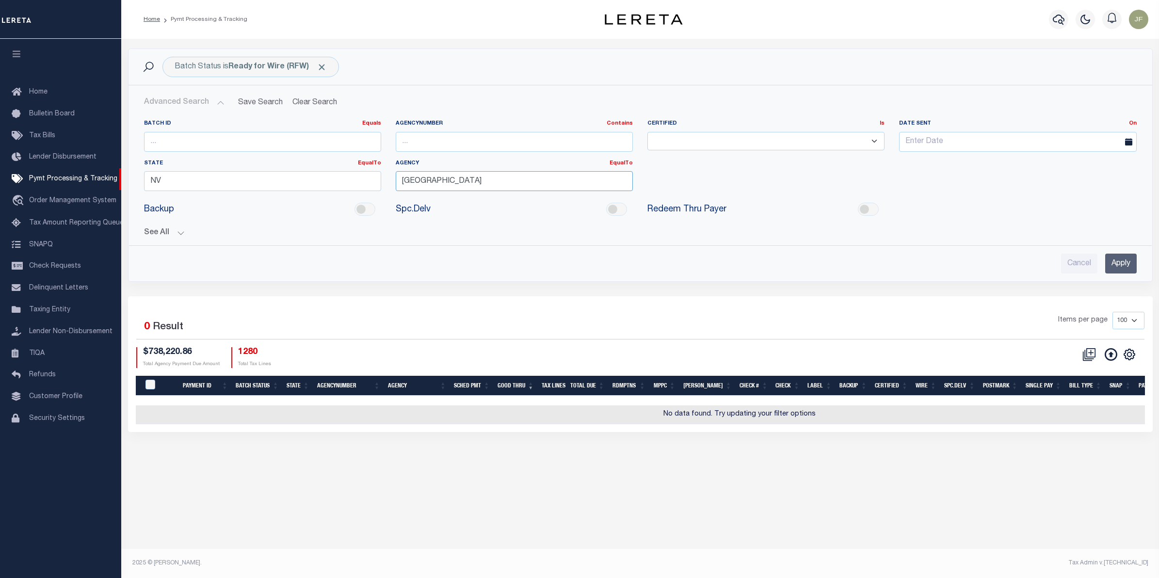
click at [492, 188] on input "[GEOGRAPHIC_DATA]" at bounding box center [514, 181] width 237 height 20
drag, startPoint x: 1076, startPoint y: 258, endPoint x: 1063, endPoint y: 253, distance: 13.1
click at [1076, 257] on input "Cancel" at bounding box center [1079, 264] width 36 height 20
checkbox input "true"
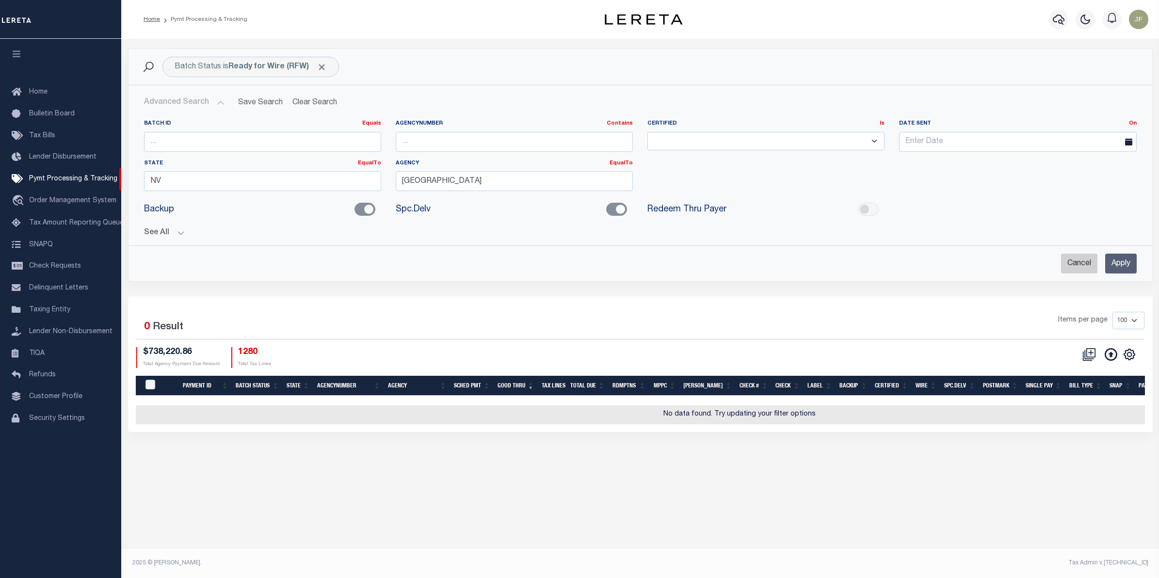
checkbox input "true"
checkbox input "false"
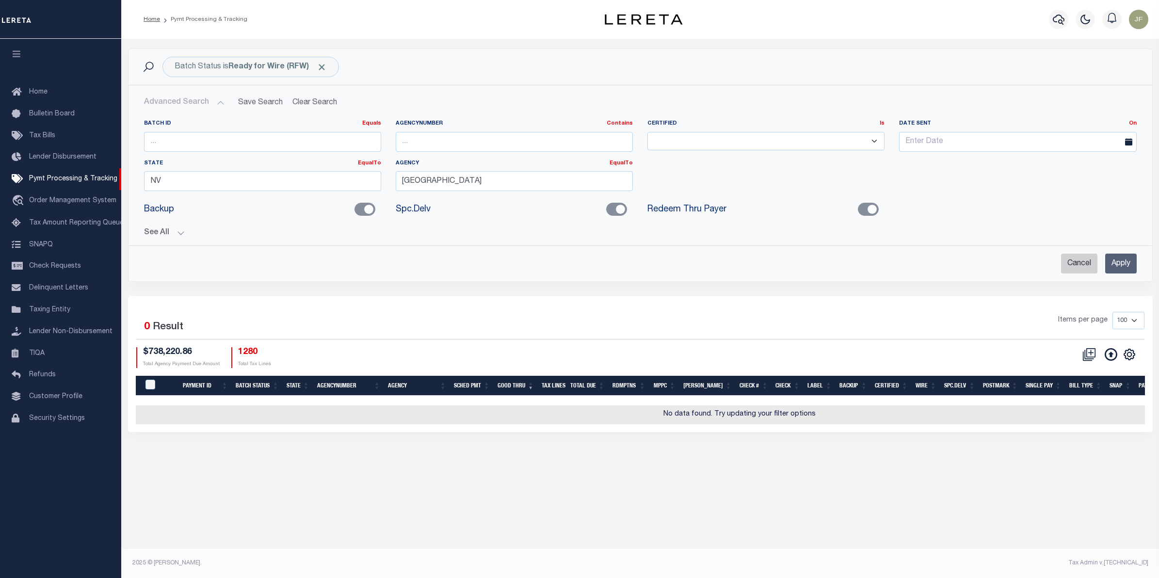
checkbox input "false"
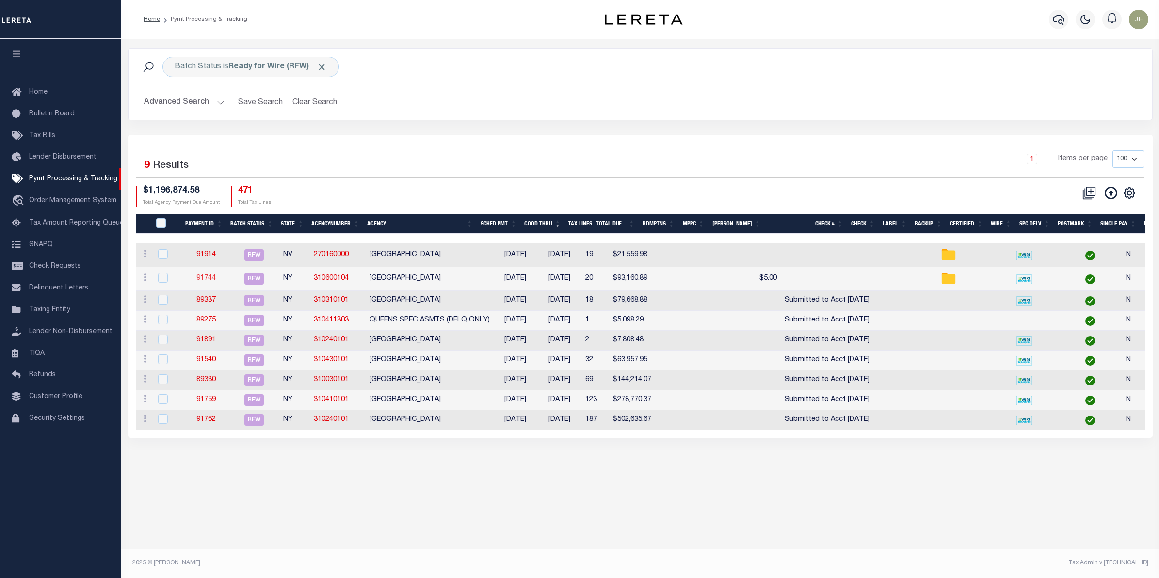
click at [208, 278] on link "91744" at bounding box center [205, 278] width 19 height 7
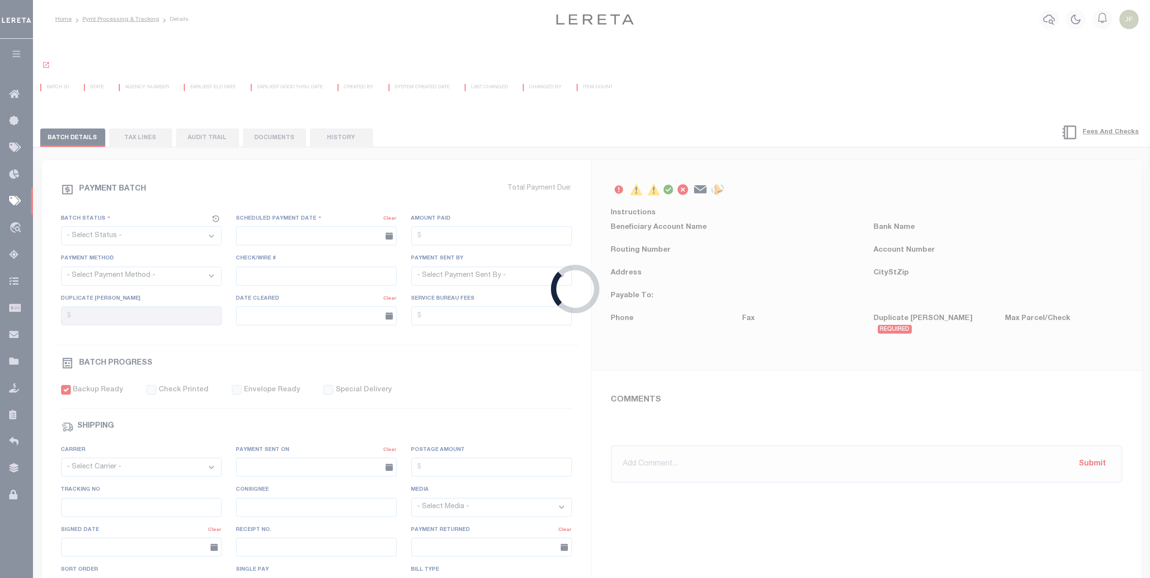
select select "RFW"
type input "[DATE]"
type input "$93,160.89"
select select "TRA"
select select "[PERSON_NAME]"
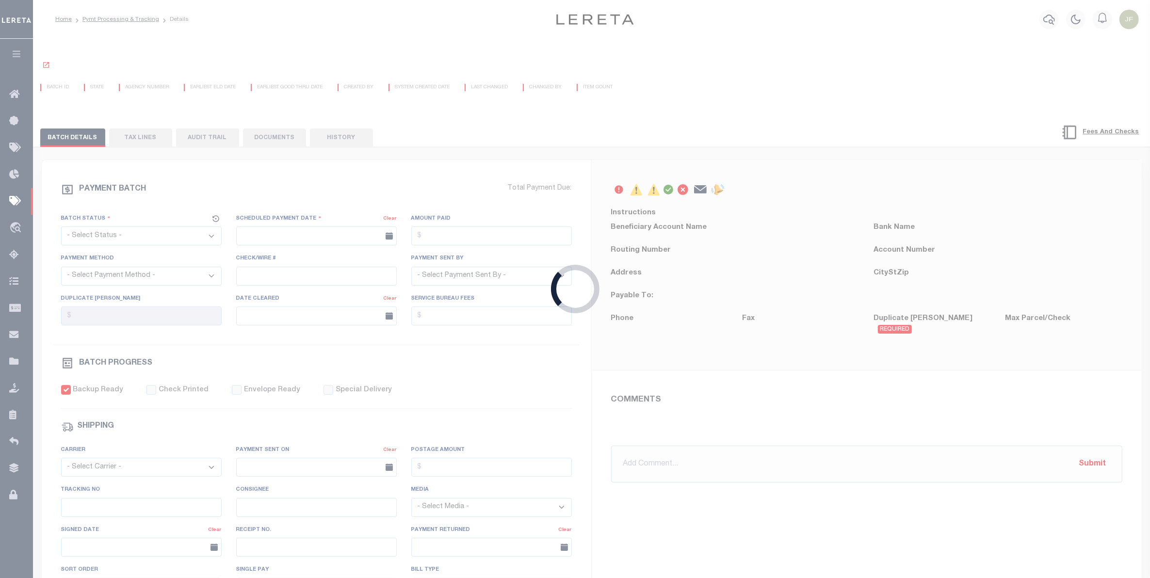
checkbox input "true"
type input "N"
radio input "true"
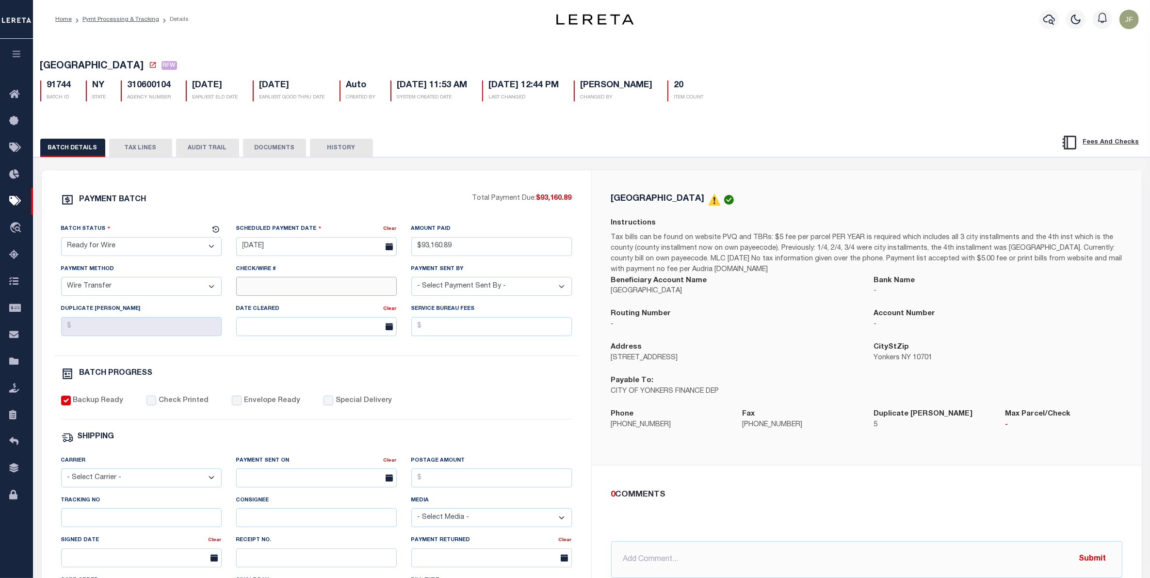
click at [272, 296] on input "Check/Wire #" at bounding box center [316, 286] width 161 height 19
type input "Submitted to Acct 10/6/25"
click at [277, 142] on button "DOCUMENTS" at bounding box center [274, 148] width 63 height 18
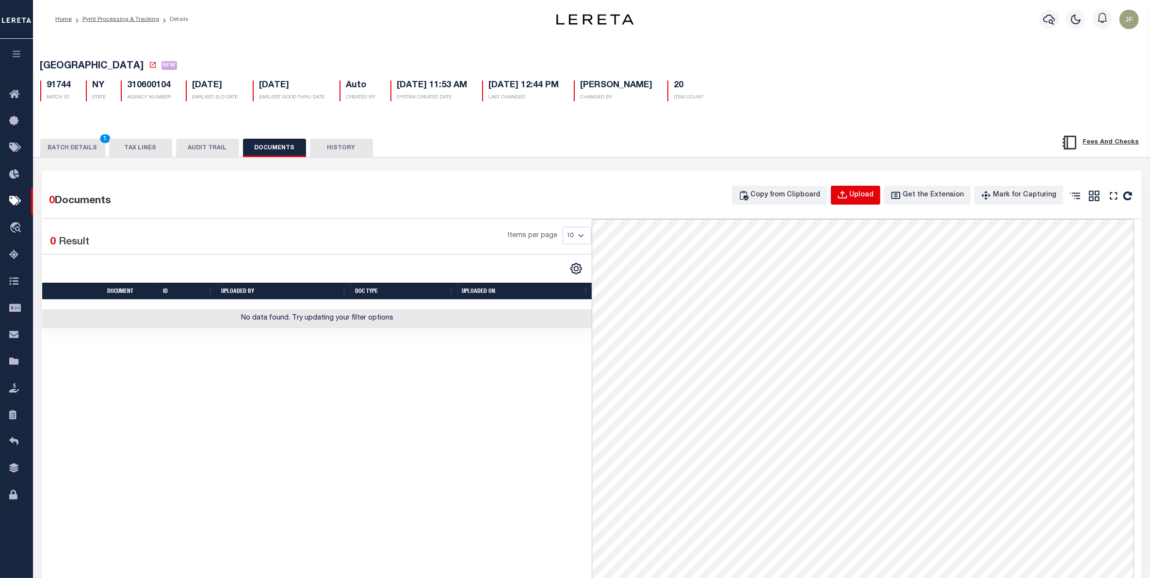
click at [874, 201] on div "Upload" at bounding box center [862, 195] width 24 height 11
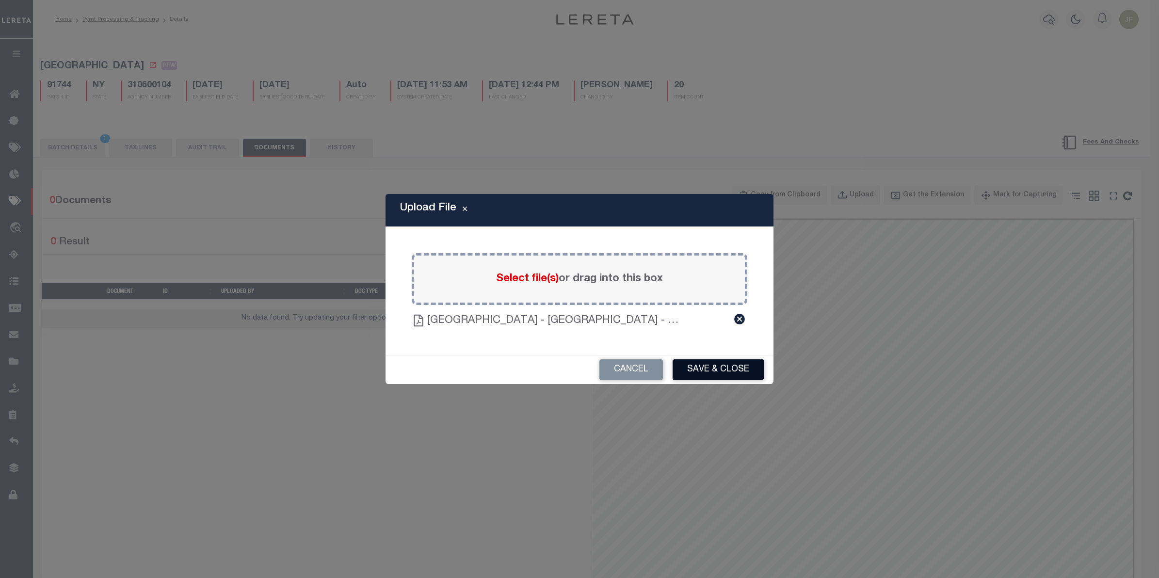
click at [722, 372] on button "Save & Close" at bounding box center [718, 369] width 91 height 21
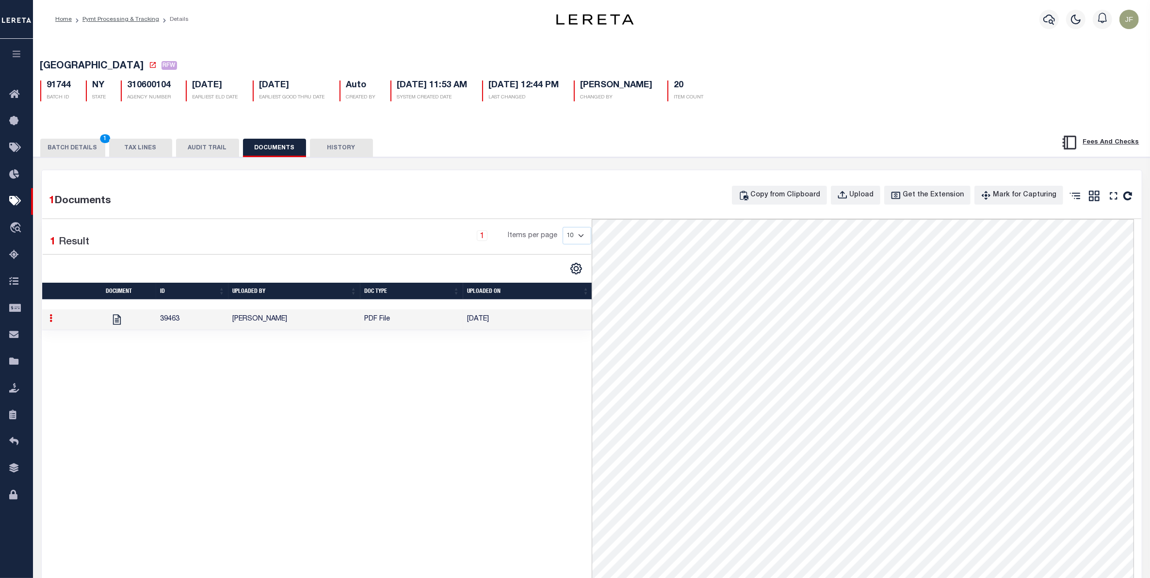
drag, startPoint x: 65, startPoint y: 149, endPoint x: 67, endPoint y: 157, distance: 7.4
click at [64, 149] on button "BATCH DETAILS 1" at bounding box center [72, 148] width 65 height 18
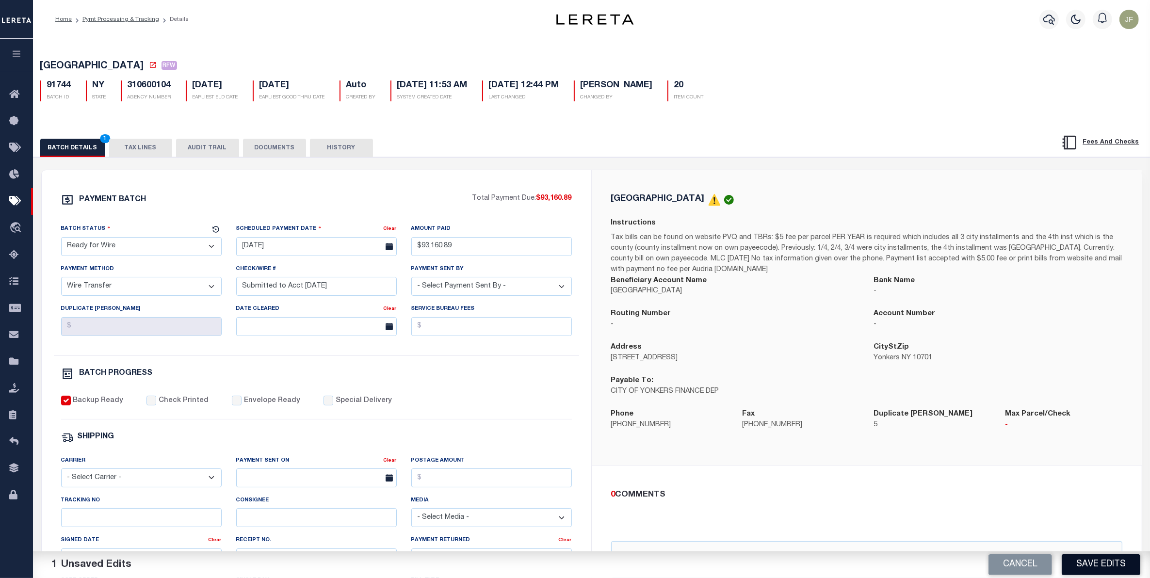
click at [1102, 558] on button "Save Edits" at bounding box center [1100, 564] width 79 height 21
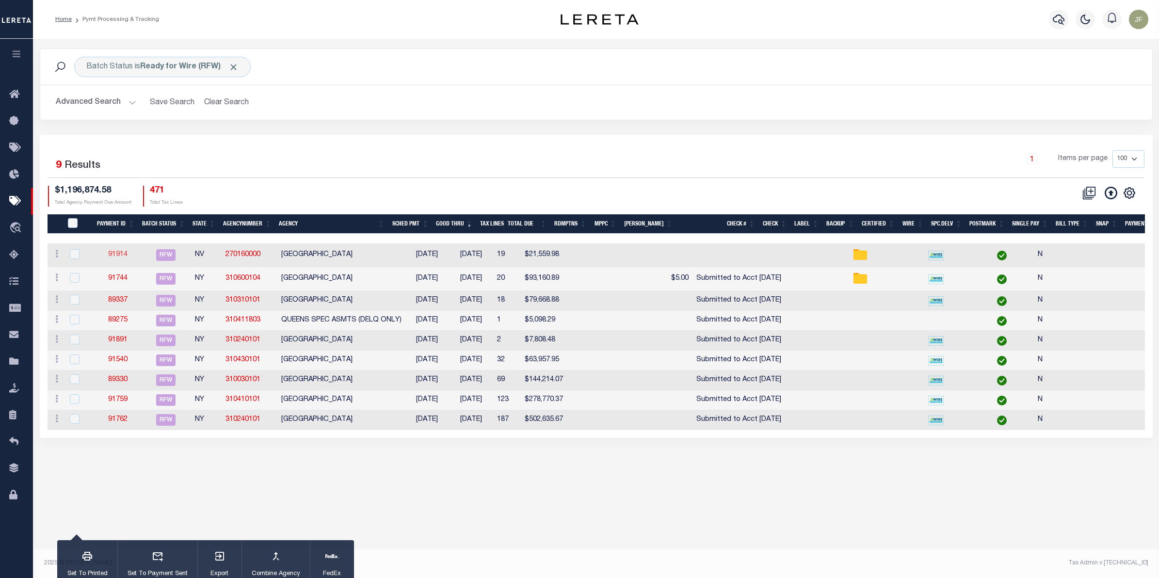
click at [119, 252] on link "91914" at bounding box center [117, 254] width 19 height 7
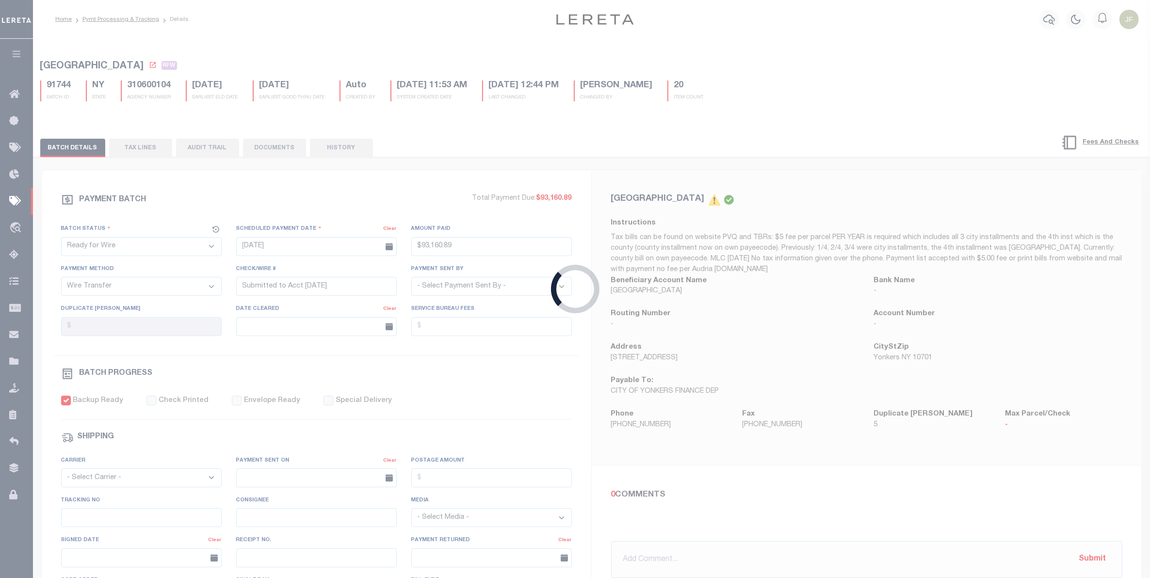
type input "$21,559.98"
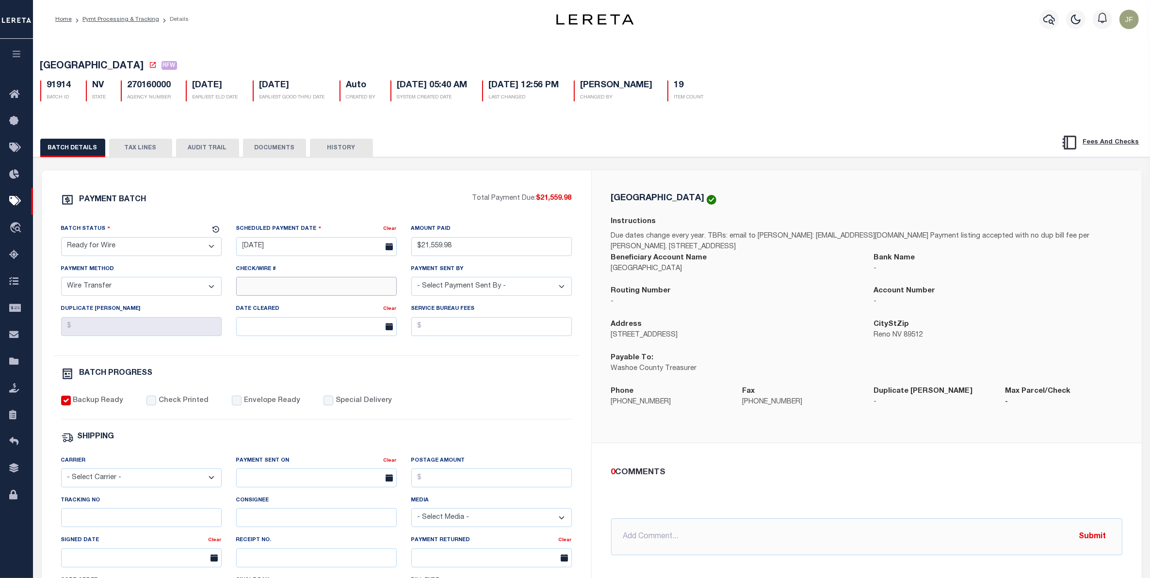
click at [294, 290] on input "Check/Wire #" at bounding box center [316, 286] width 161 height 19
type input "Submitted to Acct 10/6/25"
click at [423, 379] on div "BATCH PROGRESS" at bounding box center [316, 374] width 511 height 13
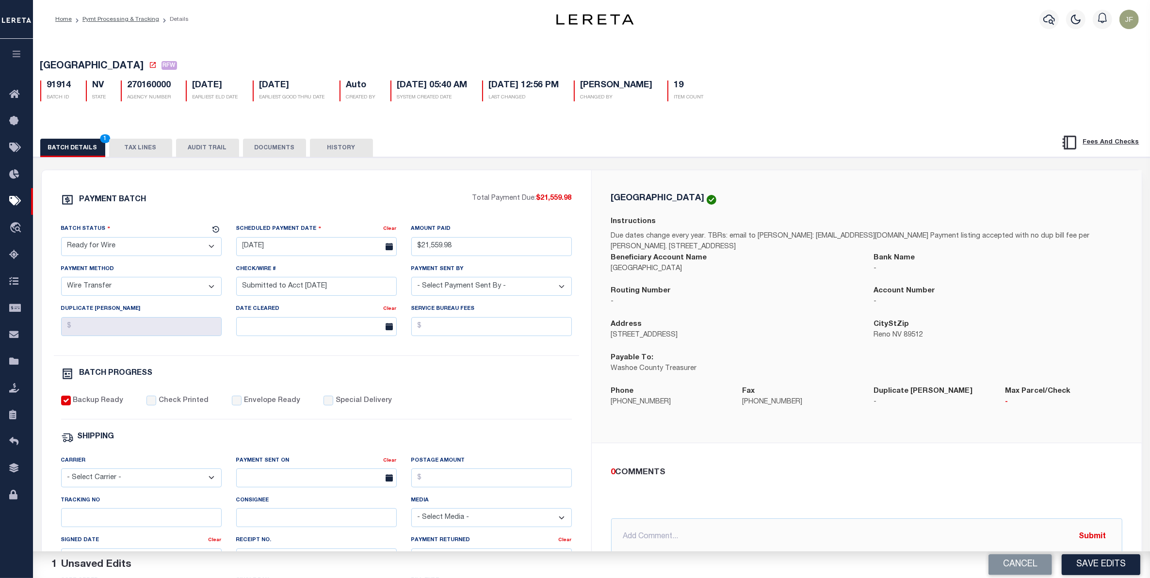
click at [136, 151] on button "TAX LINES" at bounding box center [140, 148] width 63 height 18
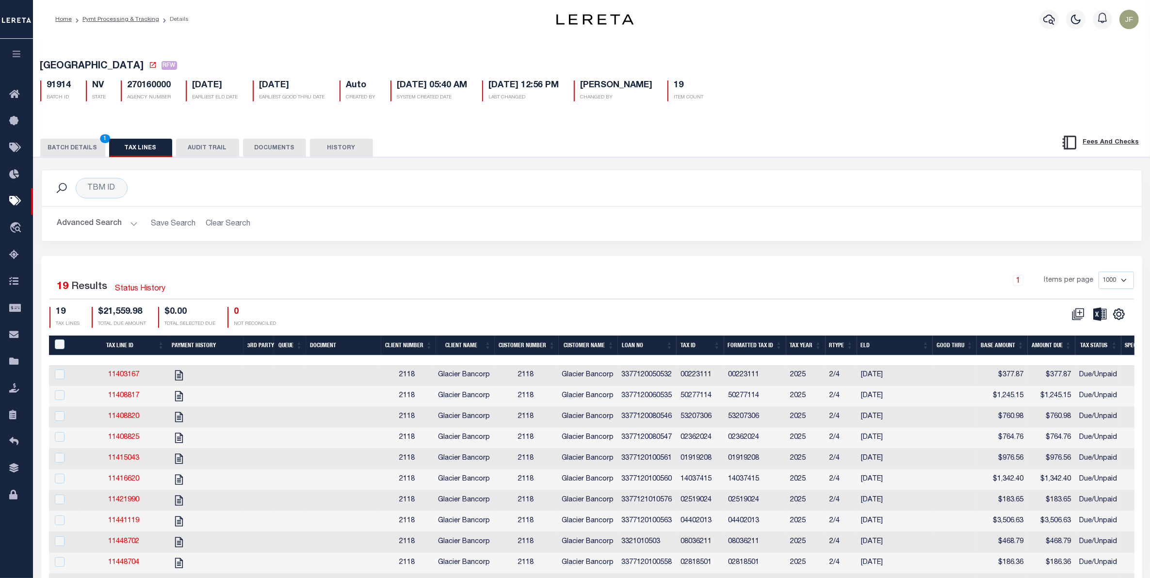
click at [74, 146] on button "BATCH DETAILS 1" at bounding box center [72, 148] width 65 height 18
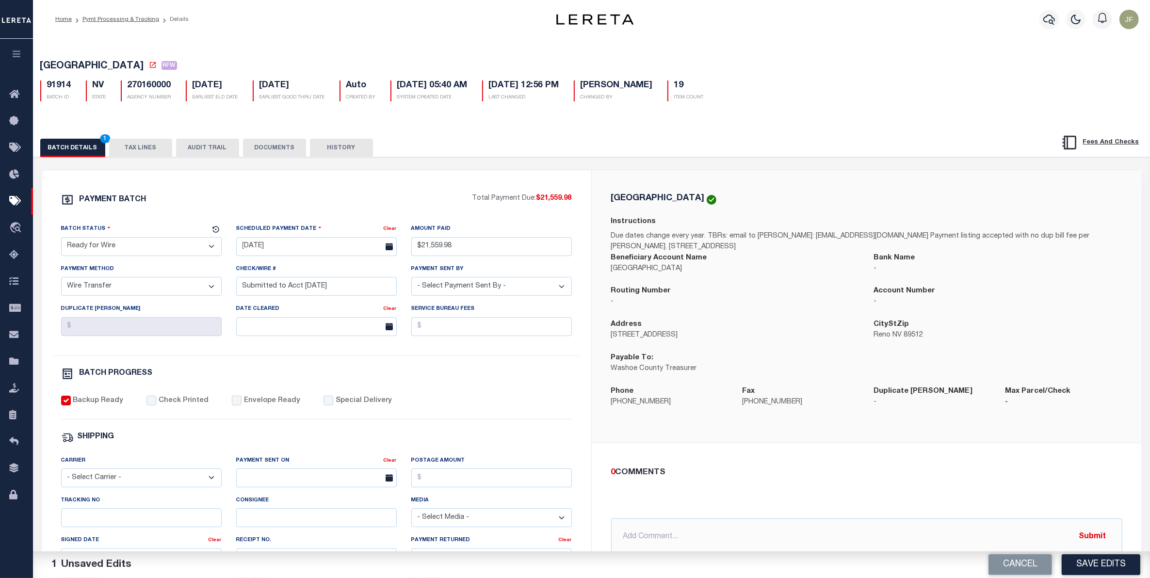
click at [271, 151] on button "DOCUMENTS" at bounding box center [274, 148] width 63 height 18
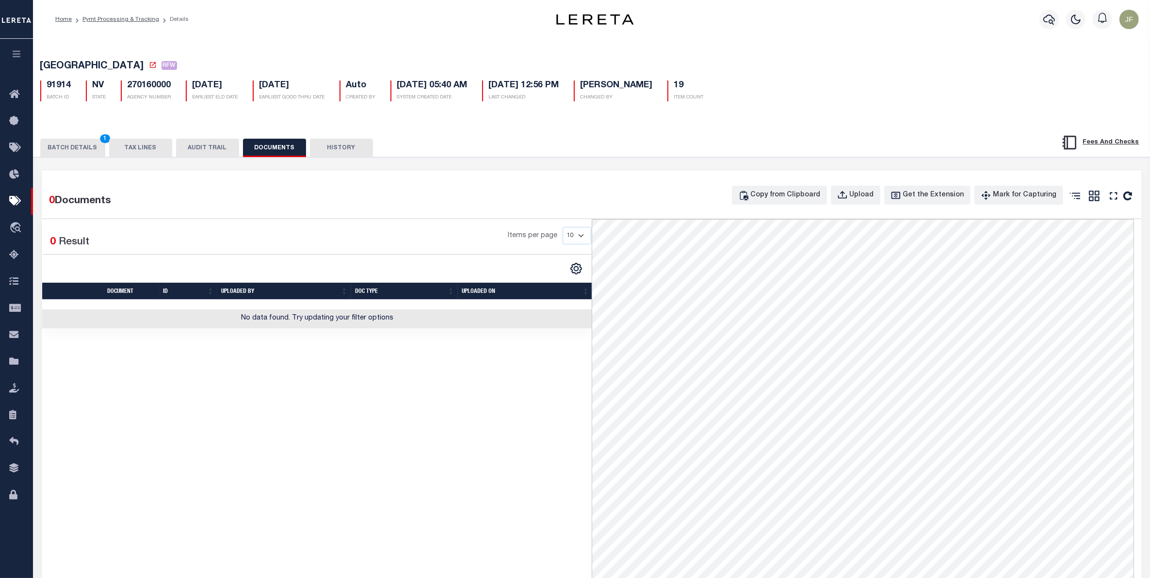
click at [128, 148] on button "TAX LINES" at bounding box center [140, 148] width 63 height 18
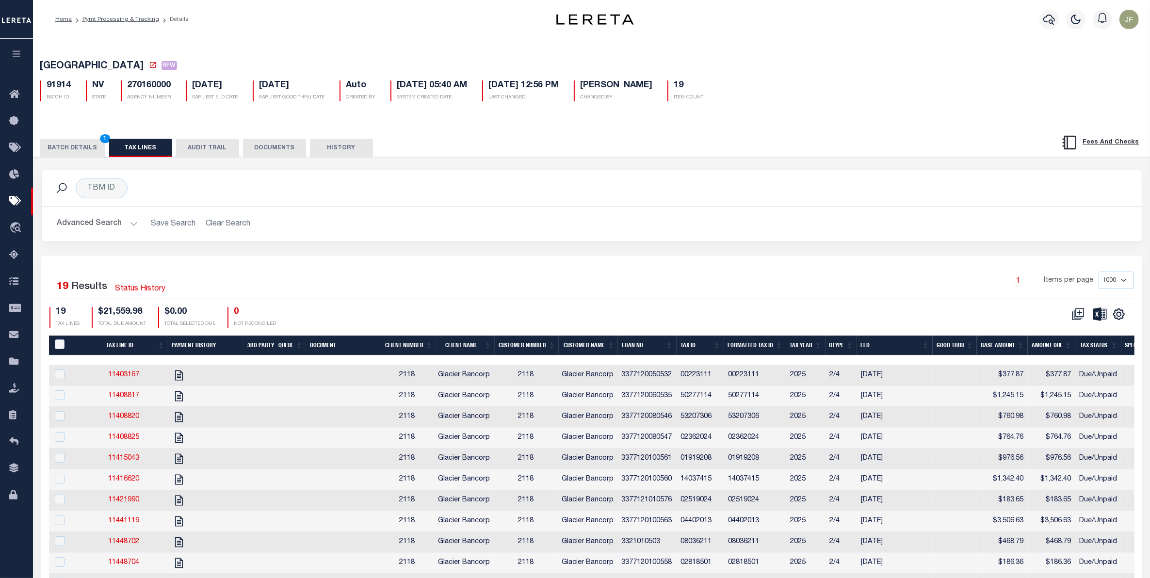
click at [69, 146] on button "BATCH DETAILS 1" at bounding box center [72, 148] width 65 height 18
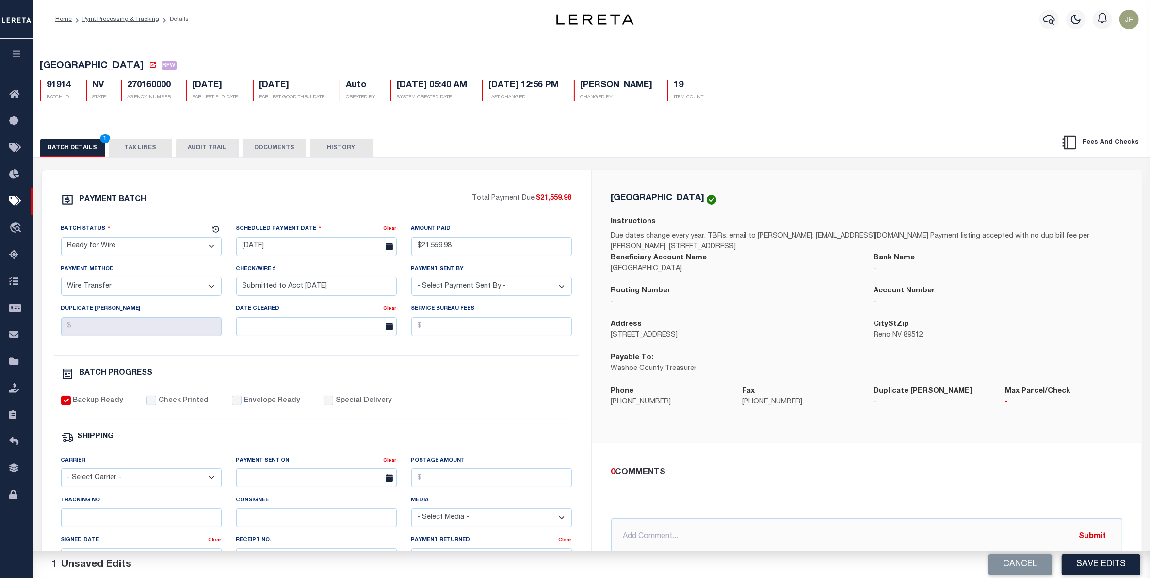
click at [274, 153] on button "DOCUMENTS" at bounding box center [274, 148] width 63 height 18
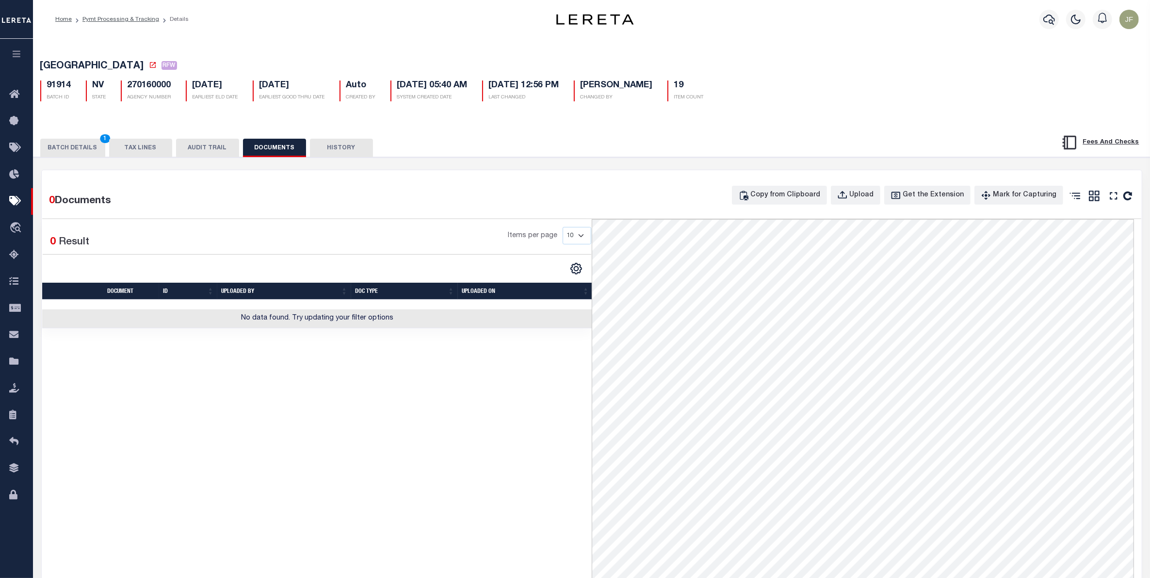
click at [76, 148] on button "BATCH DETAILS 1" at bounding box center [72, 148] width 65 height 18
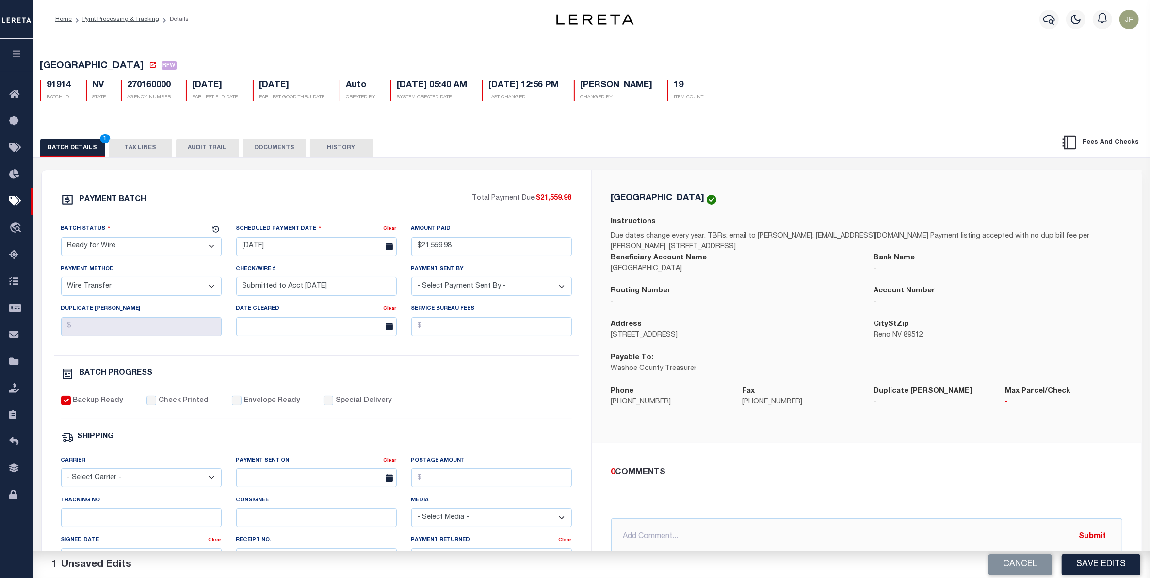
drag, startPoint x: 256, startPoint y: 151, endPoint x: 246, endPoint y: 146, distance: 10.8
click at [256, 151] on button "DOCUMENTS" at bounding box center [274, 148] width 63 height 18
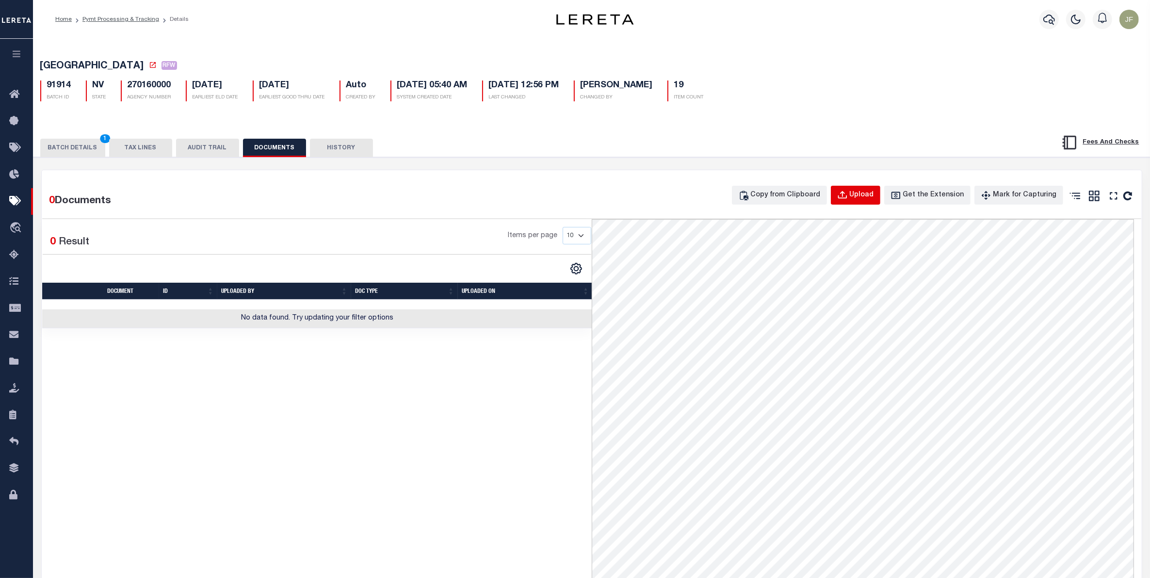
click at [848, 194] on icon "button" at bounding box center [842, 195] width 11 height 11
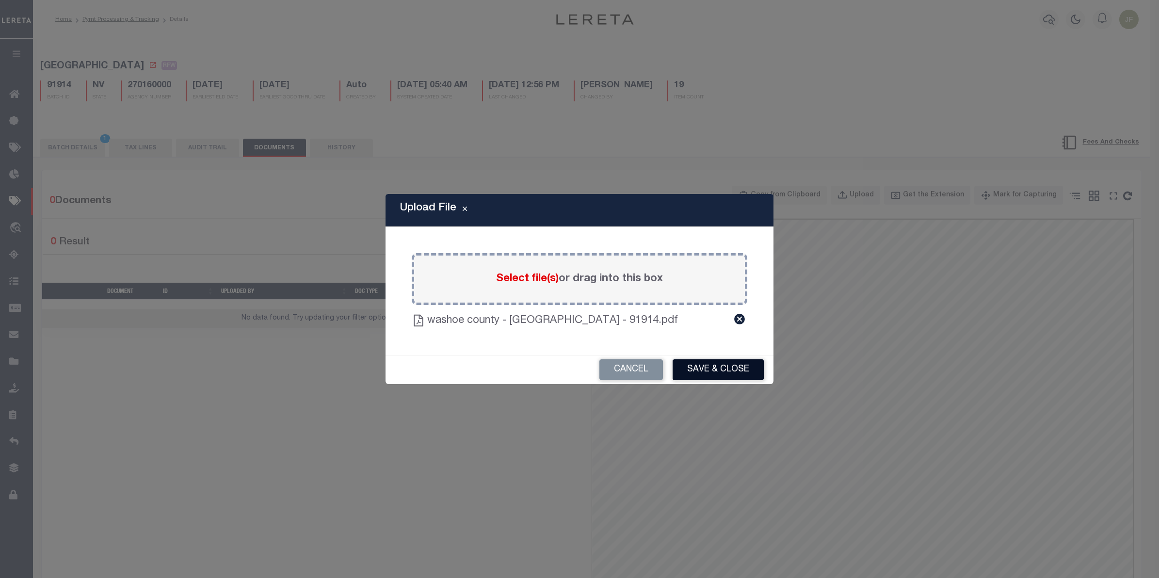
click at [704, 371] on button "Save & Close" at bounding box center [718, 369] width 91 height 21
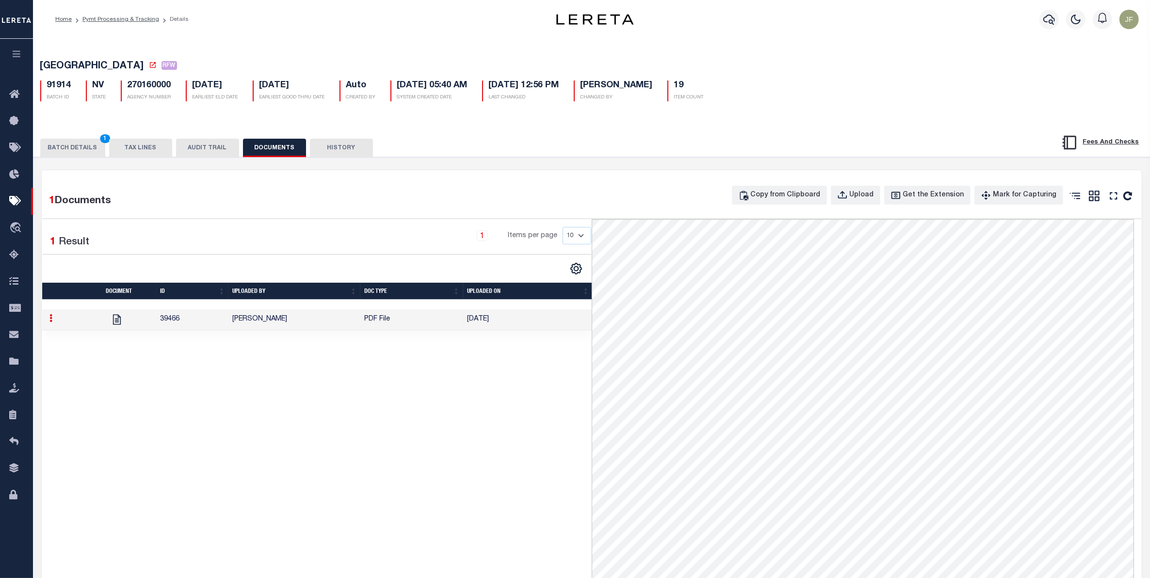
click at [68, 155] on button "BATCH DETAILS 1" at bounding box center [72, 148] width 65 height 18
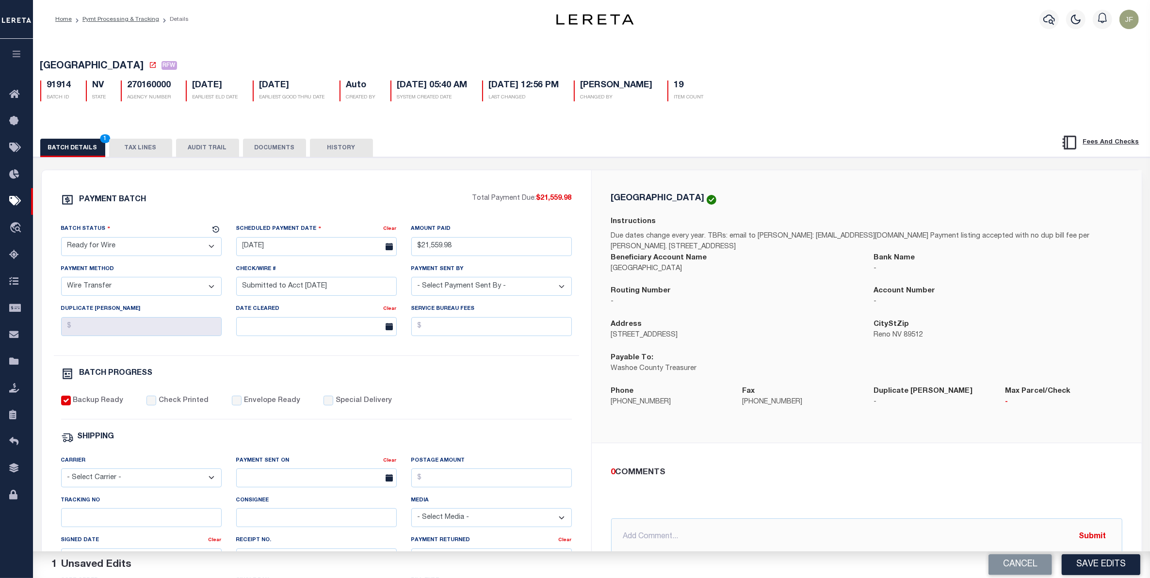
drag, startPoint x: 1085, startPoint y: 573, endPoint x: 1079, endPoint y: 571, distance: 6.1
click at [1082, 572] on button "Save Edits" at bounding box center [1100, 564] width 79 height 21
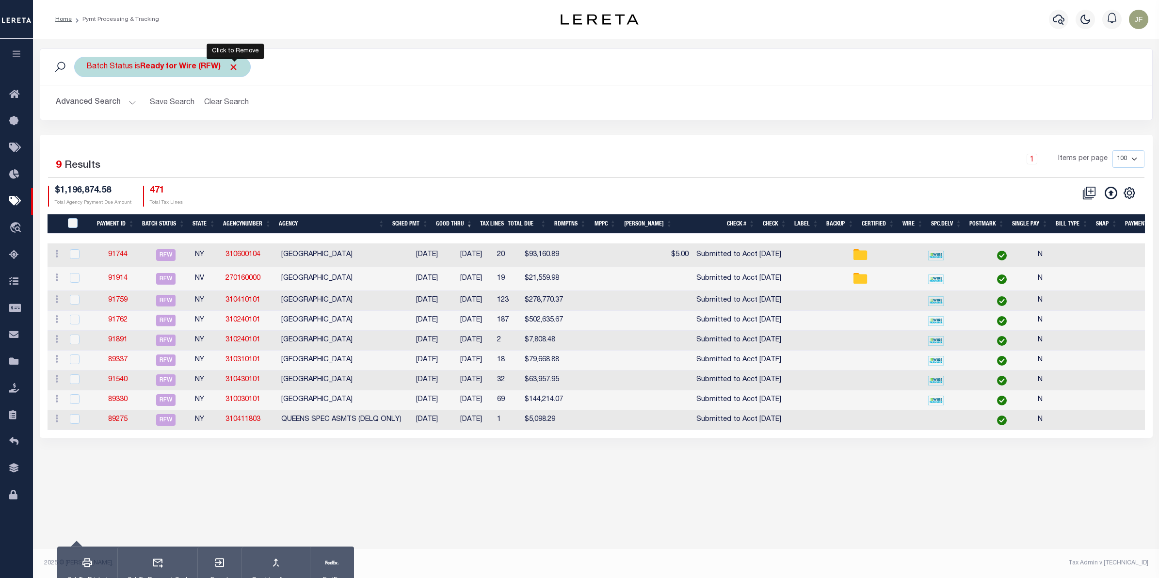
click at [233, 68] on span "Click to Remove" at bounding box center [233, 67] width 10 height 10
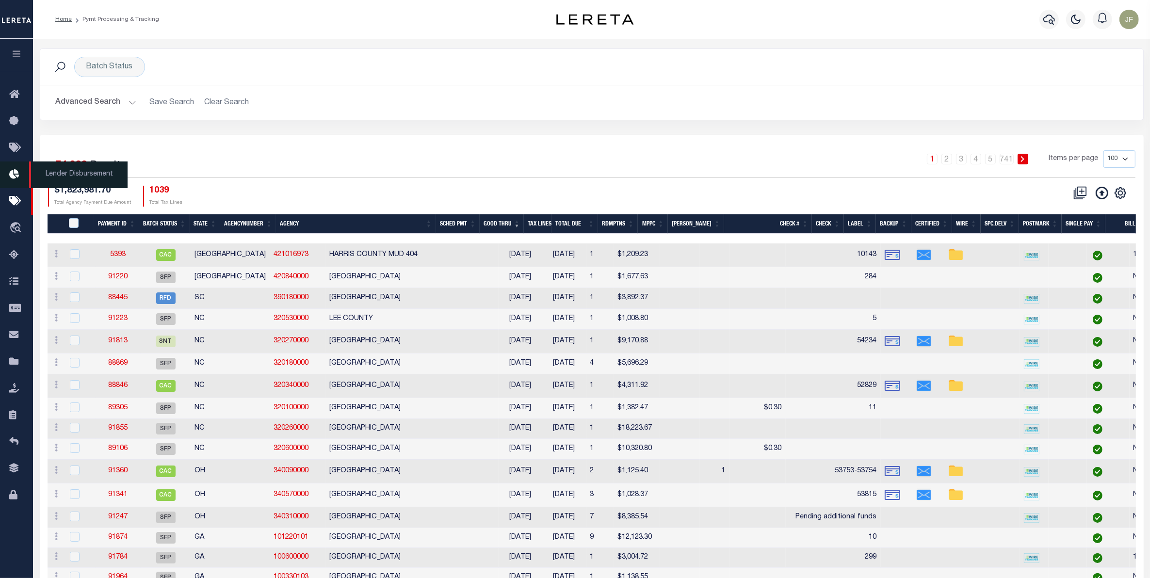
click at [12, 177] on icon at bounding box center [17, 175] width 16 height 12
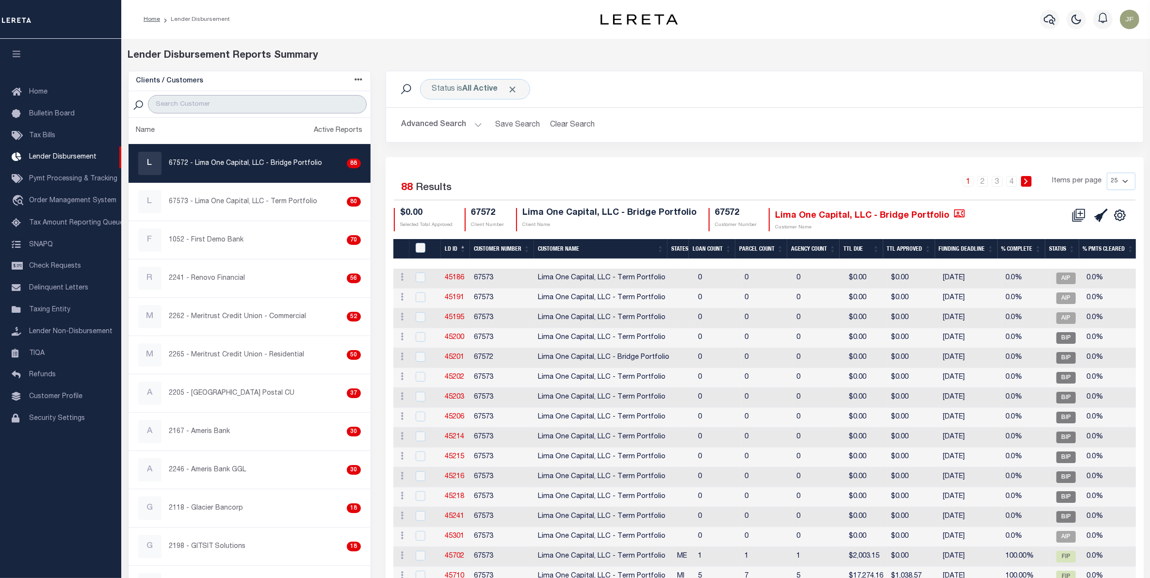
click at [209, 102] on input "search" at bounding box center [257, 104] width 219 height 18
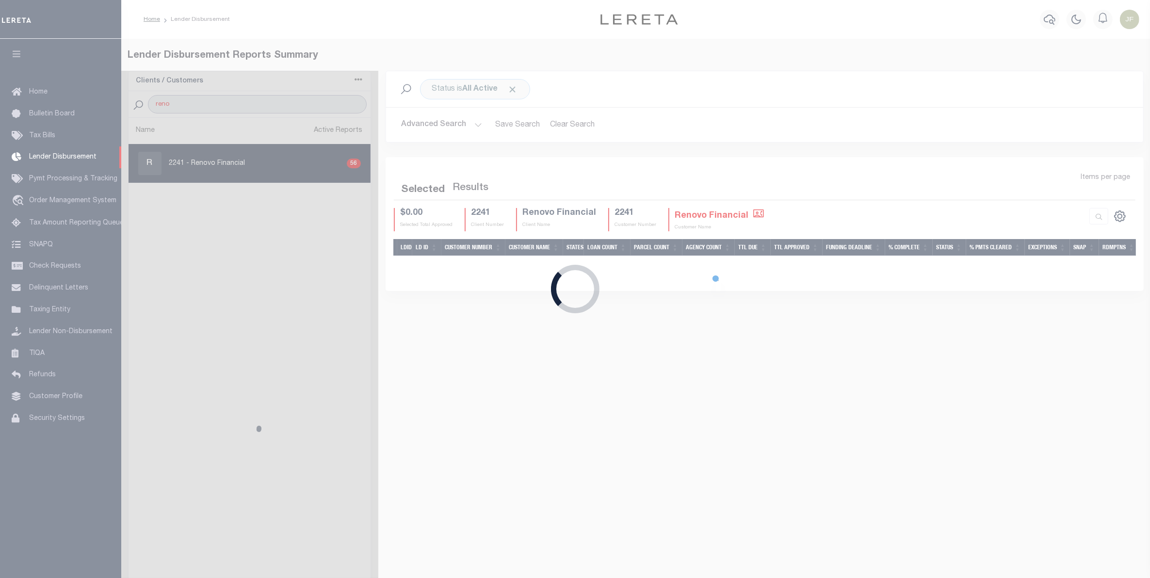
type input "Renovo"
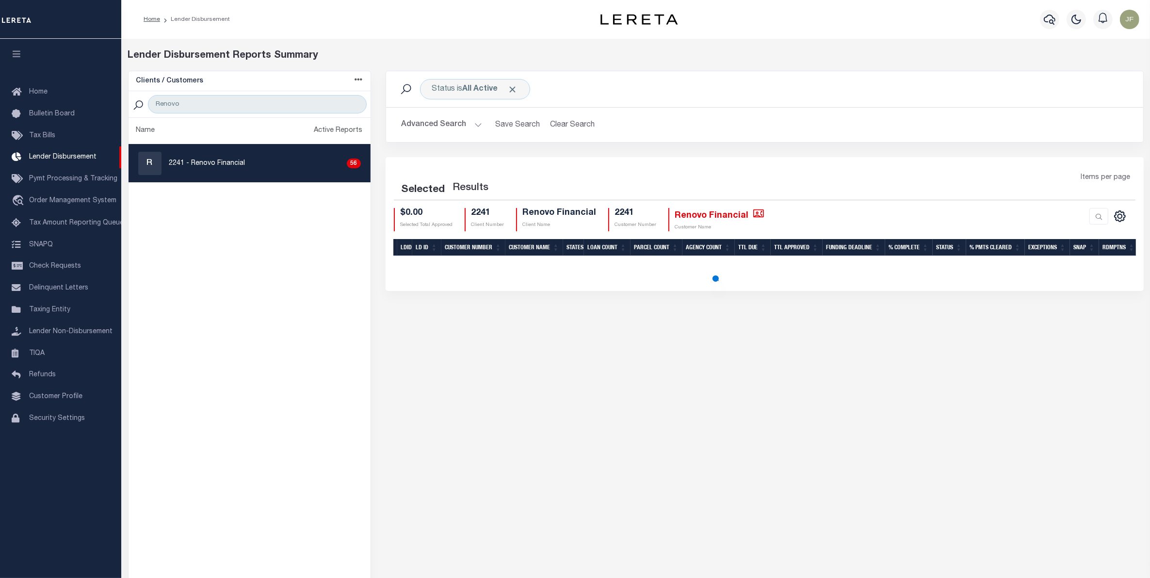
click at [231, 168] on p "2241 - Renovo Financial" at bounding box center [207, 164] width 76 height 10
checkbox input "true"
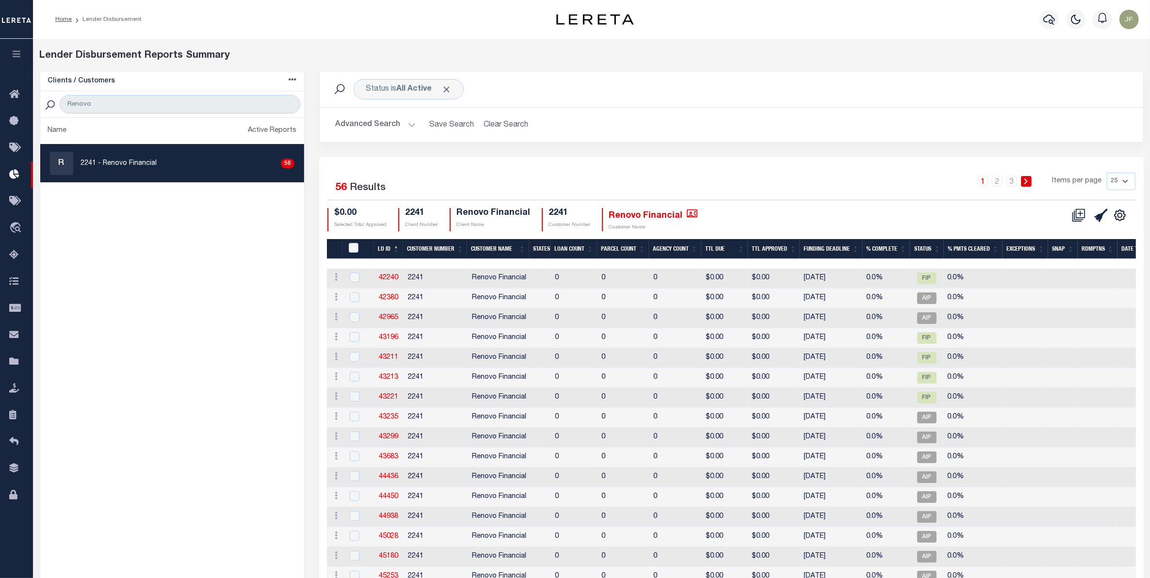
click at [406, 125] on button "Advanced Search" at bounding box center [375, 124] width 80 height 19
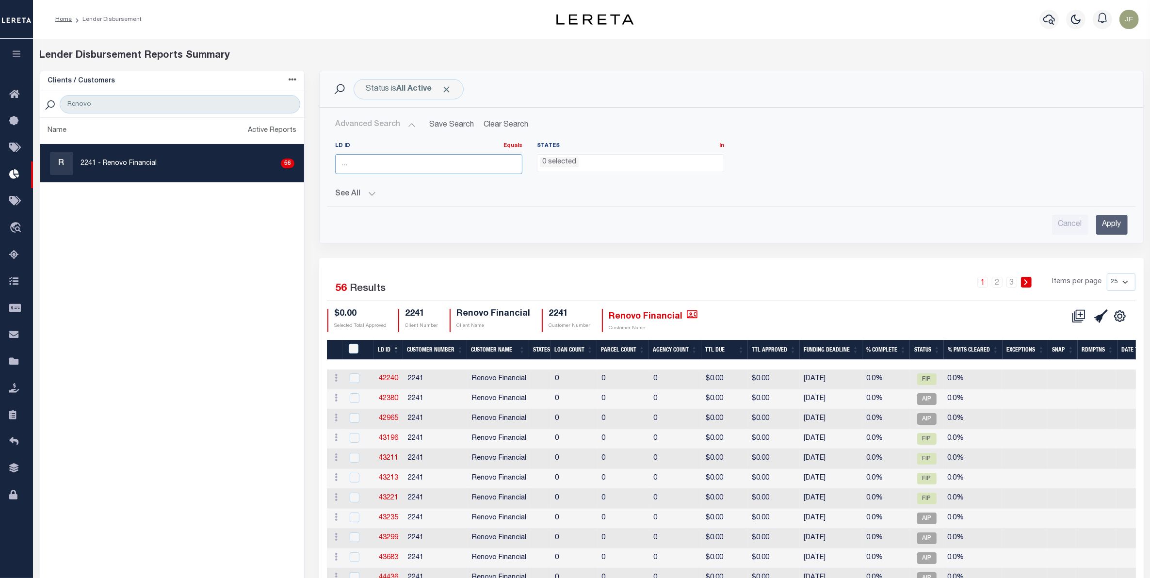
click at [390, 168] on input "number" at bounding box center [428, 164] width 187 height 20
type input "45752"
click at [1108, 222] on input "Apply" at bounding box center [1112, 225] width 32 height 20
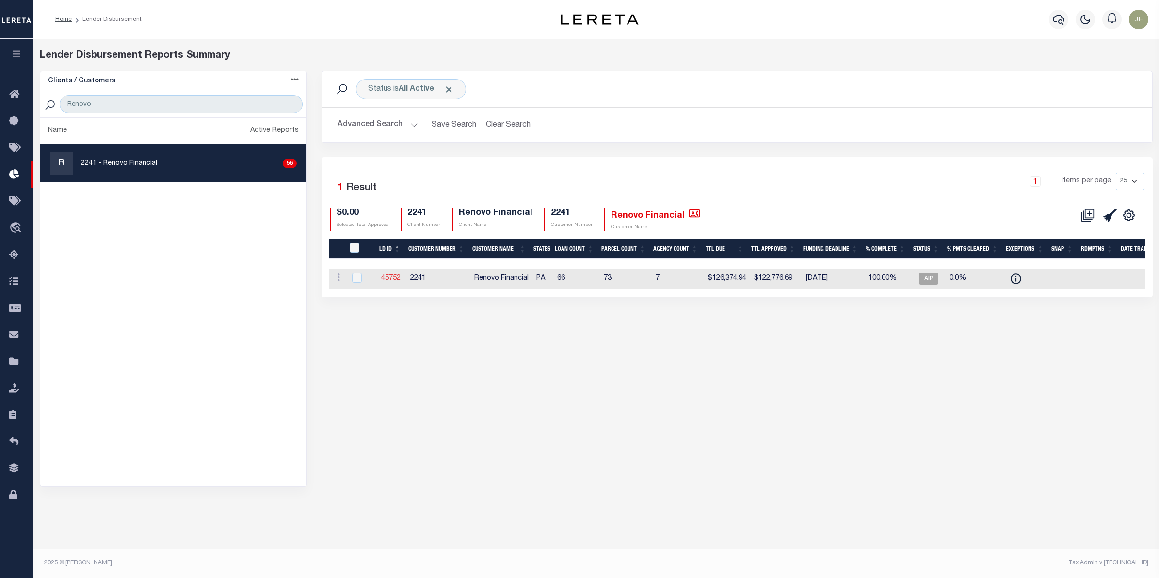
click at [391, 275] on link "45752" at bounding box center [390, 278] width 19 height 7
checkbox input "true"
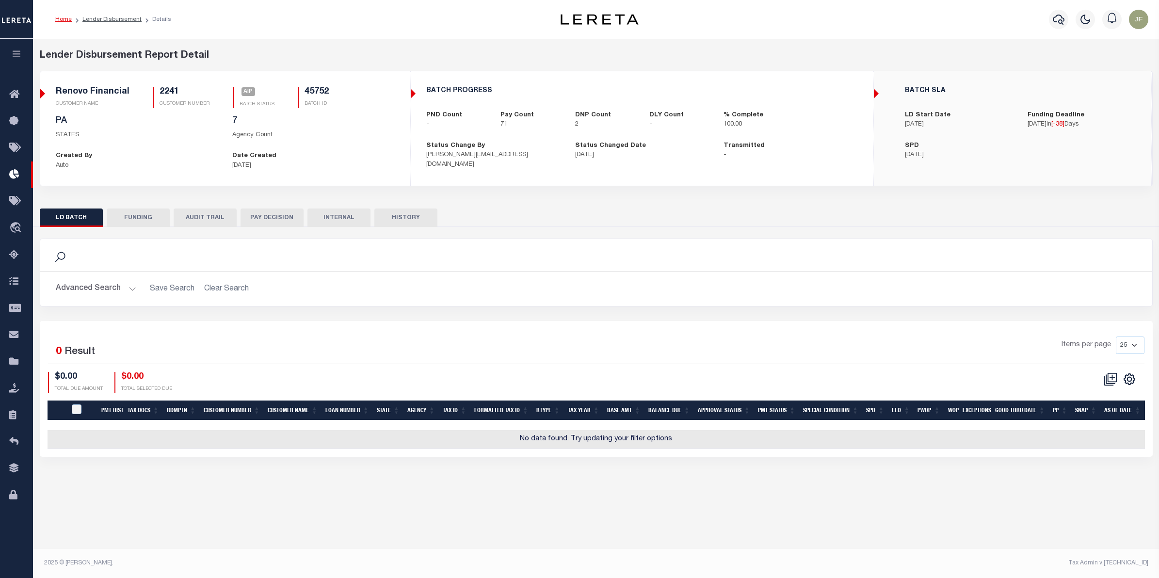
click at [136, 217] on button "FUNDING" at bounding box center [138, 218] width 63 height 18
type input "$118,762.29"
type input "$122,776.69"
type input "$0"
type input "[DATE]"
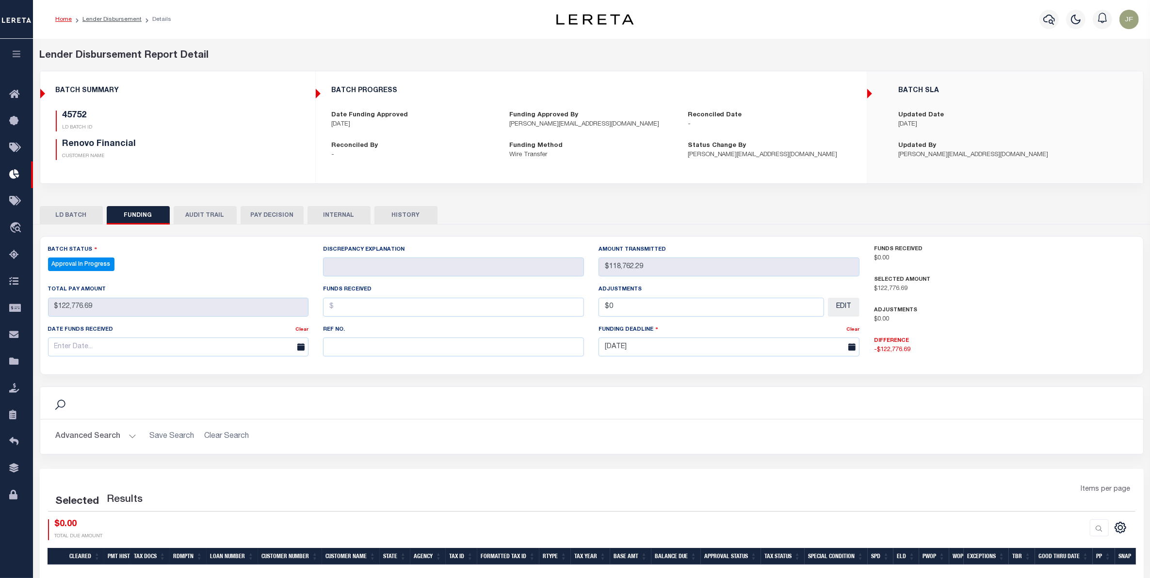
select select "100"
click at [80, 217] on button "LD BATCH" at bounding box center [71, 215] width 63 height 18
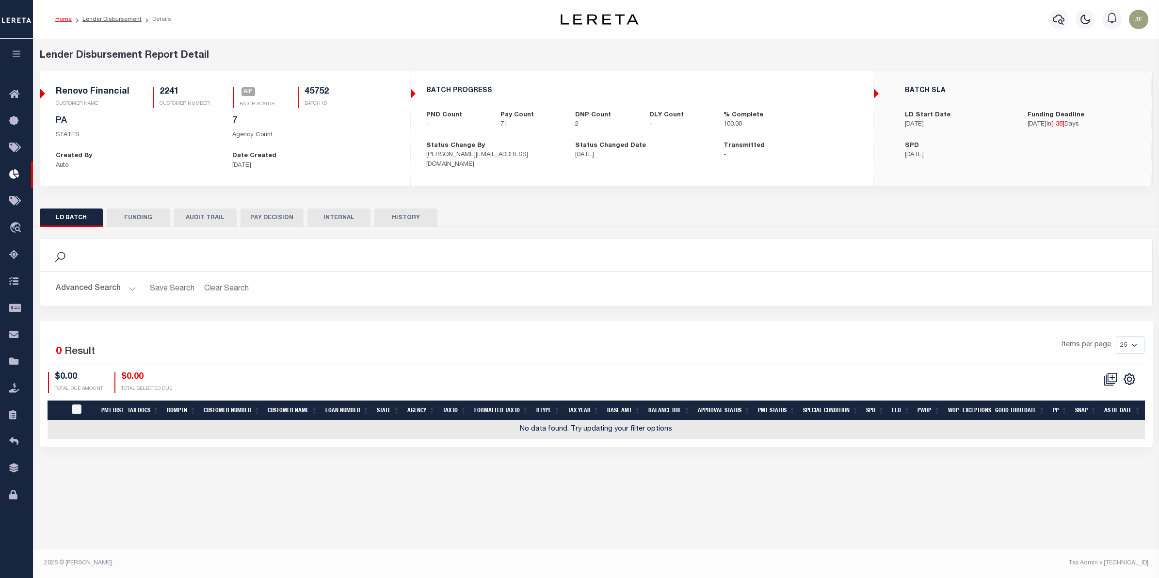
click at [201, 217] on button "AUDIT TRAIL" at bounding box center [205, 218] width 63 height 18
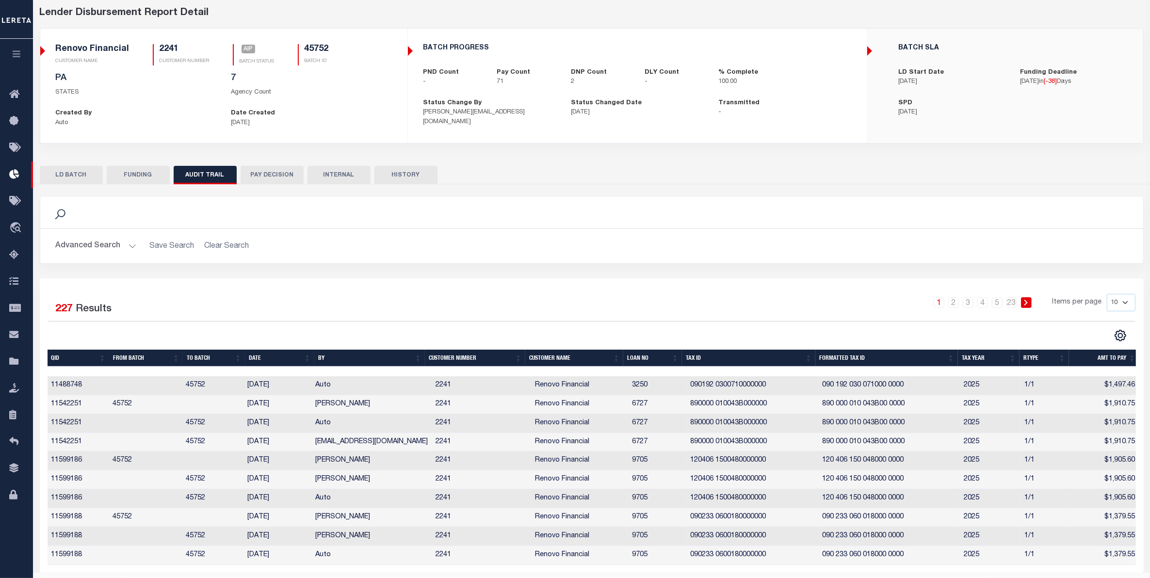
scroll to position [16, 0]
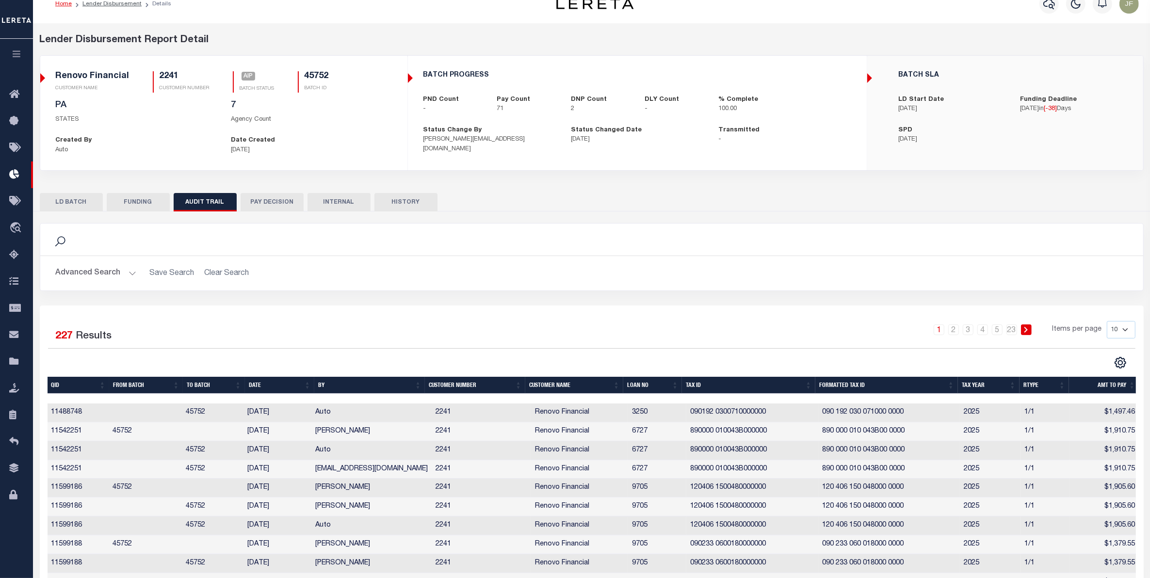
click at [259, 207] on button "PAY DECISION" at bounding box center [272, 202] width 63 height 18
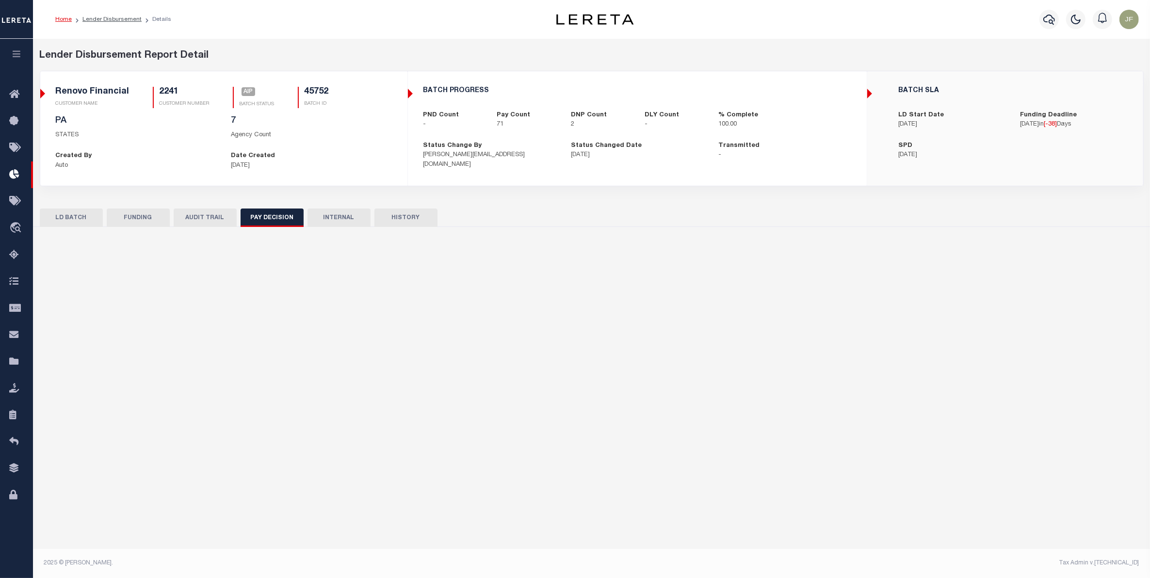
scroll to position [0, 0]
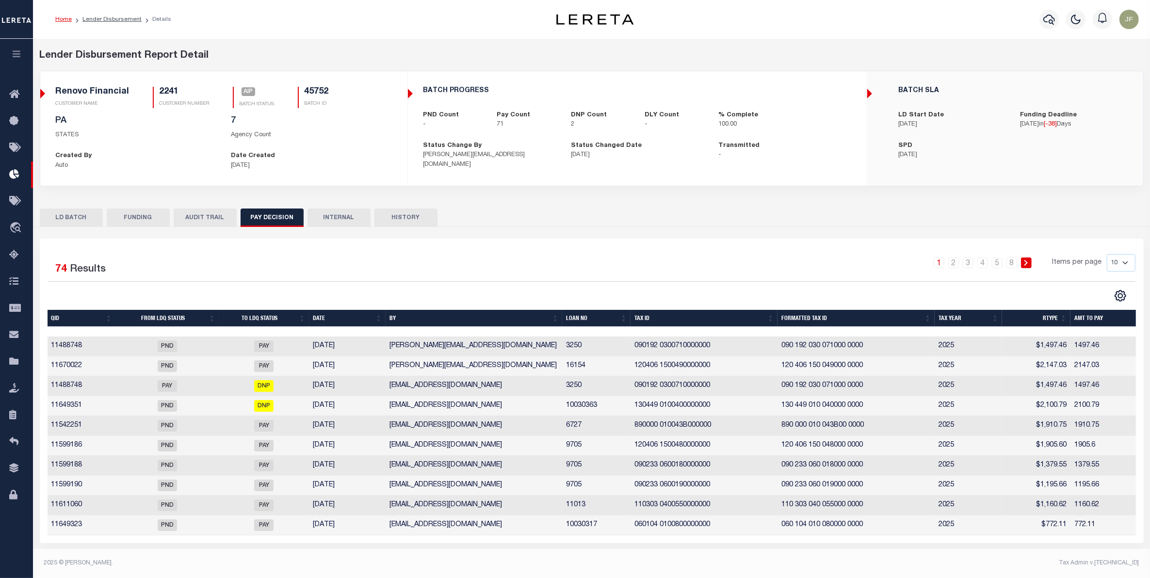
click at [197, 216] on button "AUDIT TRAIL" at bounding box center [205, 218] width 63 height 18
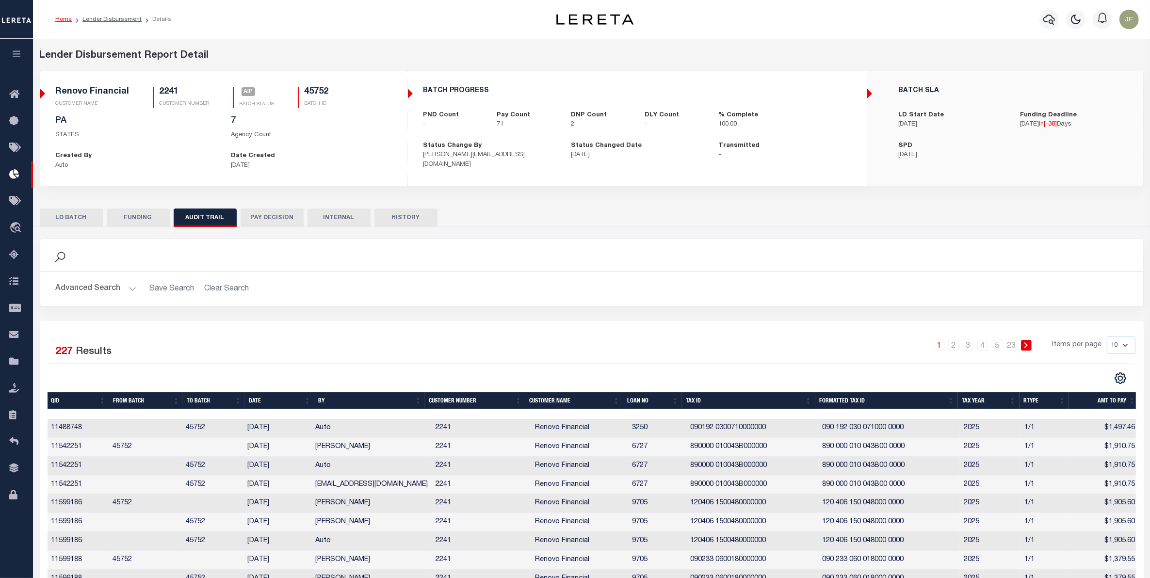
click at [73, 212] on button "LD BATCH" at bounding box center [71, 218] width 63 height 18
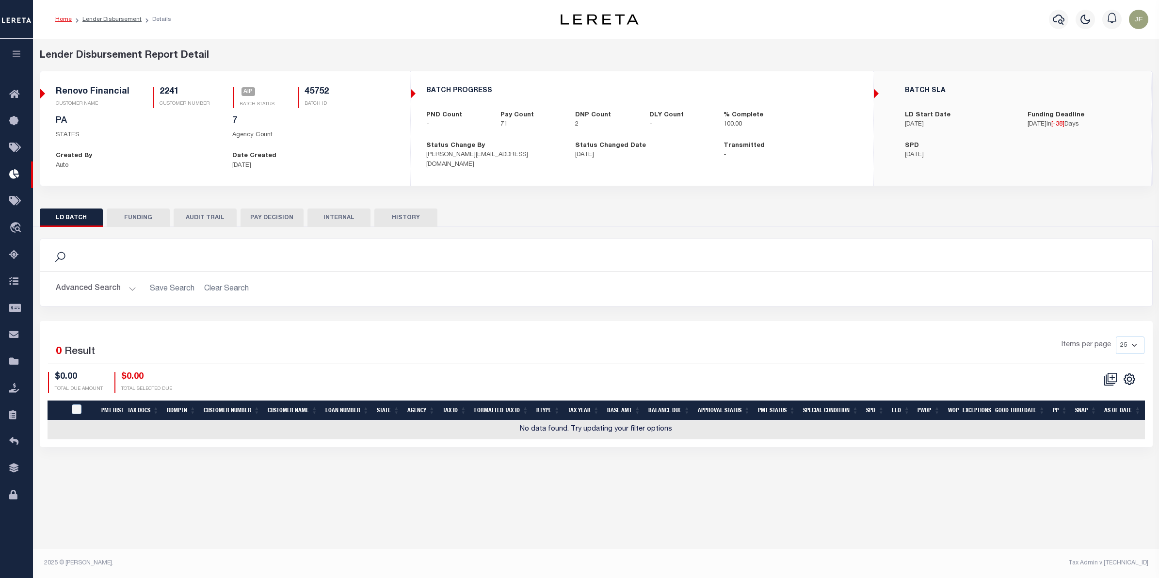
click at [111, 291] on button "Advanced Search" at bounding box center [96, 288] width 80 height 19
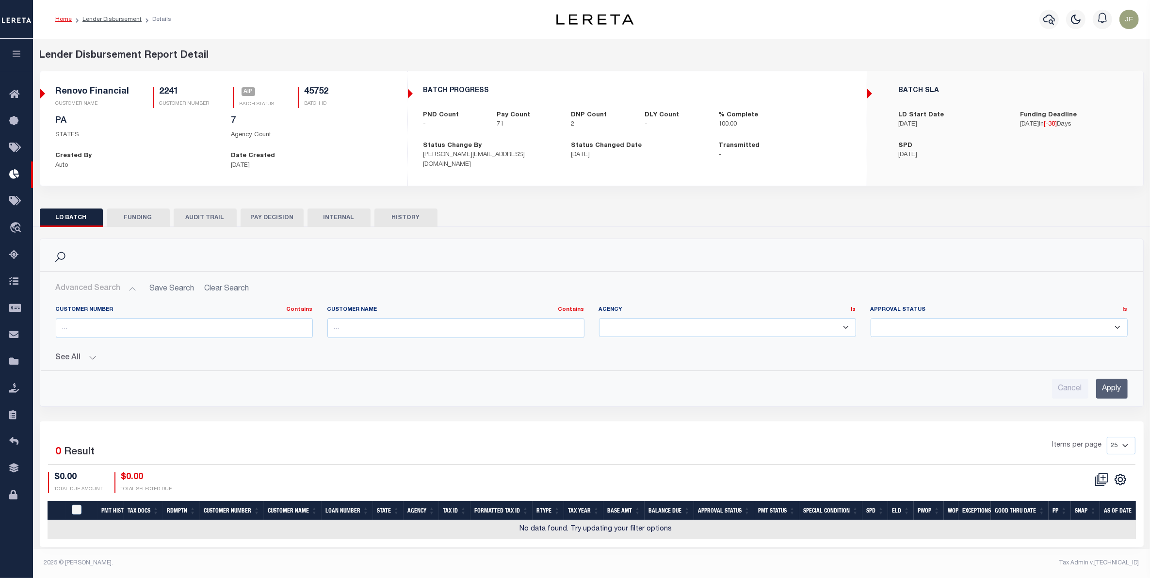
click at [111, 291] on button "Advanced Search" at bounding box center [96, 288] width 80 height 19
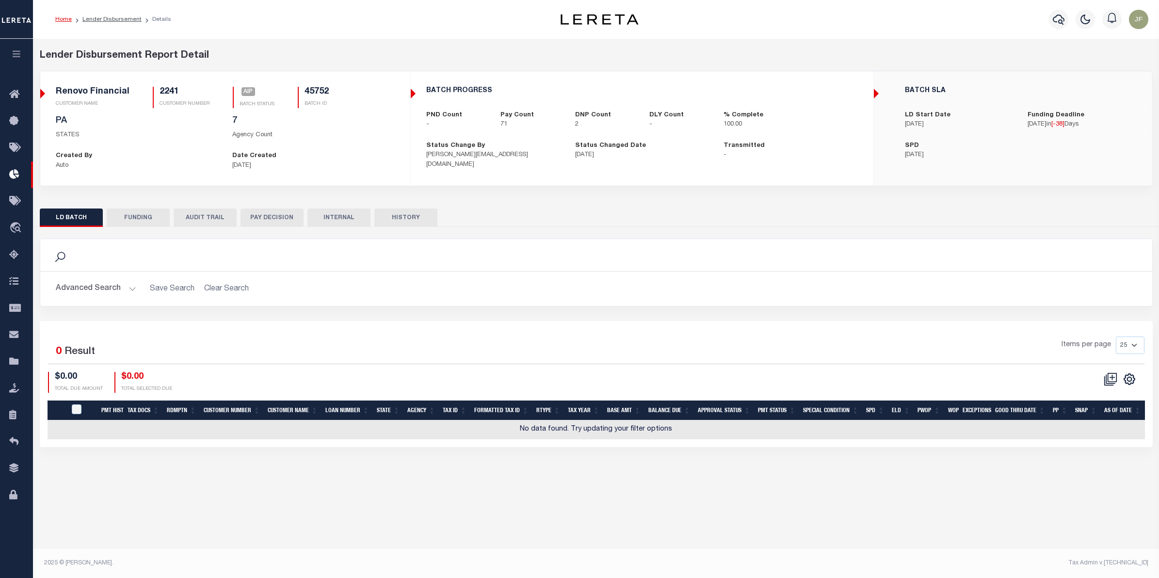
click at [358, 353] on div "Items per page 25 50 100 200" at bounding box center [734, 349] width 819 height 25
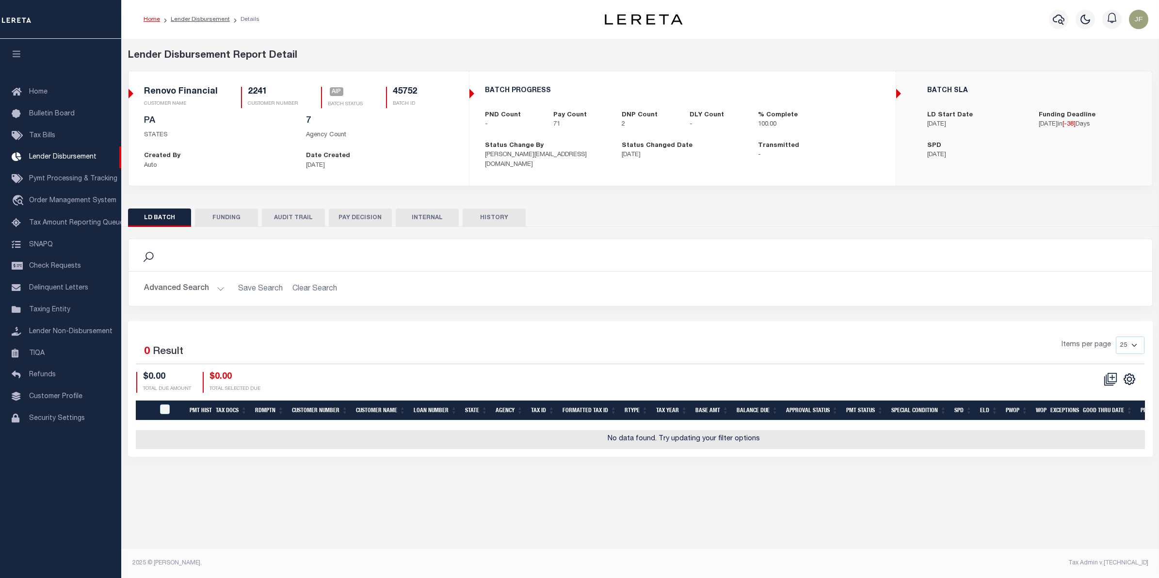
click at [228, 222] on button "FUNDING" at bounding box center [226, 218] width 63 height 18
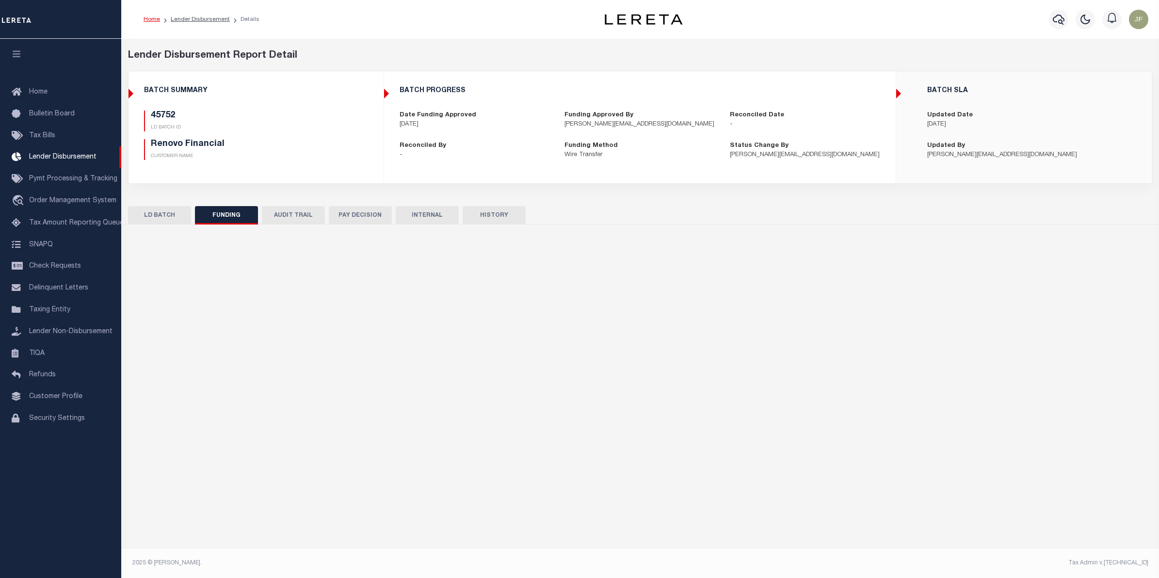
type input "$118,762.29"
type input "$122,776.69"
type input "$0"
type input "[DATE]"
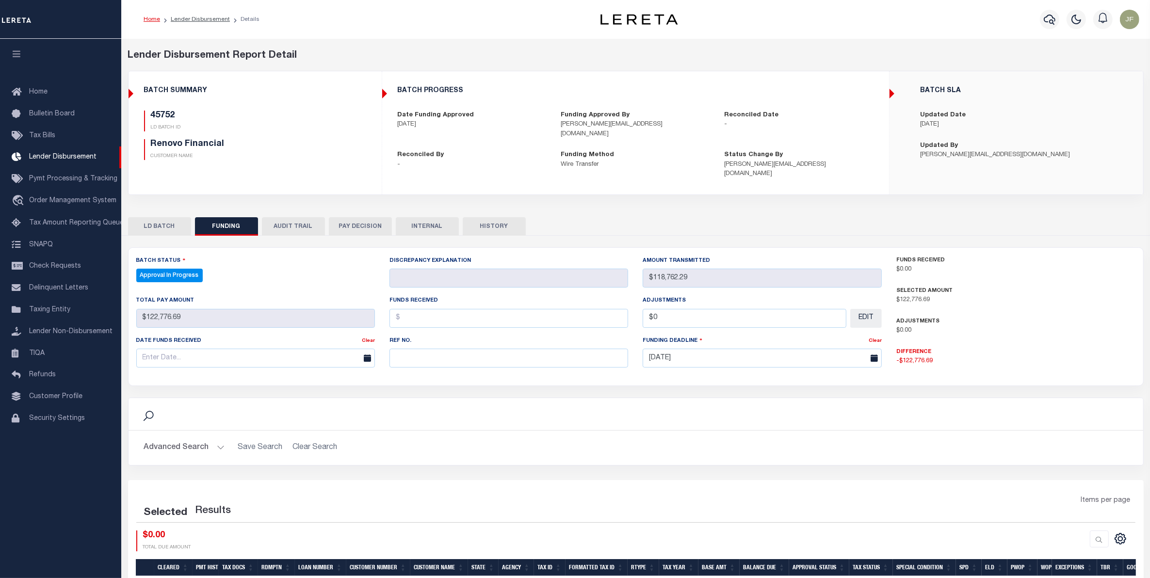
click at [283, 219] on button "AUDIT TRAIL" at bounding box center [293, 226] width 63 height 18
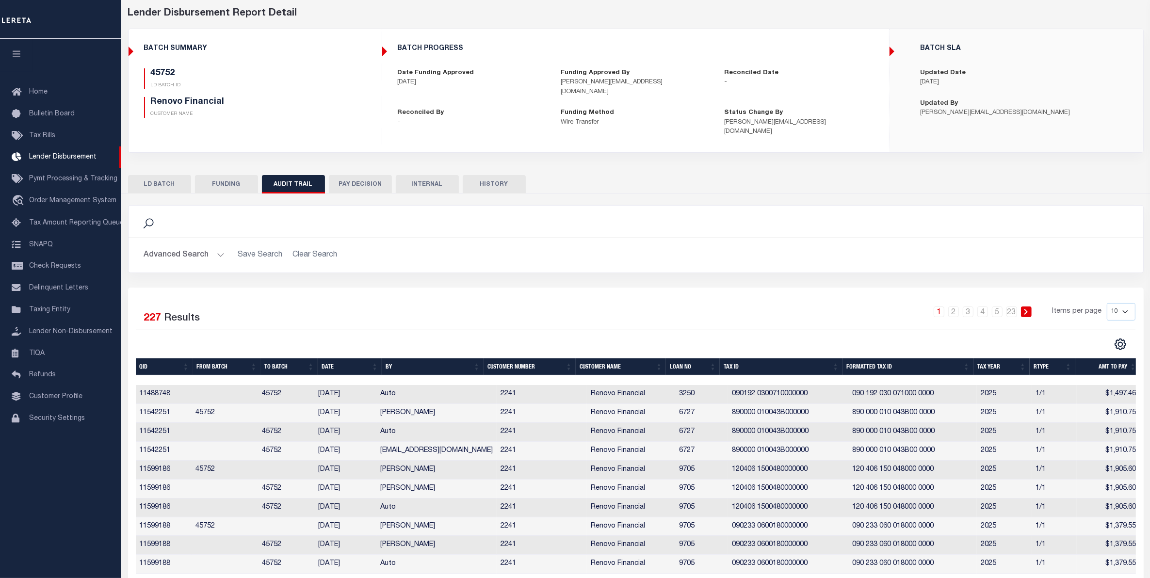
scroll to position [72, 0]
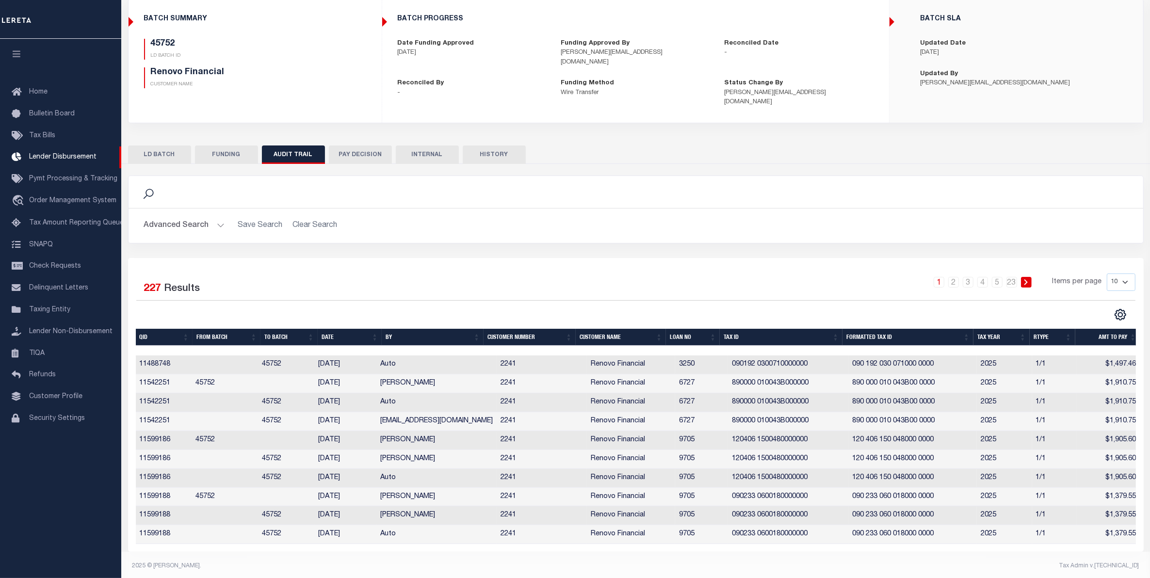
click at [684, 329] on th "Loan No" at bounding box center [693, 337] width 54 height 17
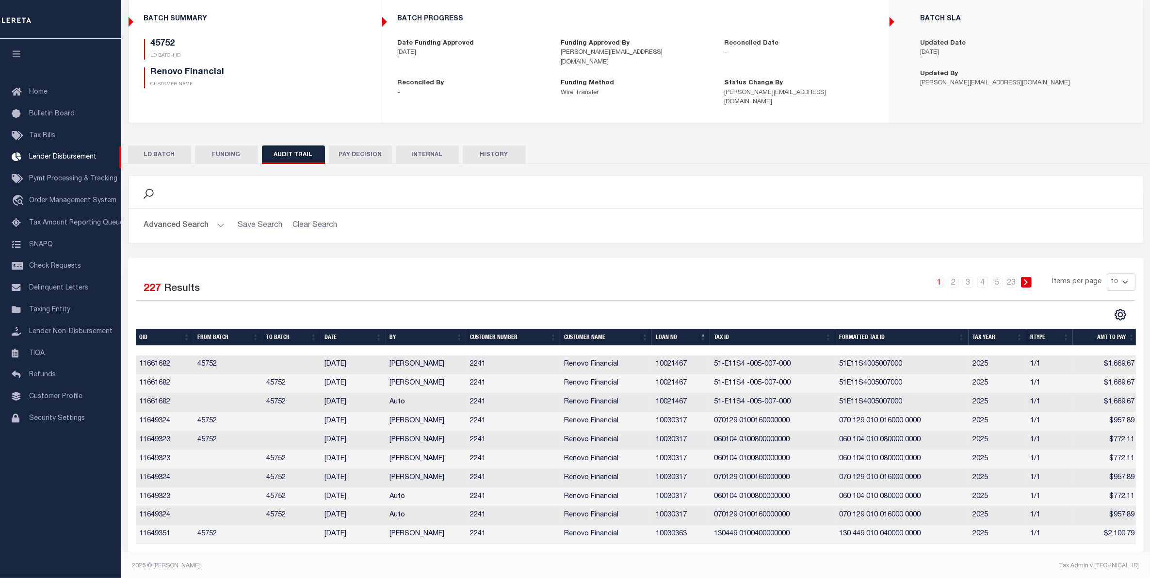
click at [358, 145] on button "PAY DECISION" at bounding box center [360, 154] width 63 height 18
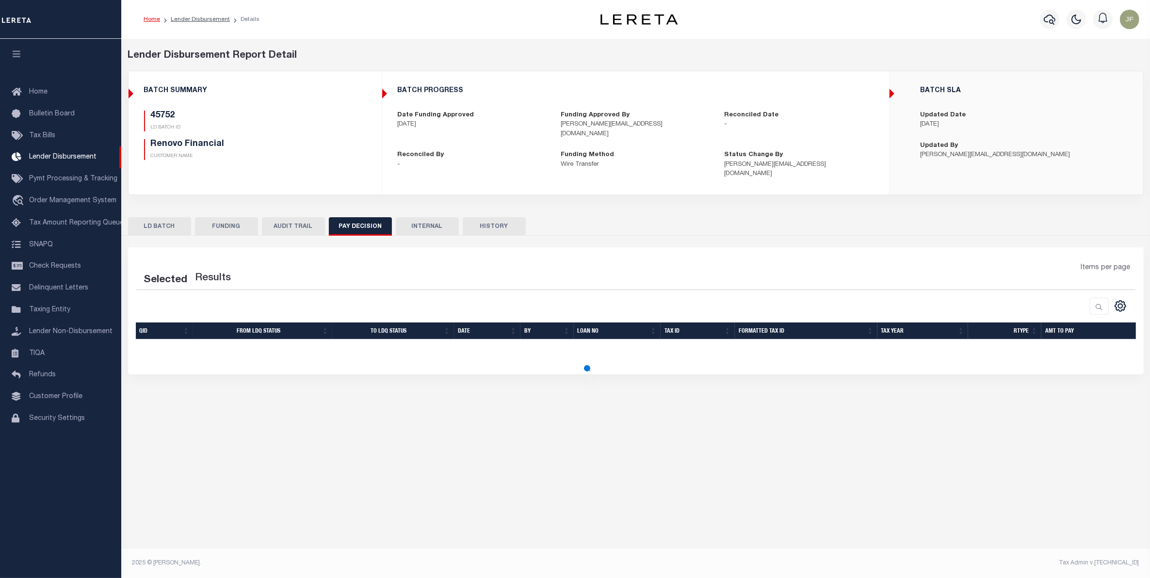
scroll to position [0, 0]
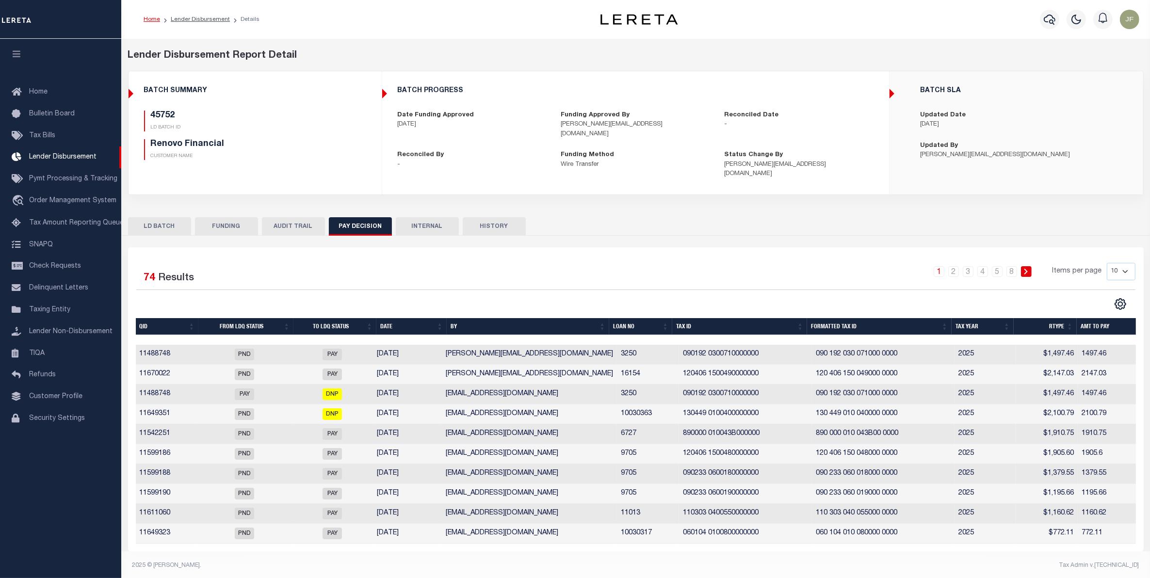
click at [232, 217] on button "FUNDING" at bounding box center [226, 226] width 63 height 18
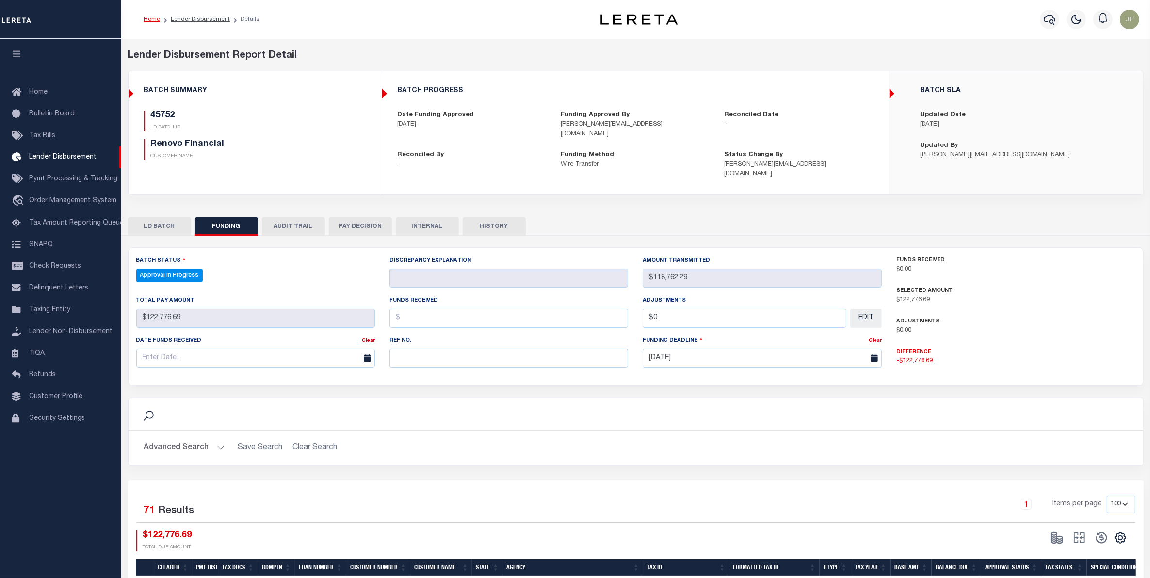
click at [399, 444] on h2 "Advanced Search Save Search Clear Search" at bounding box center [635, 447] width 999 height 19
drag, startPoint x: 153, startPoint y: 210, endPoint x: 165, endPoint y: 214, distance: 12.4
click at [153, 217] on button "LD BATCH" at bounding box center [159, 226] width 63 height 18
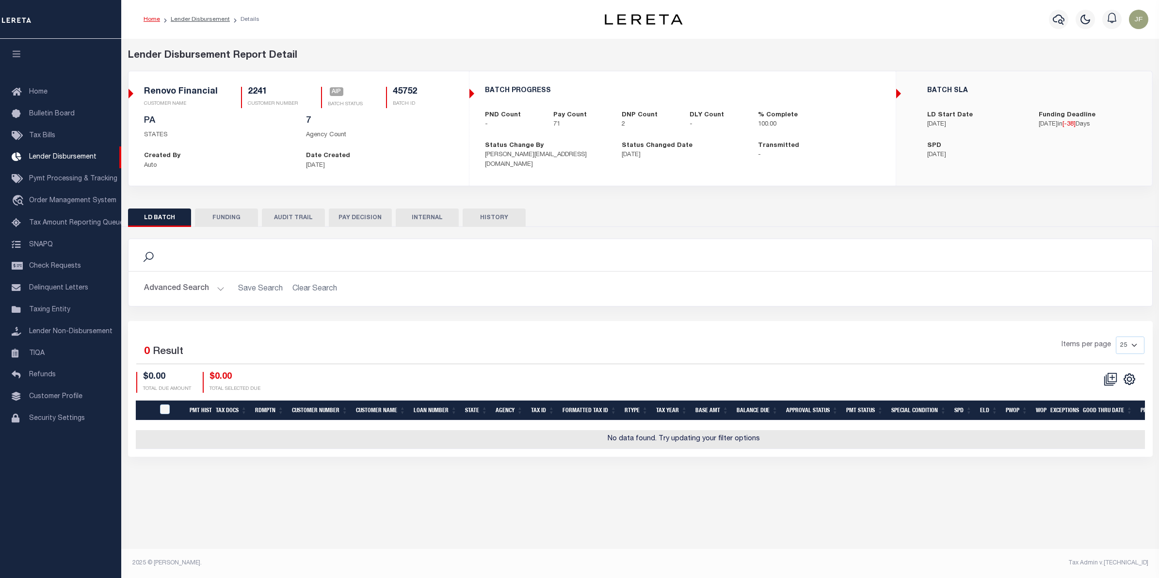
click at [208, 289] on button "Advanced Search" at bounding box center [184, 288] width 80 height 19
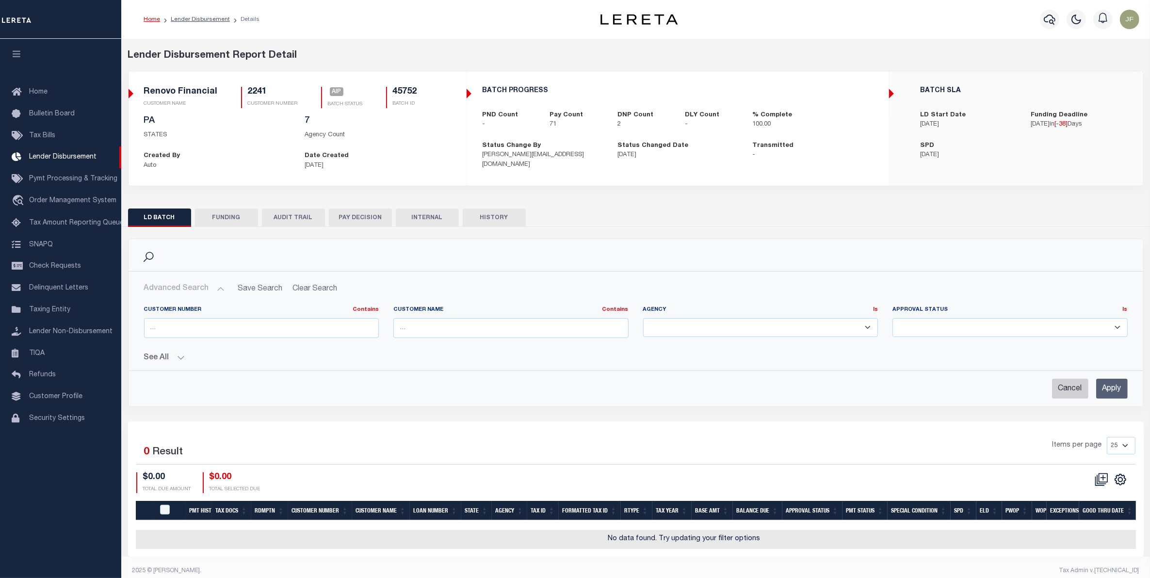
click at [1069, 387] on input "Cancel" at bounding box center [1070, 389] width 36 height 20
checkbox input "true"
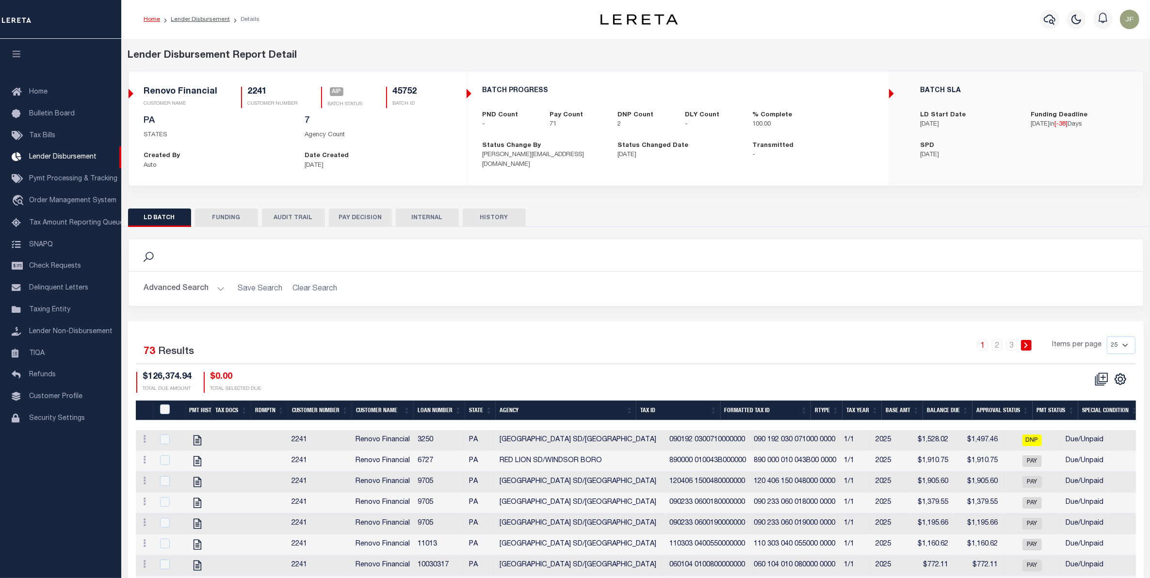
click at [229, 219] on button "FUNDING" at bounding box center [226, 218] width 63 height 18
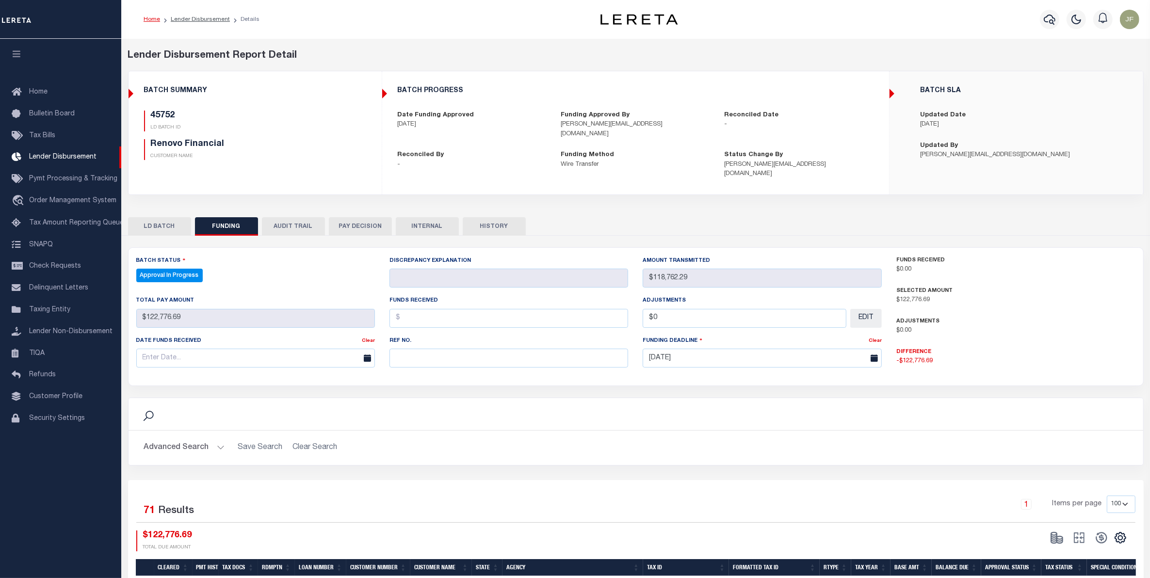
click at [279, 217] on button "AUDIT TRAIL" at bounding box center [293, 226] width 63 height 18
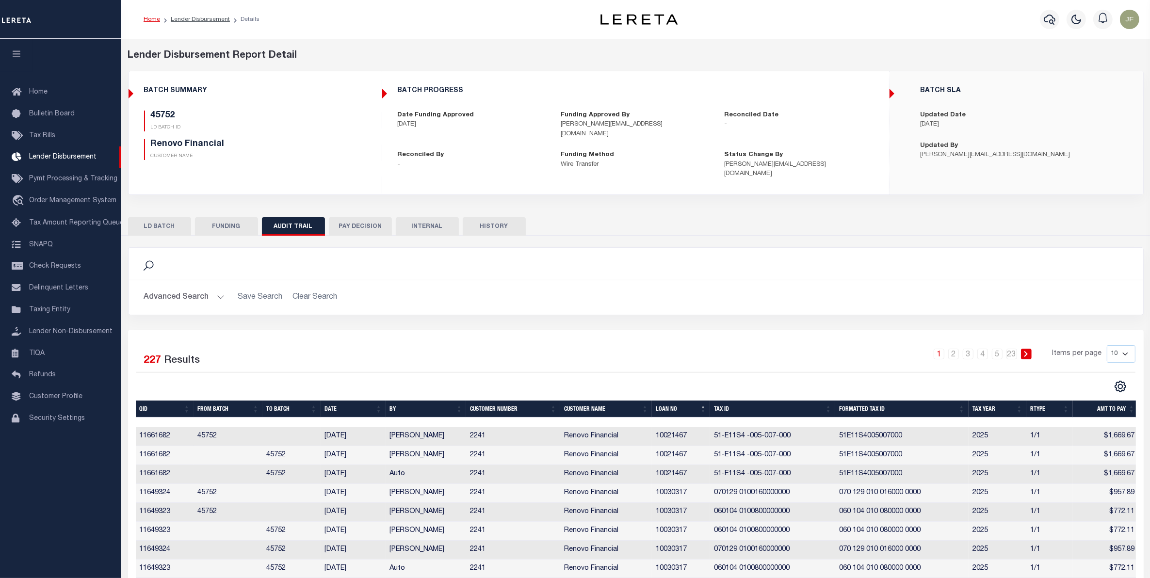
click at [337, 401] on th "Date" at bounding box center [353, 409] width 65 height 17
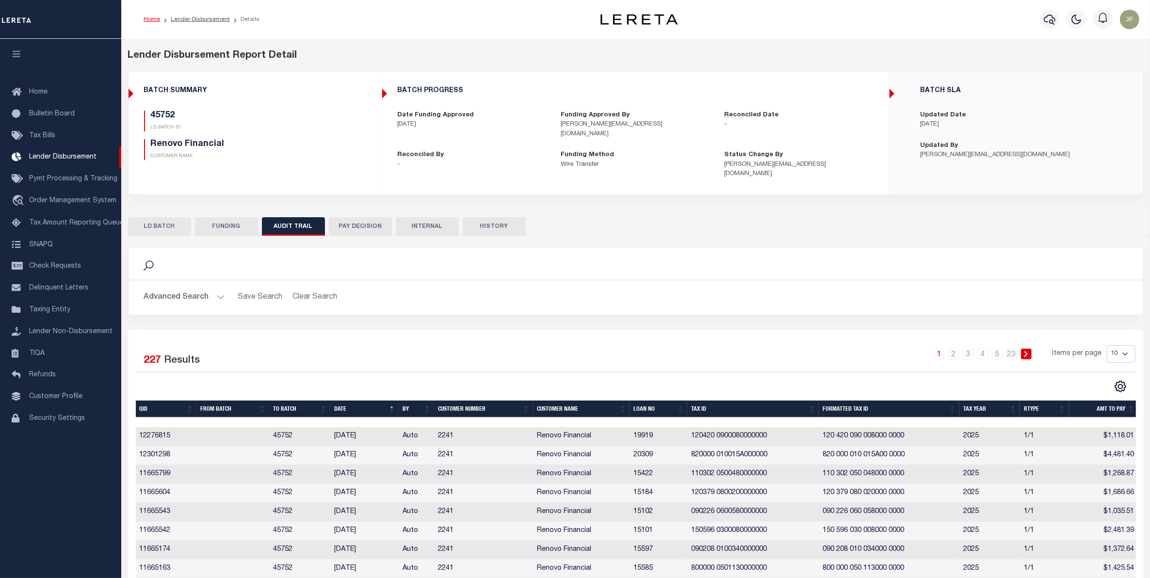
click at [343, 401] on th "Date" at bounding box center [364, 409] width 68 height 17
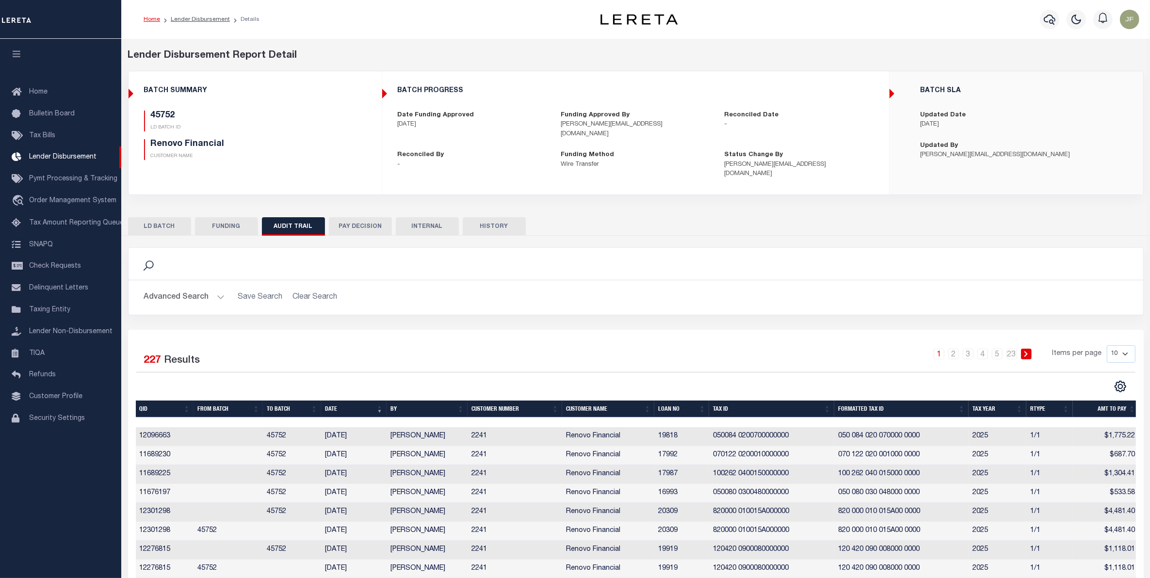
click at [364, 221] on button "PAY DECISION" at bounding box center [360, 226] width 63 height 18
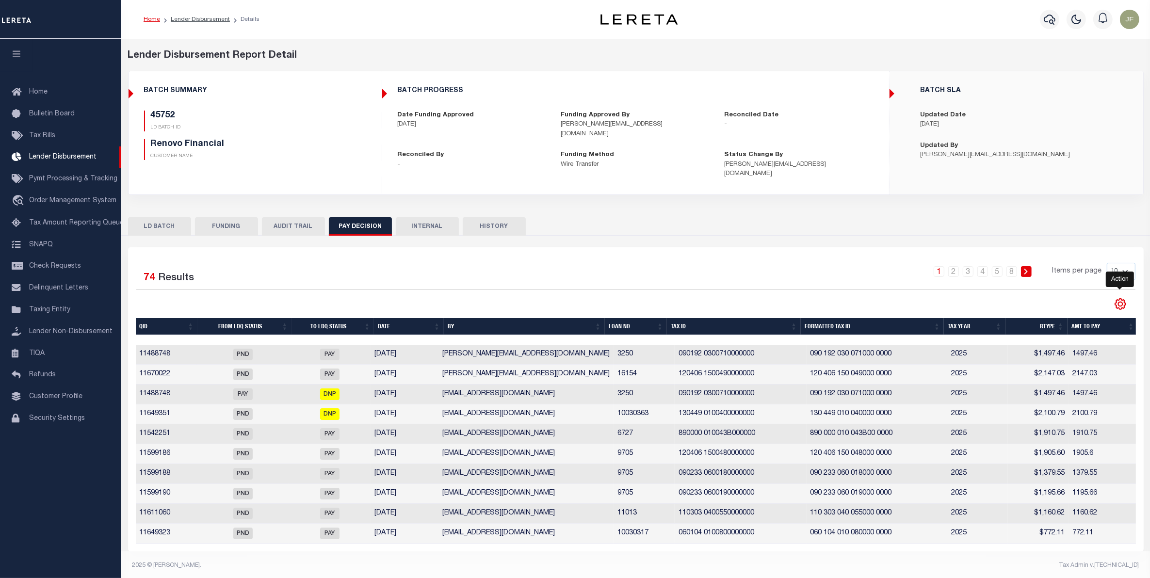
click at [1121, 298] on icon "" at bounding box center [1120, 304] width 13 height 13
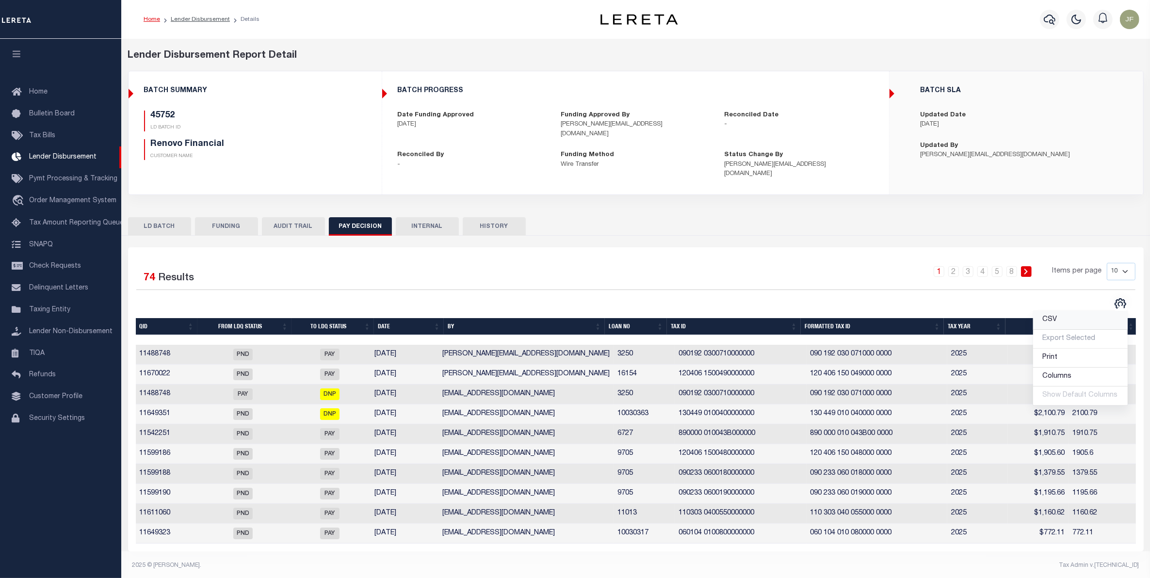
click at [1083, 313] on link "CSV" at bounding box center [1080, 320] width 95 height 19
drag, startPoint x: 541, startPoint y: 272, endPoint x: 504, endPoint y: 261, distance: 38.4
click at [541, 272] on div "1 2 3 4 5 … 8 Items per page 10 25 50 100" at bounding box center [762, 275] width 746 height 25
click at [226, 217] on button "FUNDING" at bounding box center [226, 226] width 63 height 18
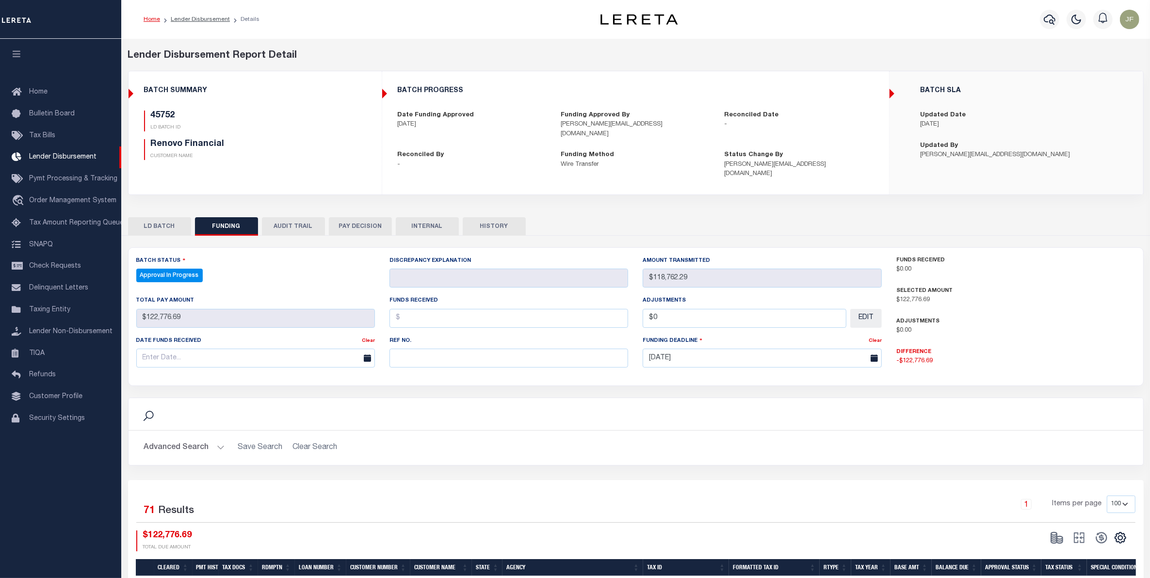
click at [359, 217] on button "PAY DECISION" at bounding box center [360, 226] width 63 height 18
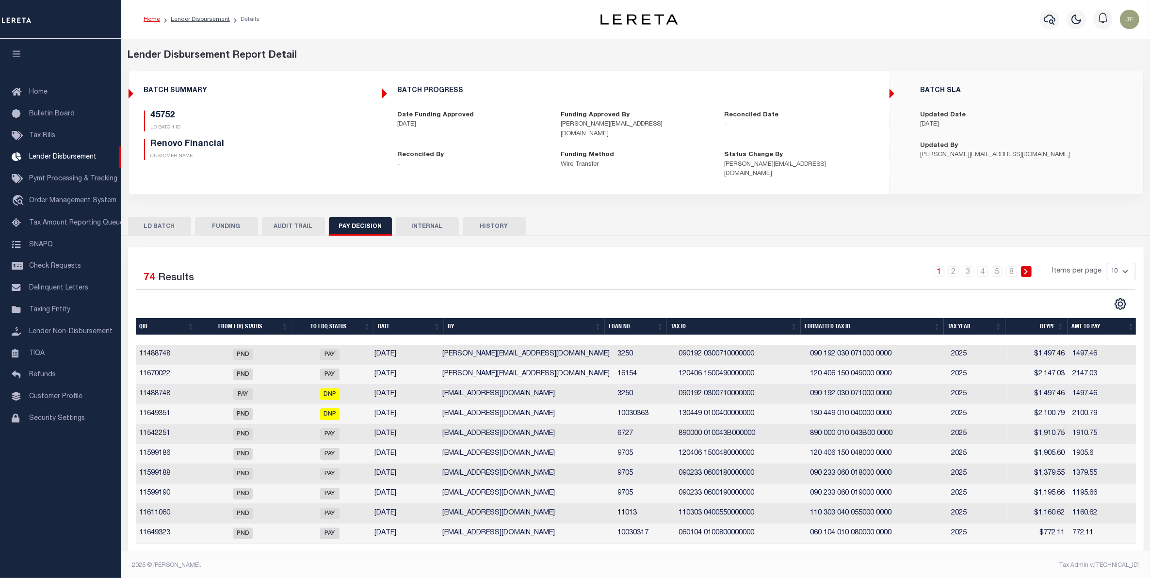
click at [287, 275] on div "Selected 74 Results" at bounding box center [255, 276] width 239 height 27
click at [216, 217] on button "FUNDING" at bounding box center [226, 226] width 63 height 18
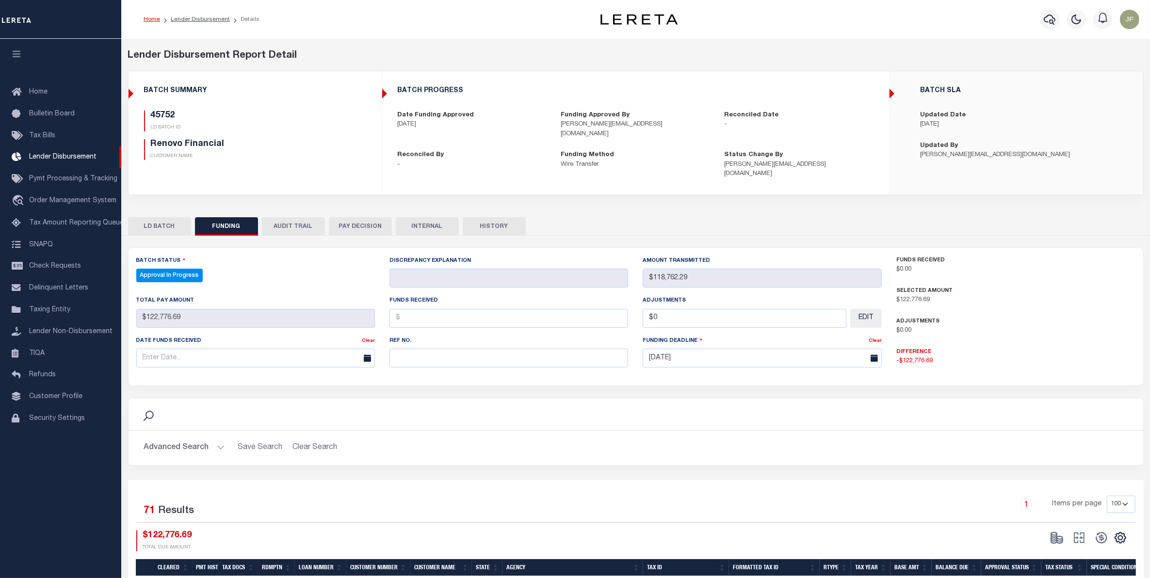
click at [352, 217] on button "PAY DECISION" at bounding box center [360, 226] width 63 height 18
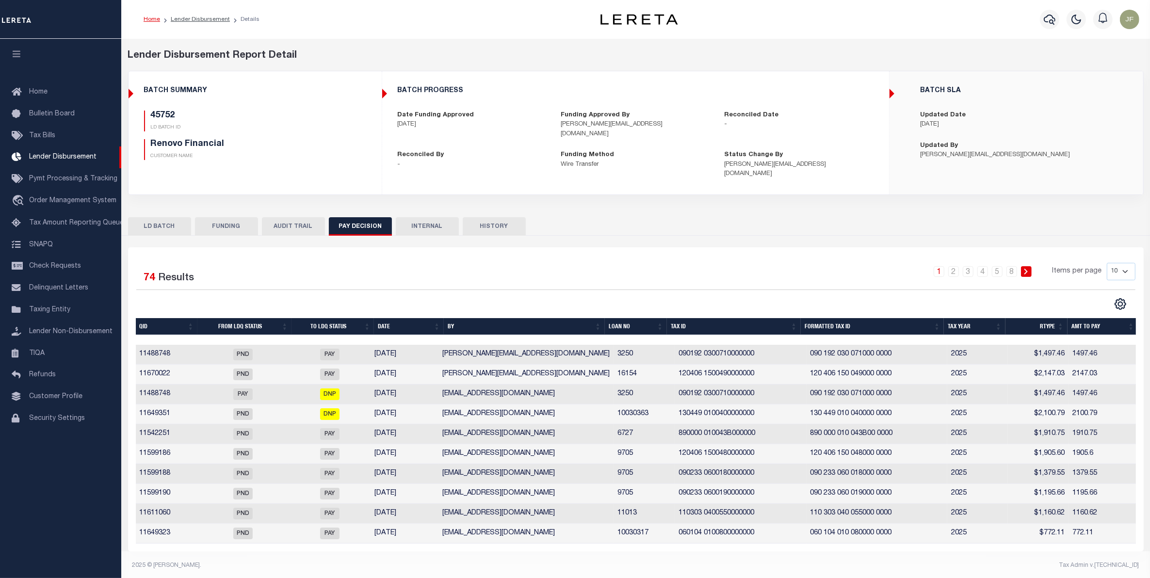
click at [428, 217] on button "INTERNAL" at bounding box center [427, 226] width 63 height 18
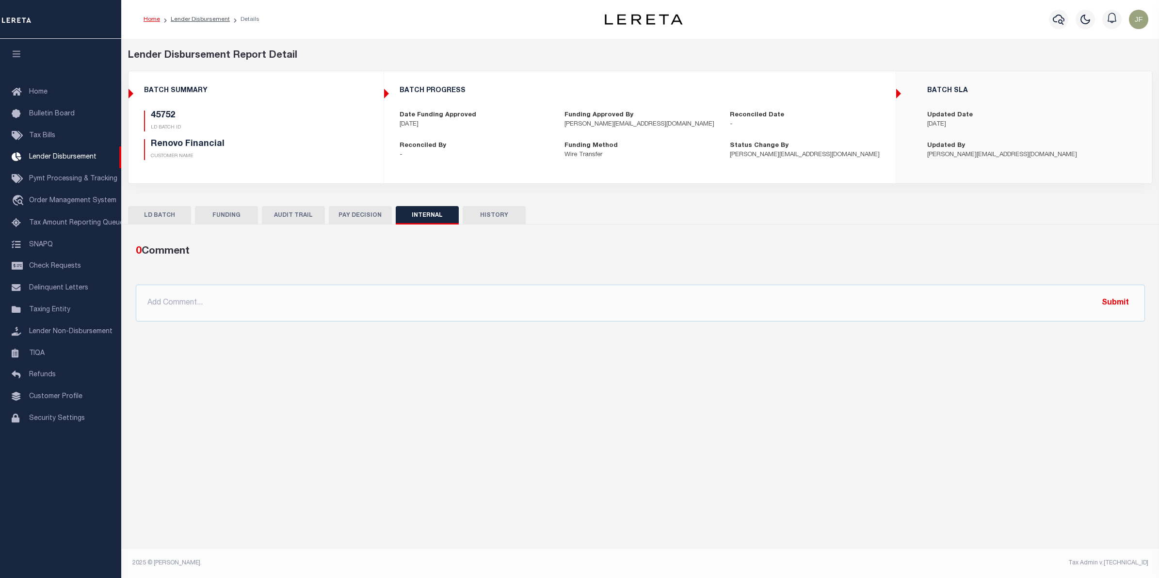
click at [239, 220] on button "FUNDING" at bounding box center [226, 215] width 63 height 18
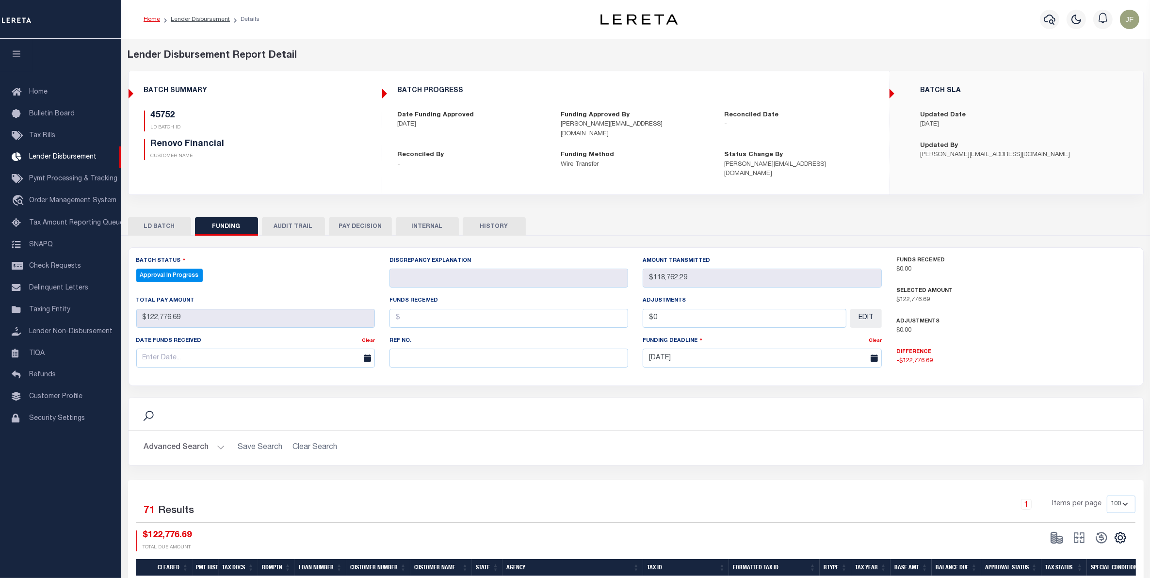
click at [784, 415] on div "Search" at bounding box center [635, 414] width 1014 height 32
click at [301, 217] on button "AUDIT TRAIL" at bounding box center [293, 226] width 63 height 18
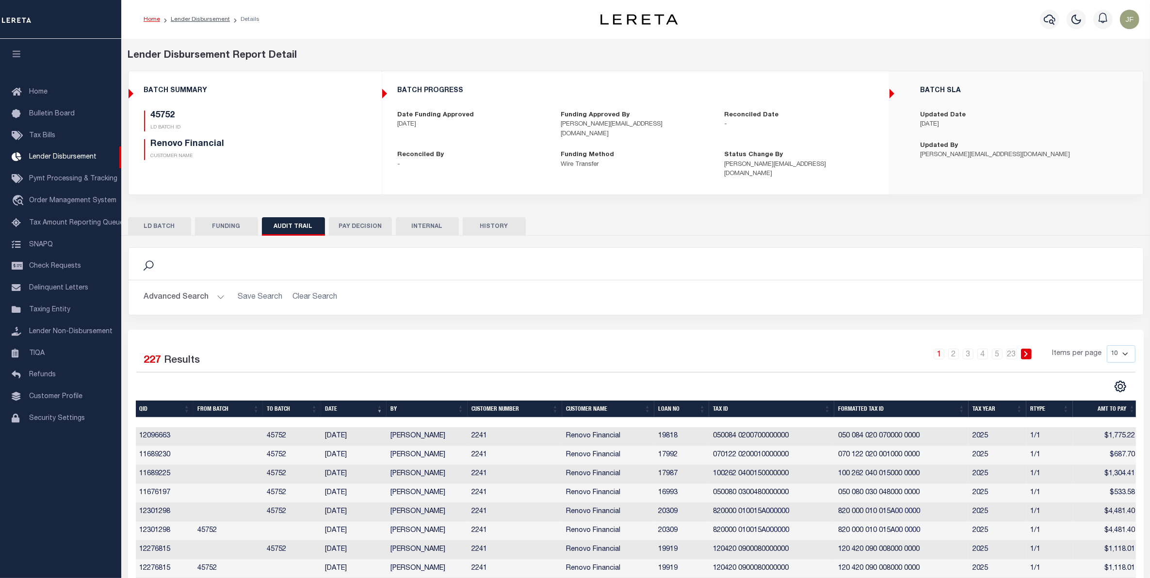
click at [354, 217] on button "PAY DECISION" at bounding box center [360, 226] width 63 height 18
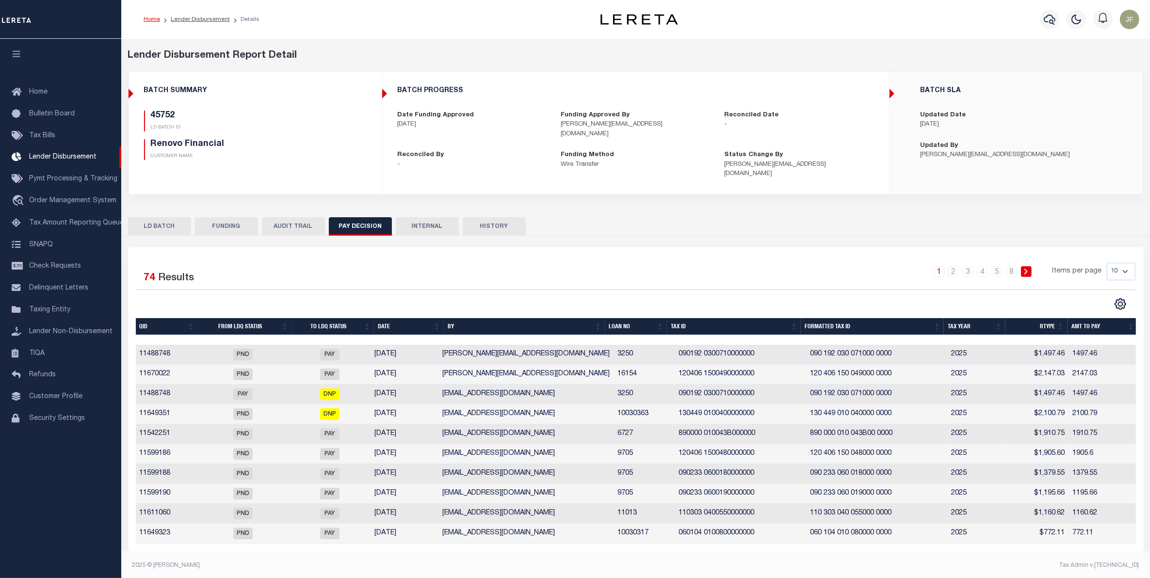
click at [223, 219] on button "FUNDING" at bounding box center [226, 226] width 63 height 18
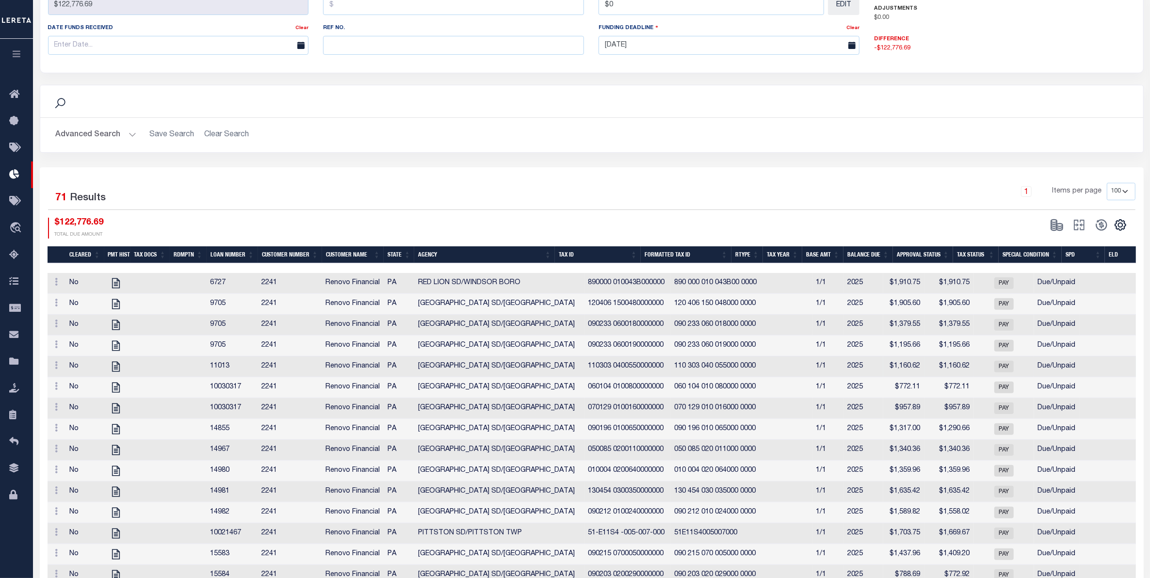
scroll to position [303, 0]
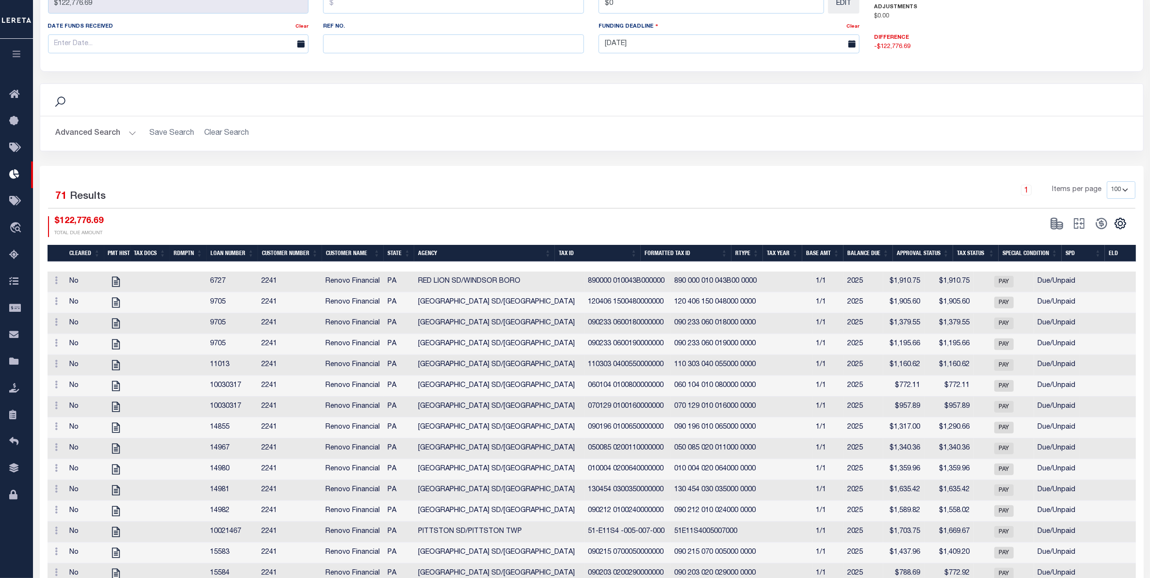
click at [112, 223] on div "$122,776.69 TOTAL DUE AMOUNT" at bounding box center [320, 226] width 544 height 21
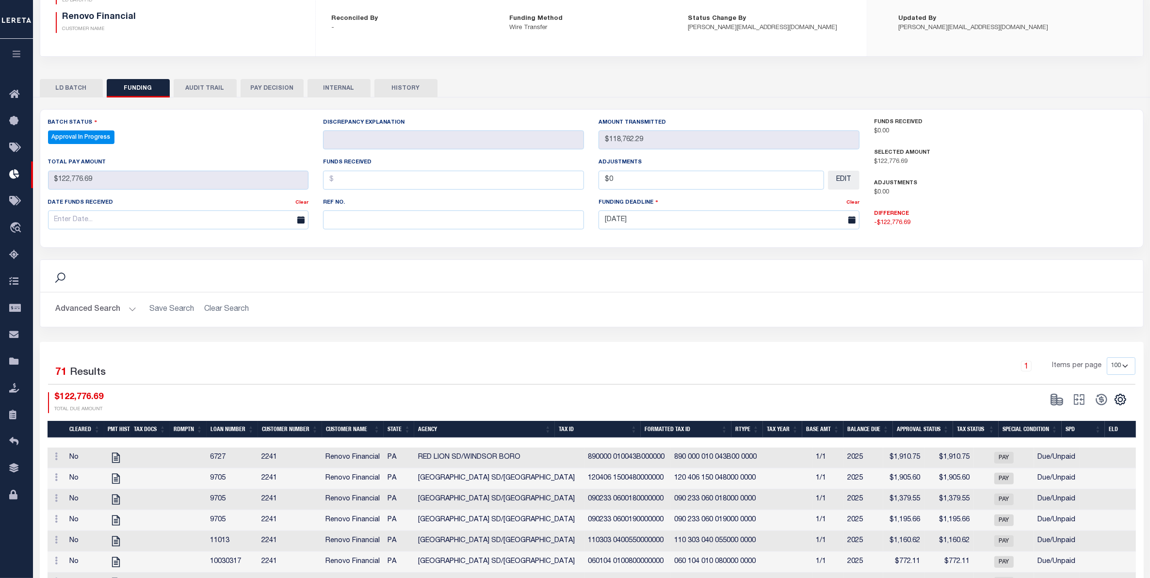
scroll to position [61, 0]
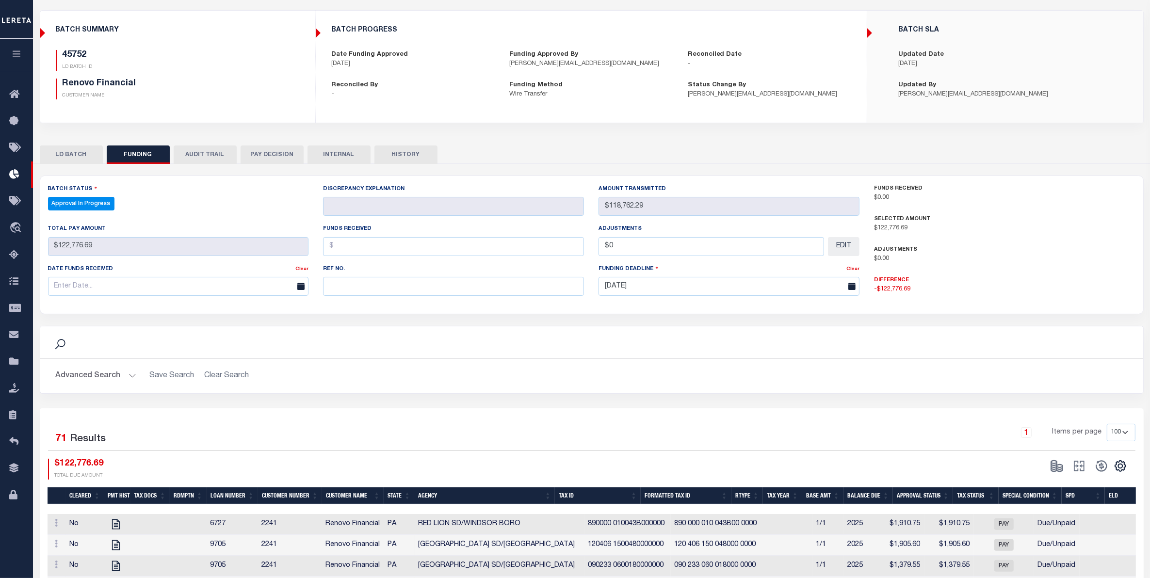
click at [260, 156] on button "PAY DECISION" at bounding box center [272, 154] width 63 height 18
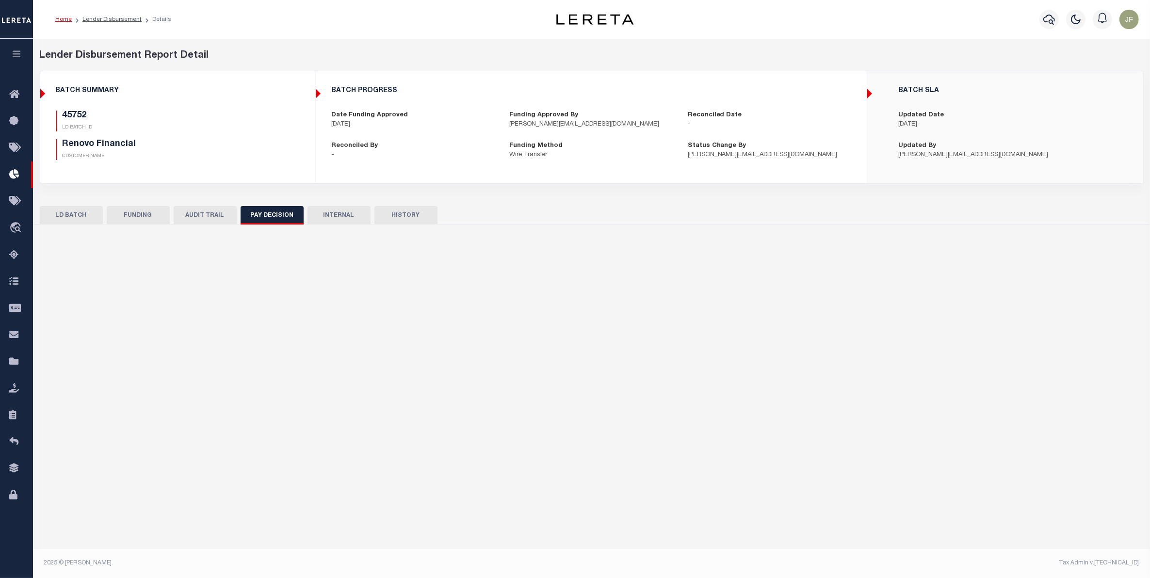
scroll to position [0, 0]
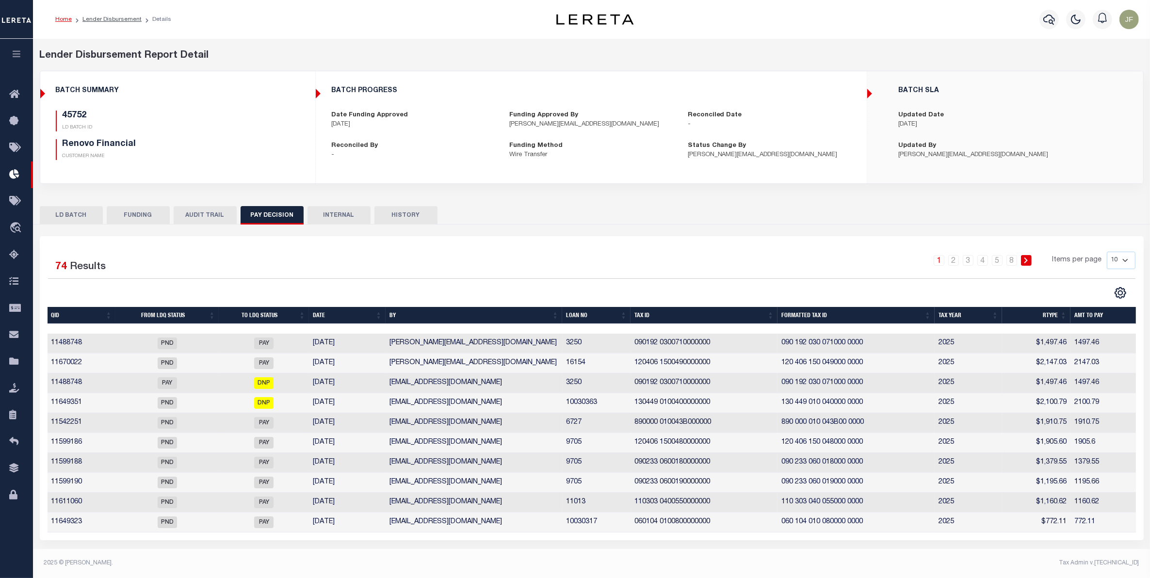
click at [280, 408] on td "DNP" at bounding box center [264, 403] width 90 height 20
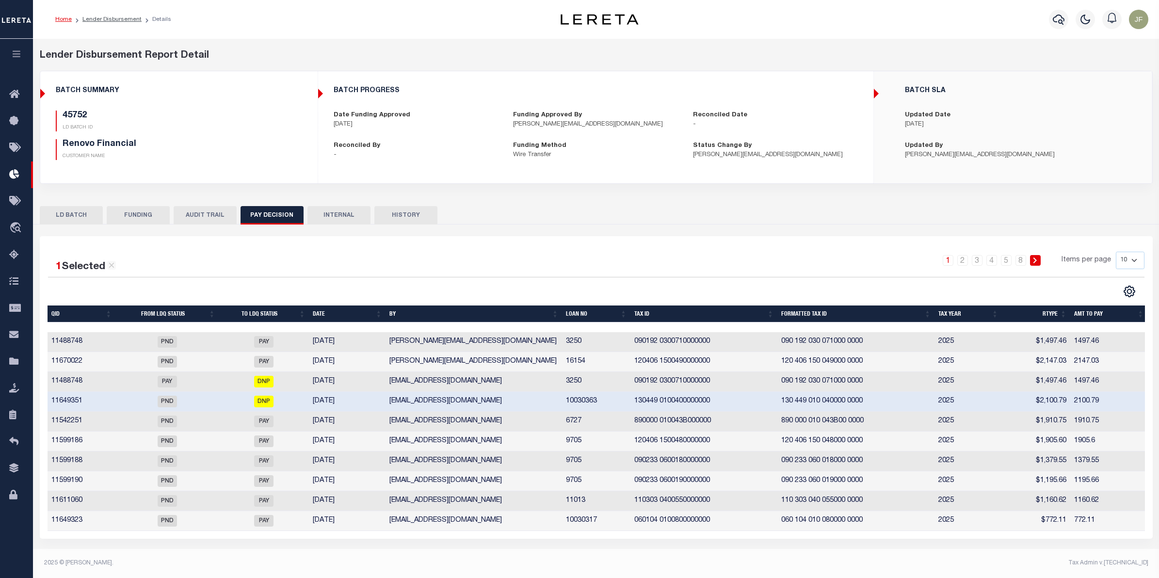
click at [139, 211] on button "FUNDING" at bounding box center [138, 215] width 63 height 18
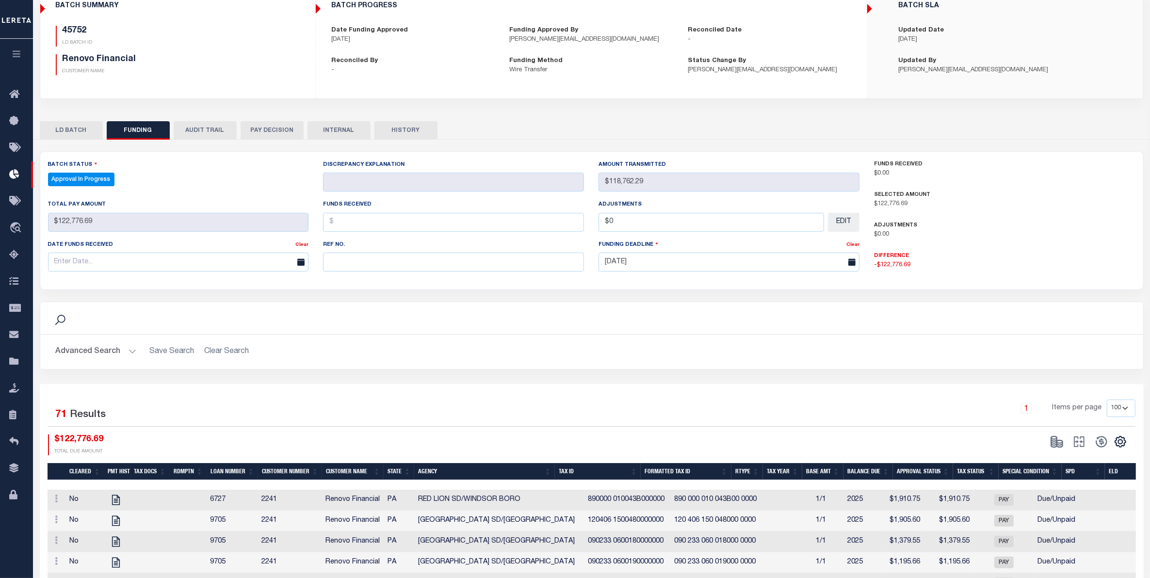
scroll to position [121, 0]
